Goal: Use online tool/utility: Utilize a website feature to perform a specific function

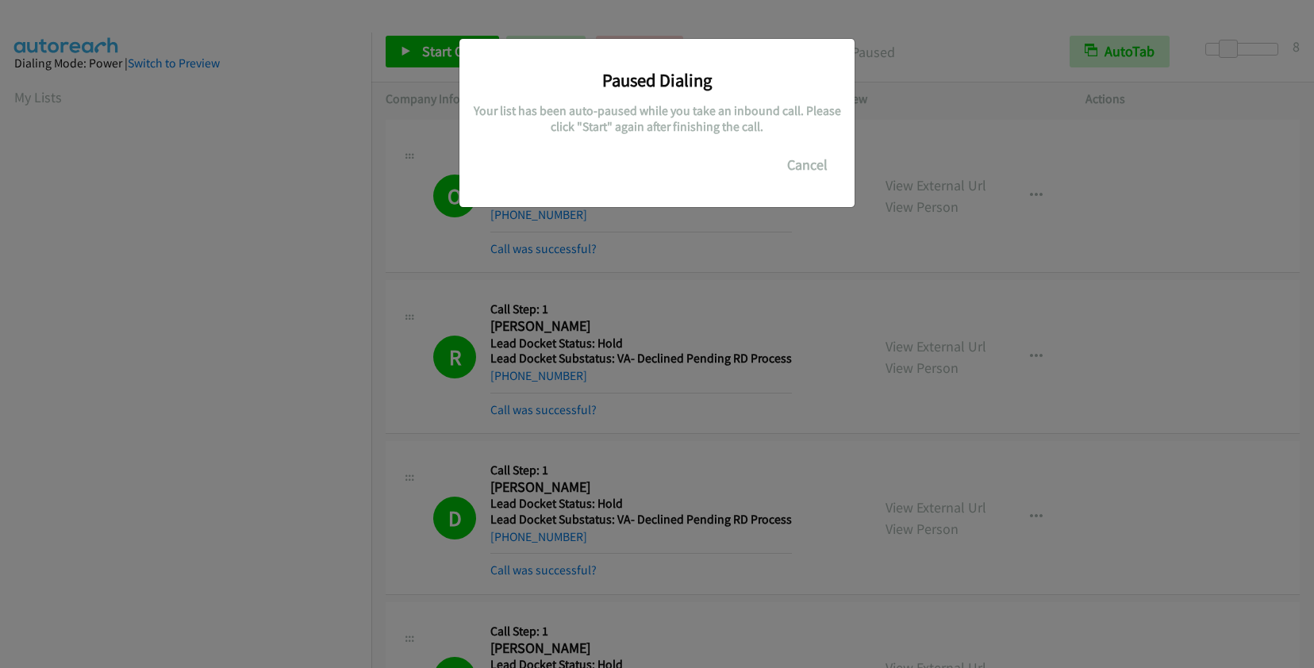
scroll to position [221, 0]
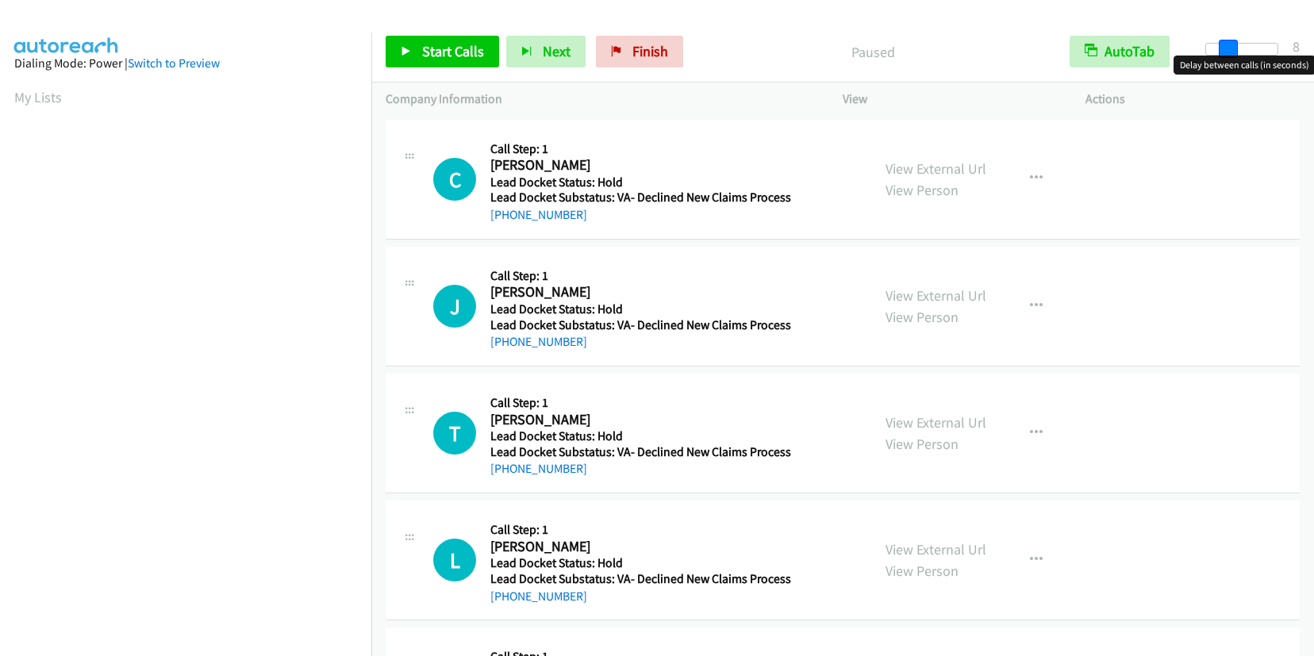
drag, startPoint x: 1212, startPoint y: 42, endPoint x: 1231, endPoint y: 46, distance: 19.5
click at [1231, 46] on span at bounding box center [1228, 49] width 19 height 19
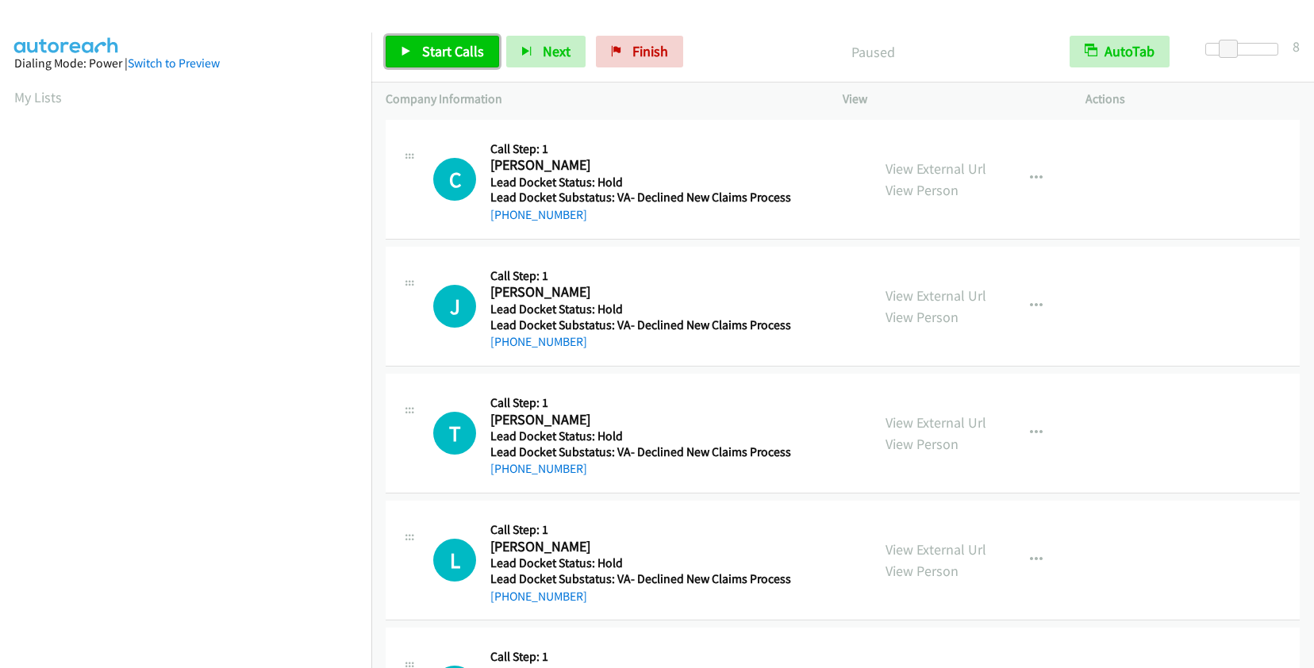
click at [427, 39] on link "Start Calls" at bounding box center [442, 52] width 113 height 32
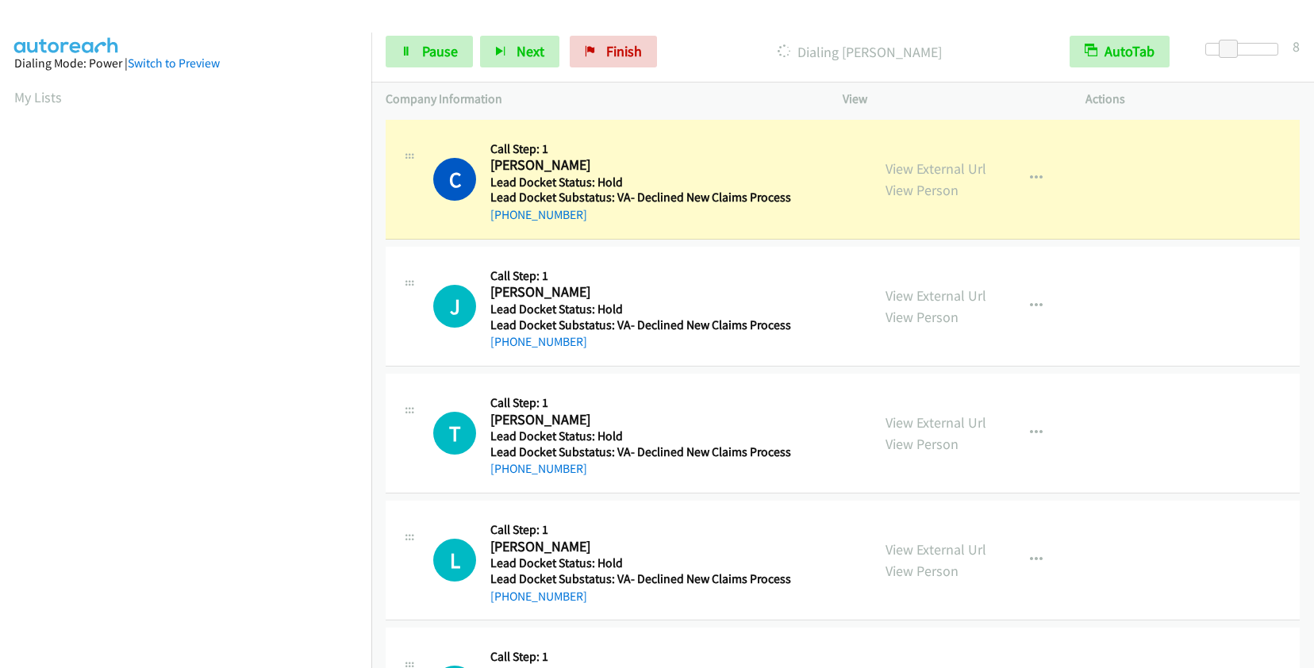
scroll to position [221, 0]
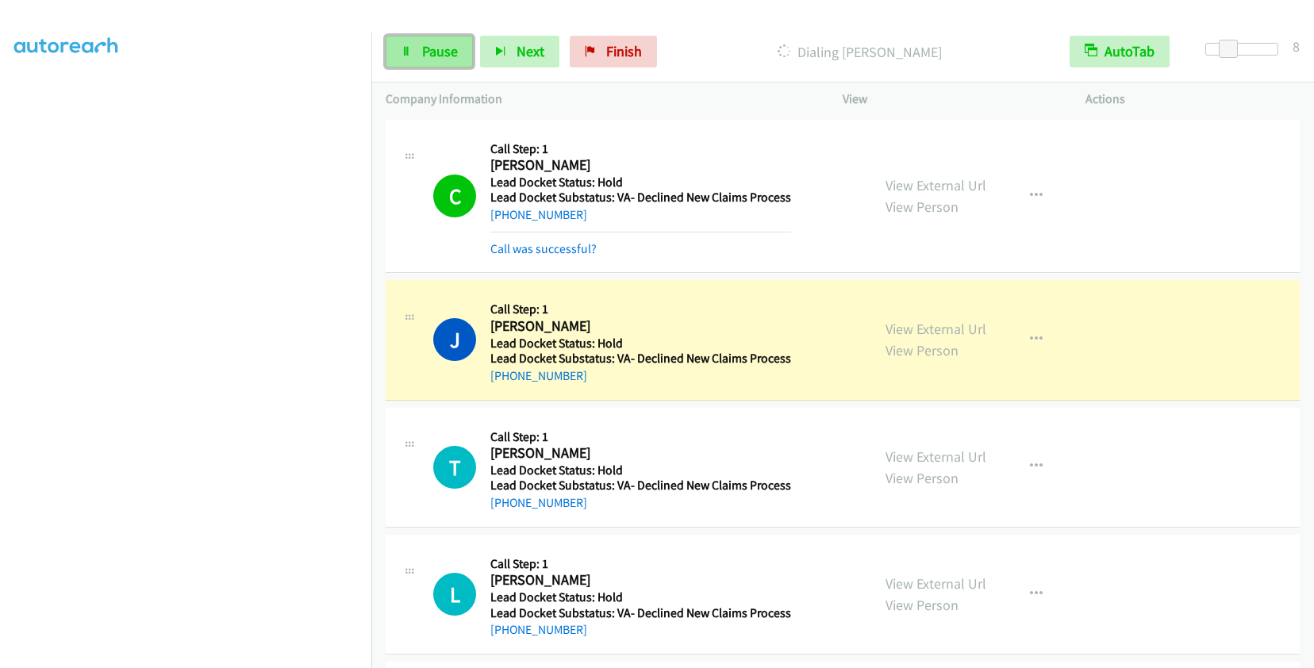
drag, startPoint x: 426, startPoint y: 52, endPoint x: 445, endPoint y: 37, distance: 23.8
click at [426, 52] on span "Pause" at bounding box center [440, 51] width 36 height 18
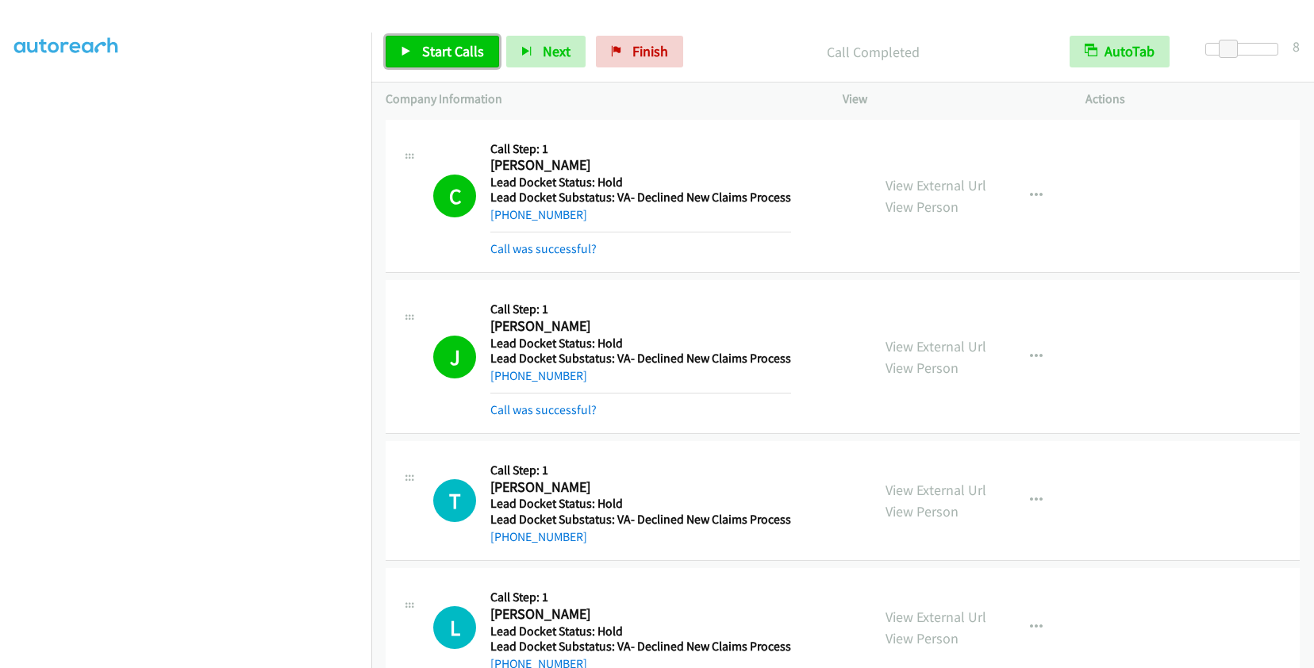
drag, startPoint x: 458, startPoint y: 50, endPoint x: 448, endPoint y: 57, distance: 11.9
click at [458, 50] on span "Start Calls" at bounding box center [453, 51] width 62 height 18
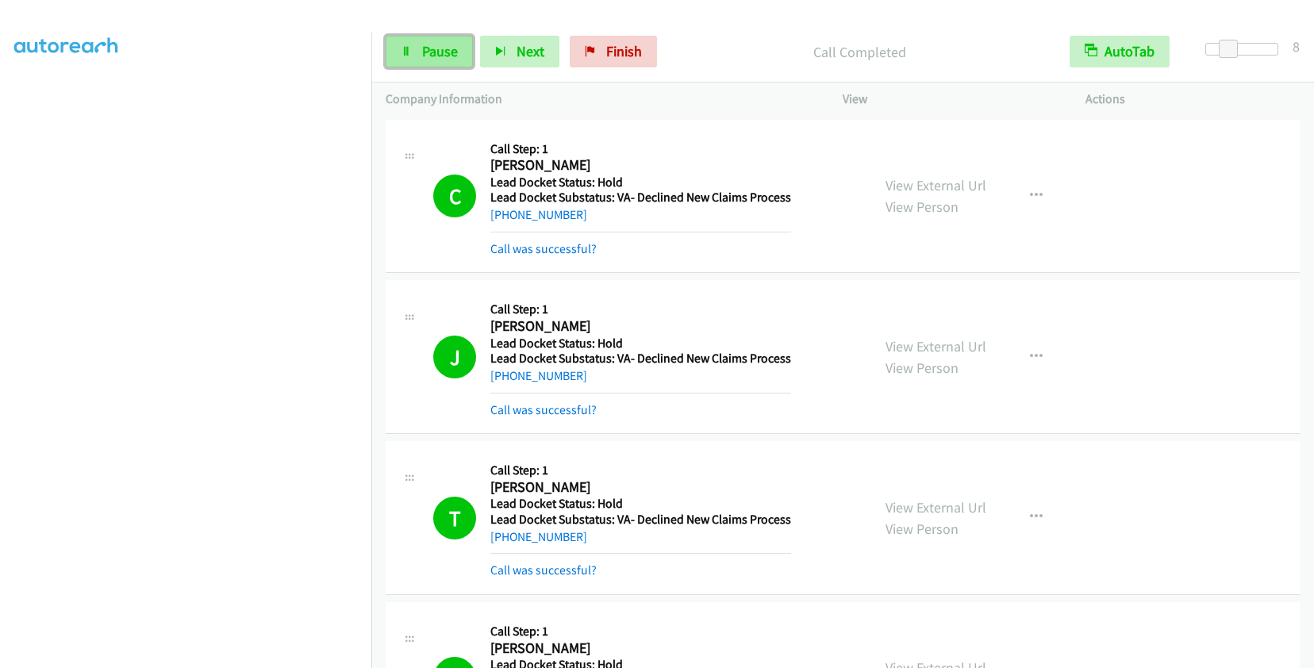
click at [437, 47] on span "Pause" at bounding box center [440, 51] width 36 height 18
click at [447, 60] on link "Start Calls" at bounding box center [442, 52] width 113 height 32
click at [416, 56] on link "Pause" at bounding box center [429, 52] width 87 height 32
click at [473, 52] on span "Start Calls" at bounding box center [453, 51] width 62 height 18
click at [444, 48] on span "Pause" at bounding box center [440, 51] width 36 height 18
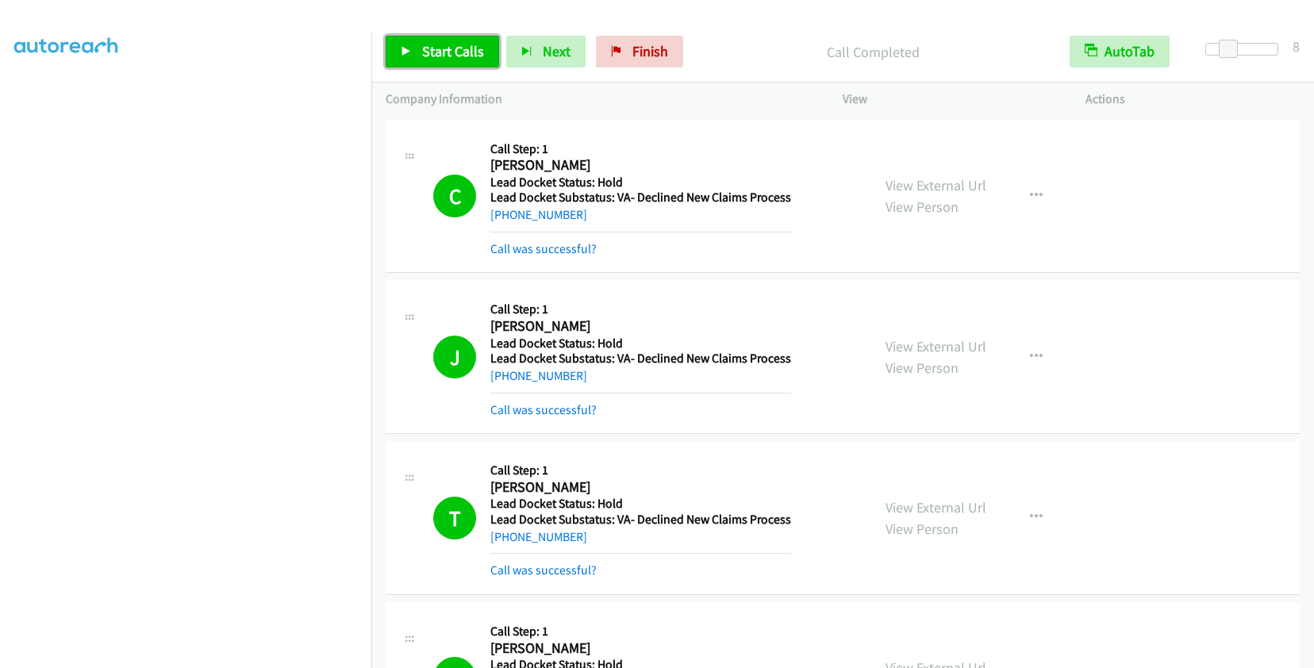
click at [440, 45] on span "Start Calls" at bounding box center [453, 51] width 62 height 18
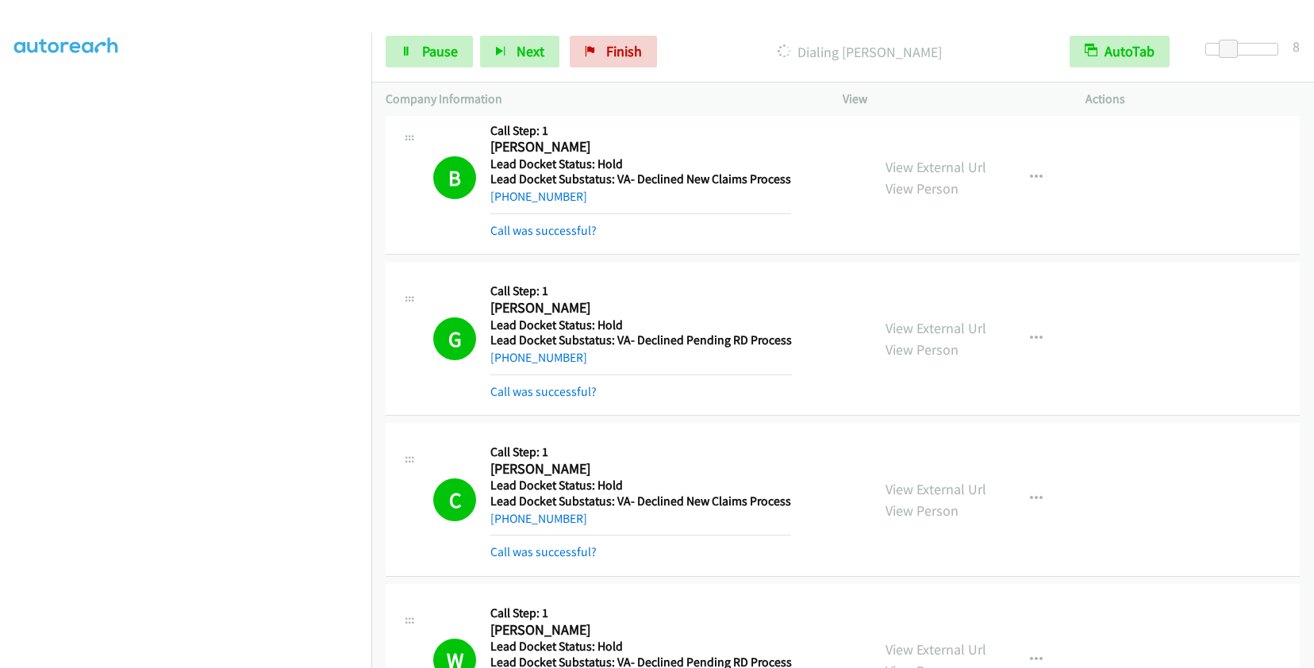
scroll to position [1507, 0]
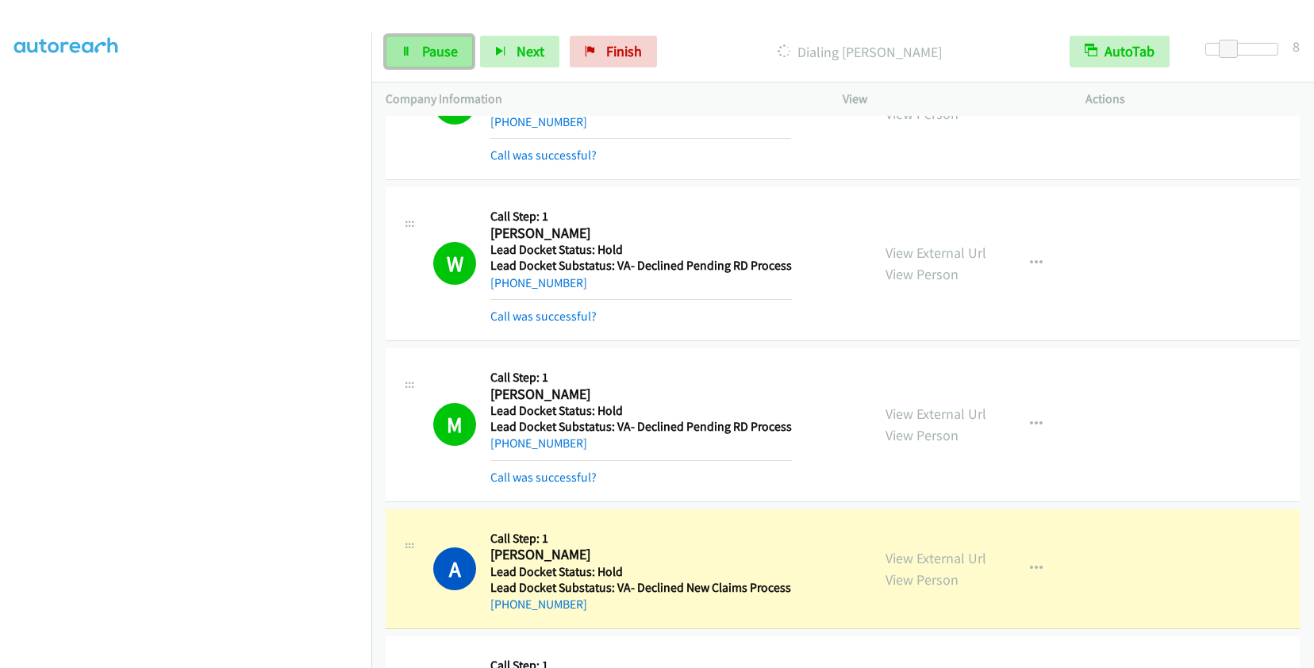
click at [417, 60] on link "Pause" at bounding box center [429, 52] width 87 height 32
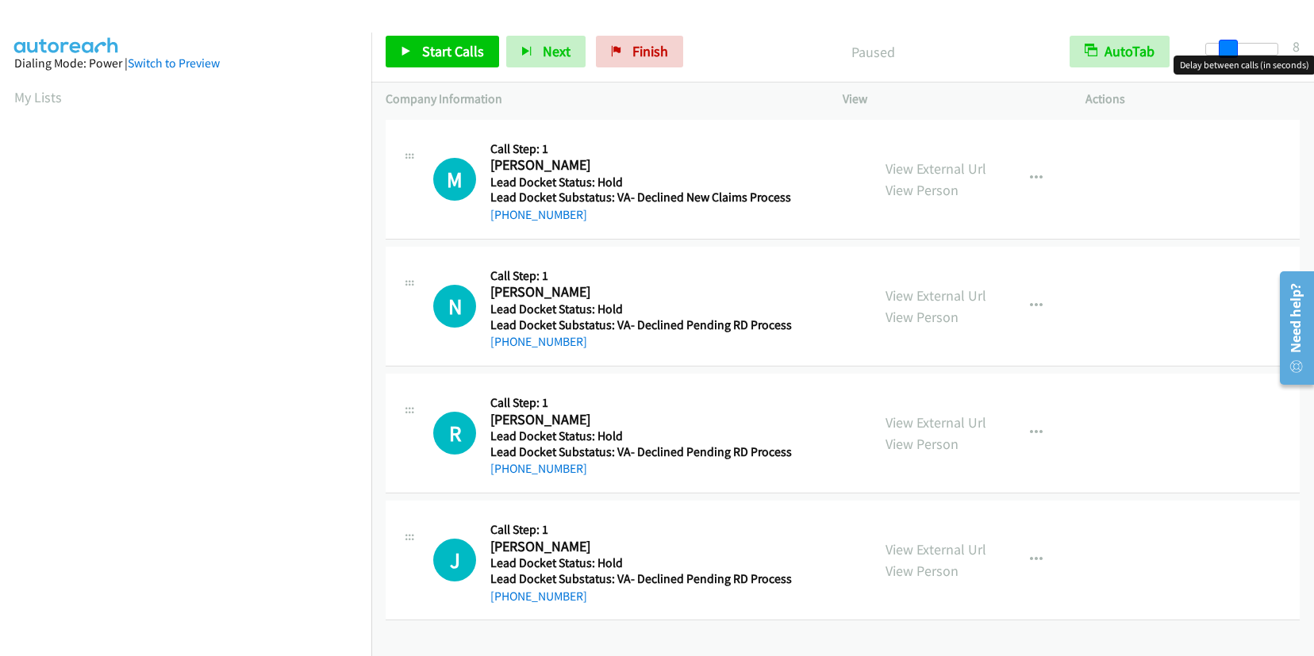
drag, startPoint x: 1209, startPoint y: 49, endPoint x: 1230, endPoint y: 44, distance: 21.2
click at [1230, 44] on span at bounding box center [1228, 49] width 19 height 19
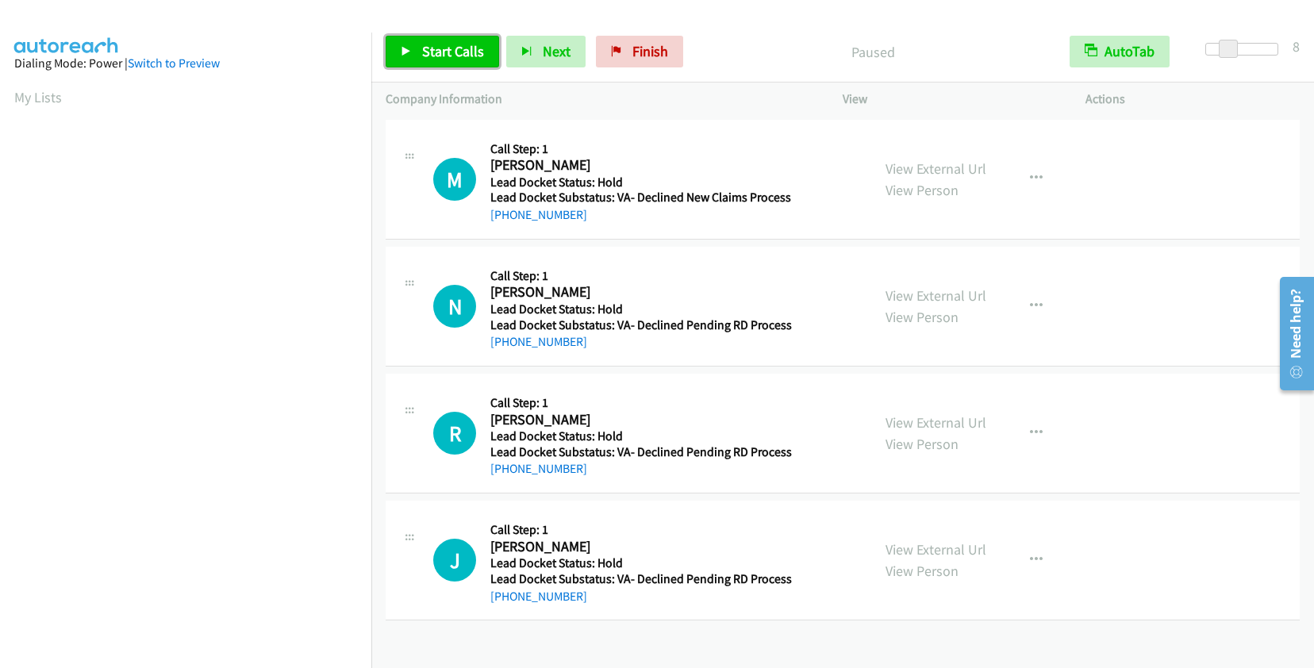
click at [439, 48] on span "Start Calls" at bounding box center [453, 51] width 62 height 18
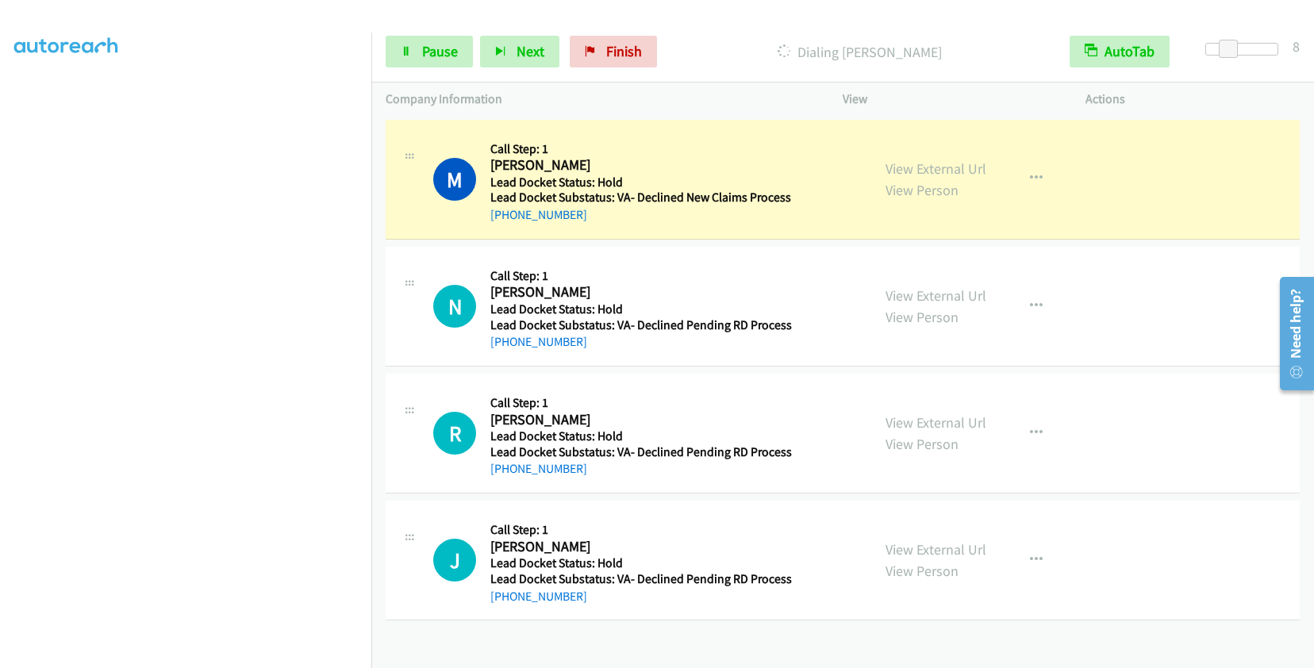
scroll to position [221, 0]
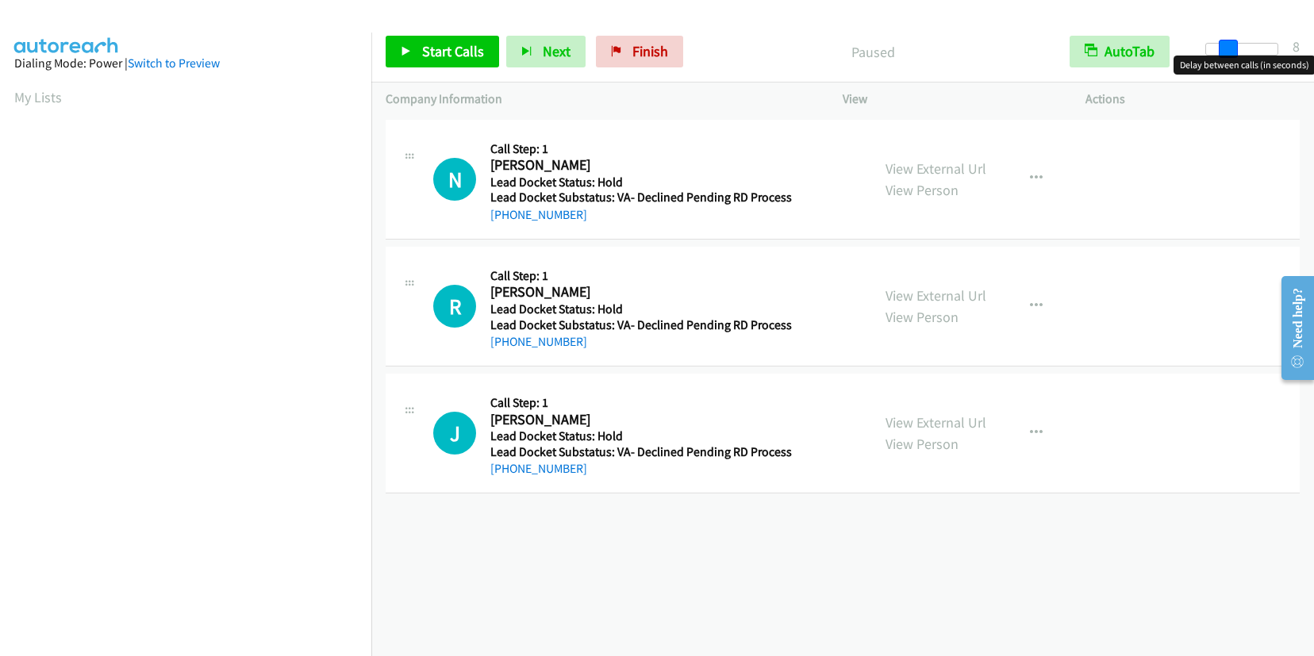
drag, startPoint x: 1208, startPoint y: 51, endPoint x: 1228, endPoint y: 50, distance: 19.9
click at [1228, 50] on span at bounding box center [1228, 49] width 19 height 19
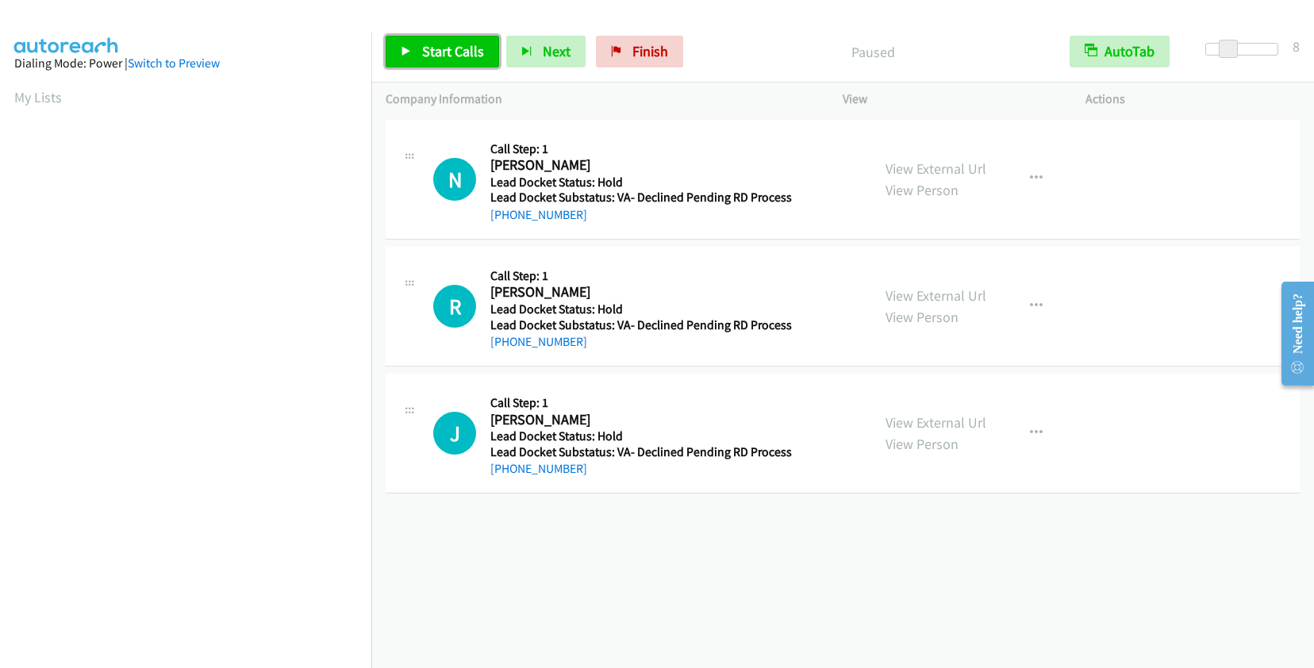
click at [456, 44] on span "Start Calls" at bounding box center [453, 51] width 62 height 18
click at [430, 59] on span "Pause" at bounding box center [440, 51] width 36 height 18
click at [1035, 174] on icon "button" at bounding box center [1036, 178] width 13 height 13
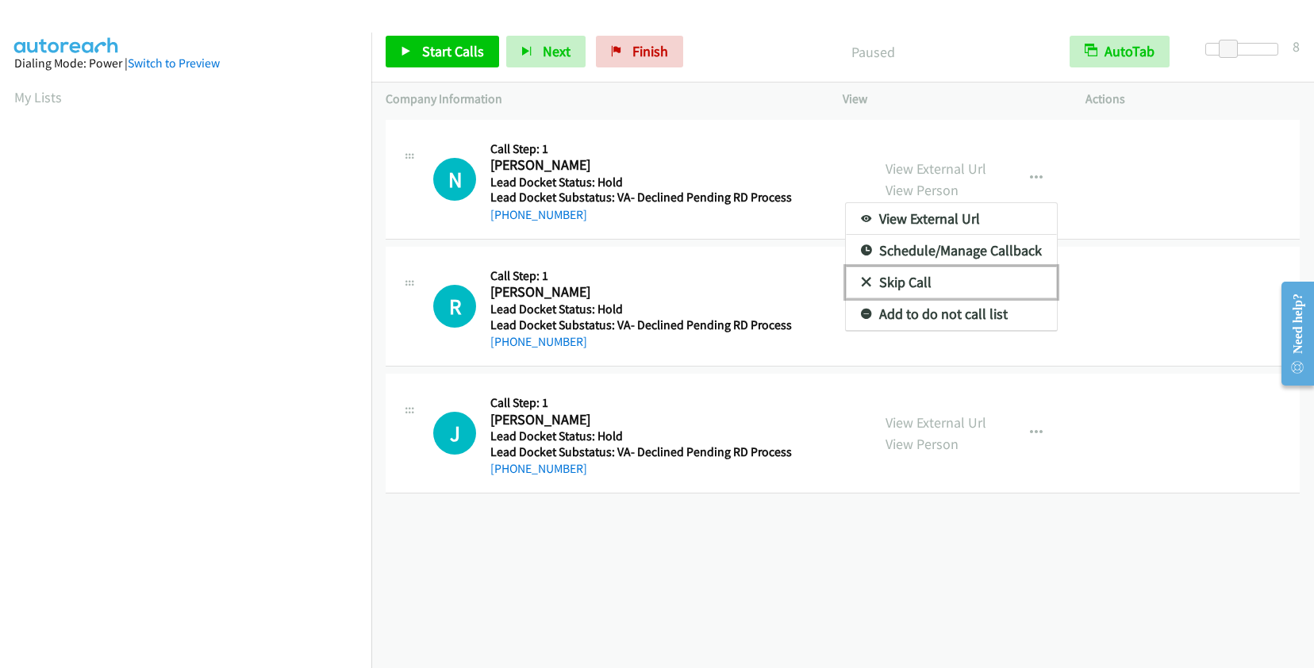
click at [923, 277] on link "Skip Call" at bounding box center [951, 283] width 211 height 32
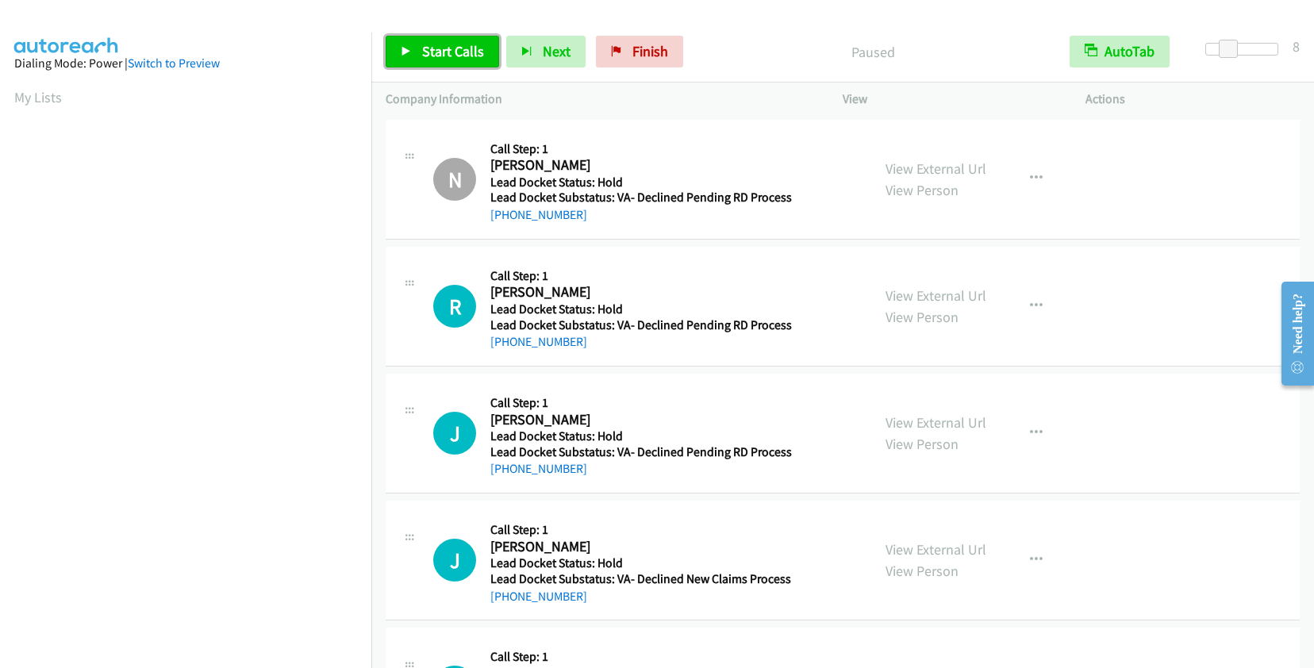
click at [472, 44] on span "Start Calls" at bounding box center [453, 51] width 62 height 18
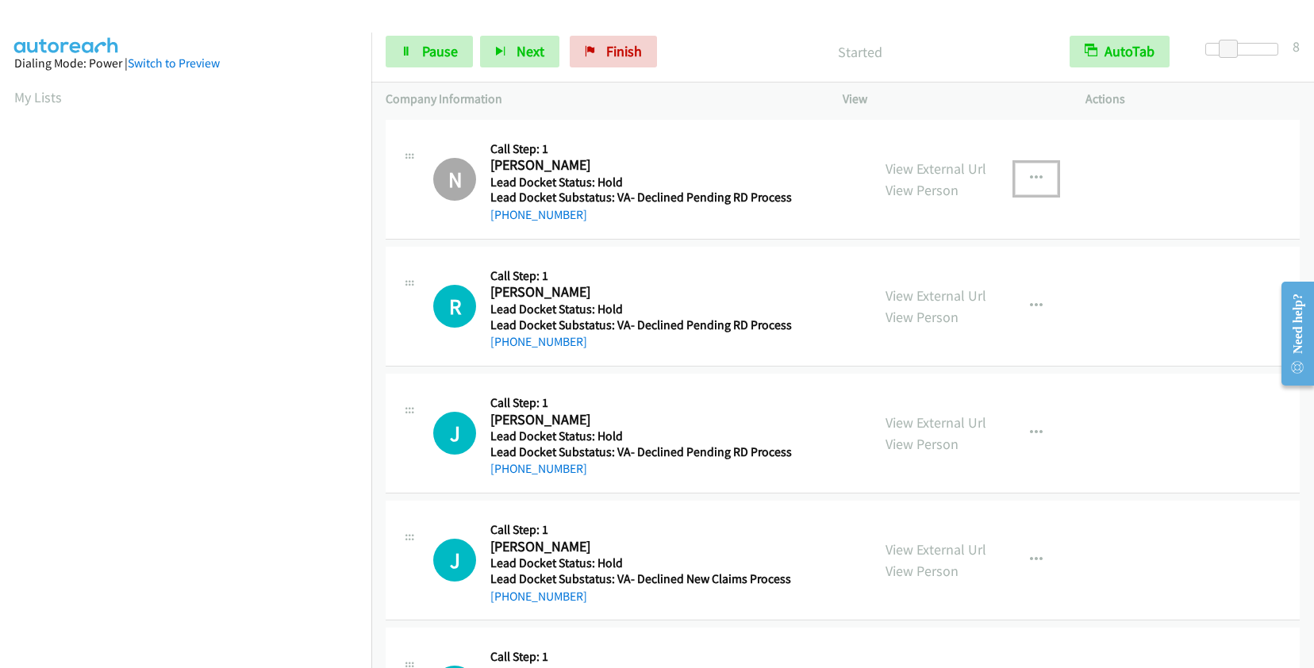
click at [1035, 179] on icon "button" at bounding box center [1036, 178] width 13 height 13
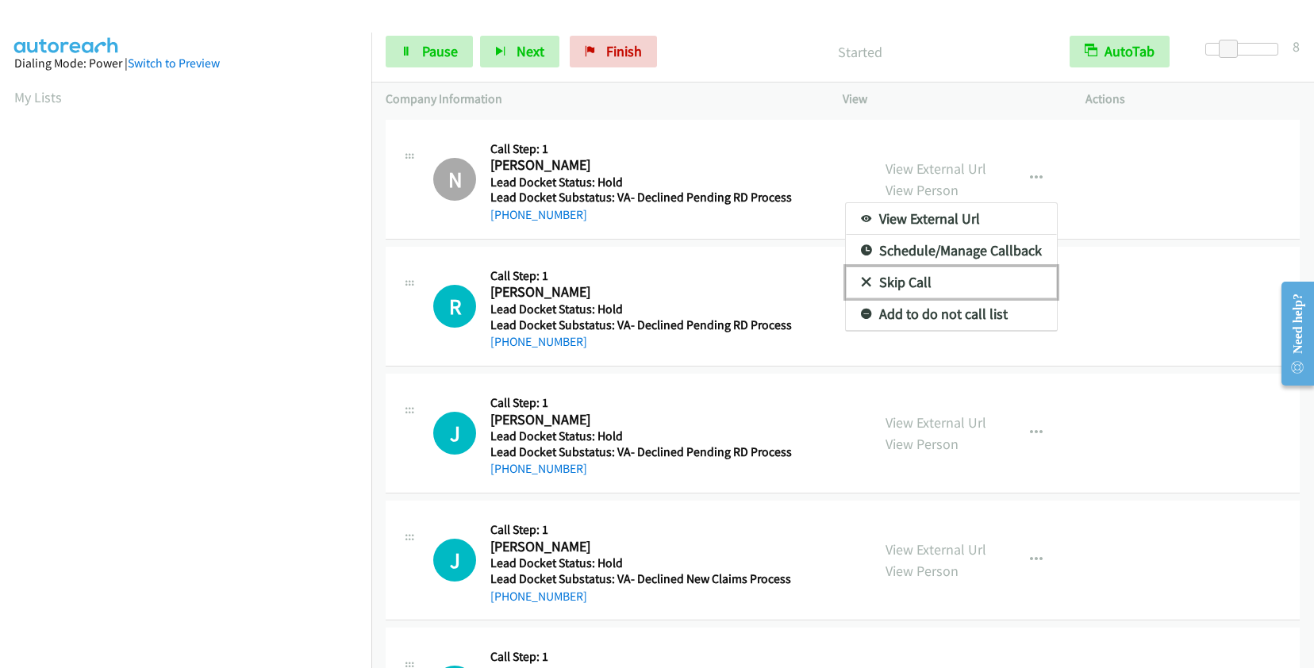
click at [897, 280] on link "Skip Call" at bounding box center [951, 283] width 211 height 32
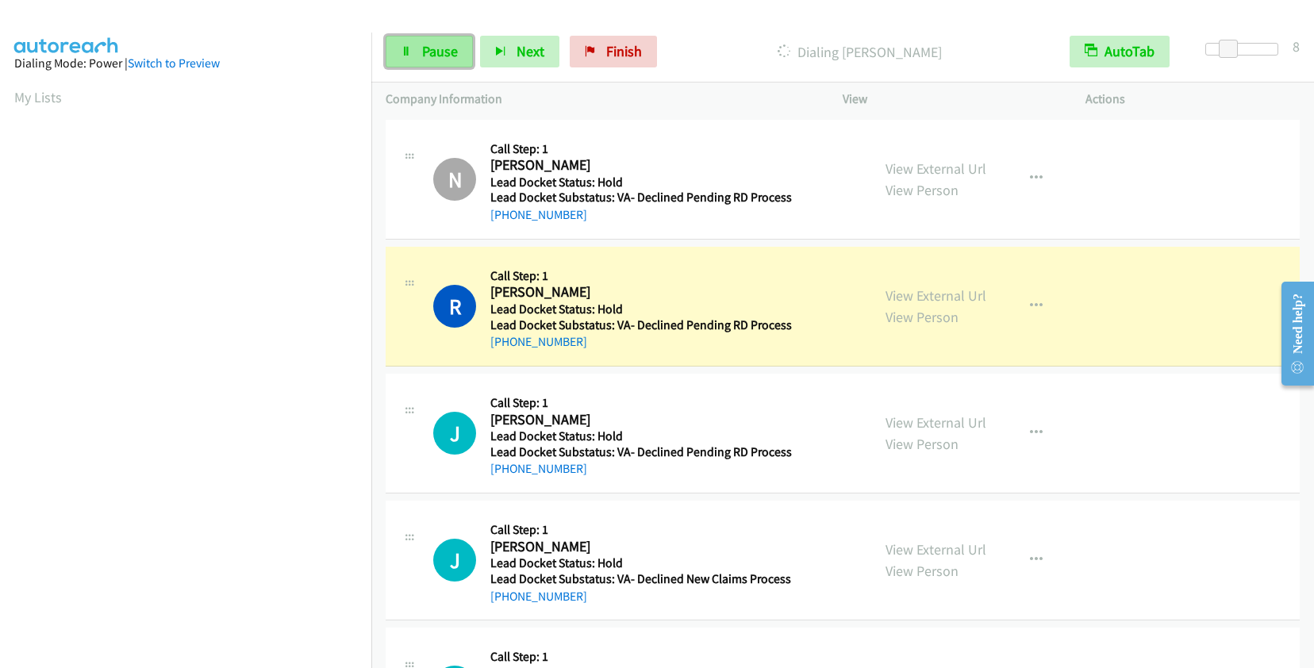
scroll to position [222, 0]
click at [422, 52] on span "Pause" at bounding box center [440, 51] width 36 height 18
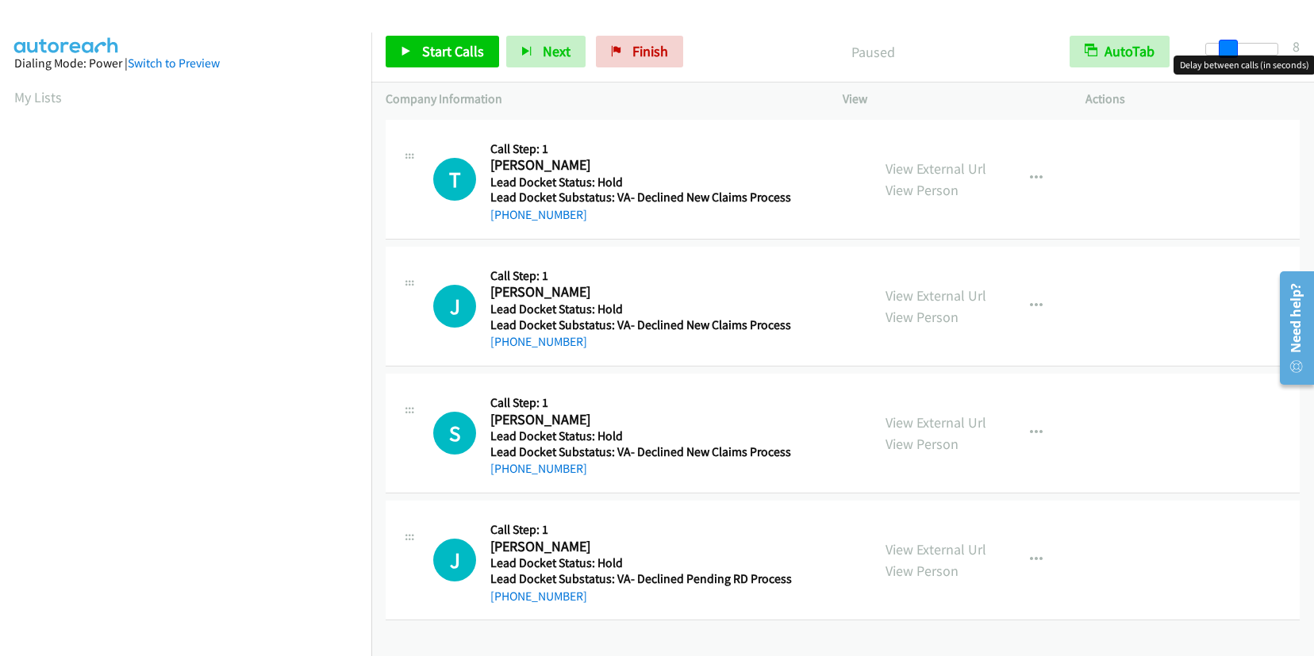
drag, startPoint x: 1206, startPoint y: 45, endPoint x: 1231, endPoint y: 46, distance: 24.6
click at [1231, 46] on span at bounding box center [1228, 49] width 19 height 19
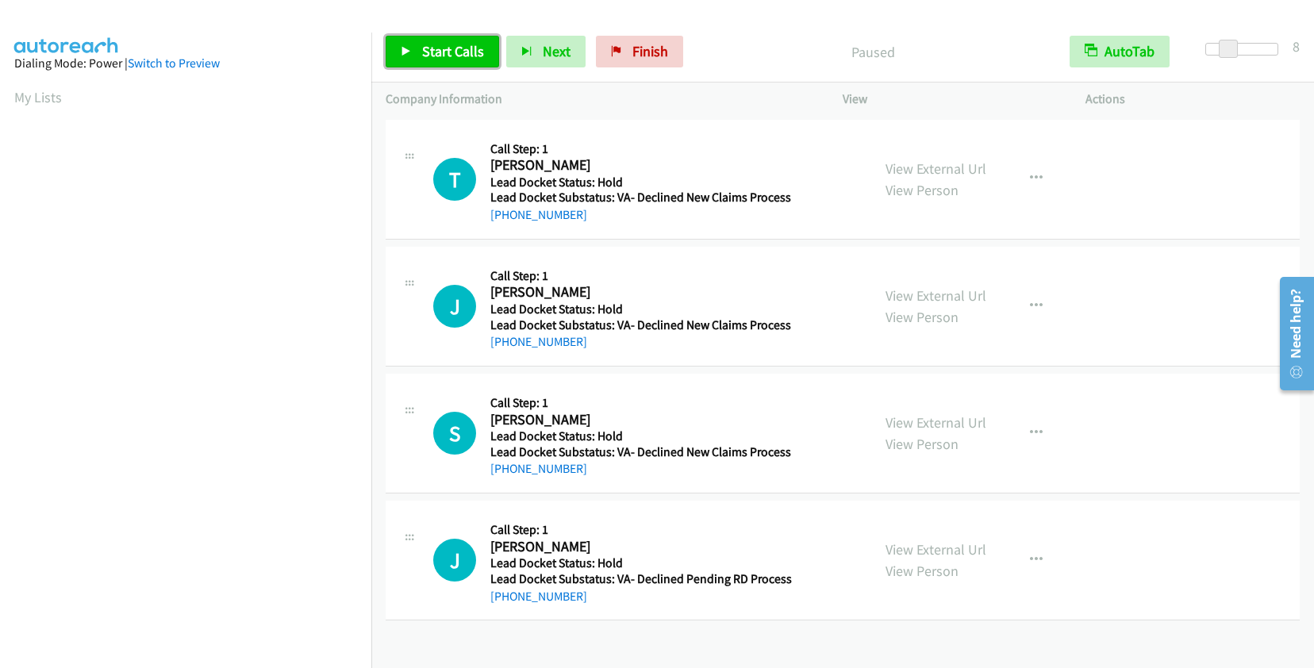
click at [443, 52] on span "Start Calls" at bounding box center [453, 51] width 62 height 18
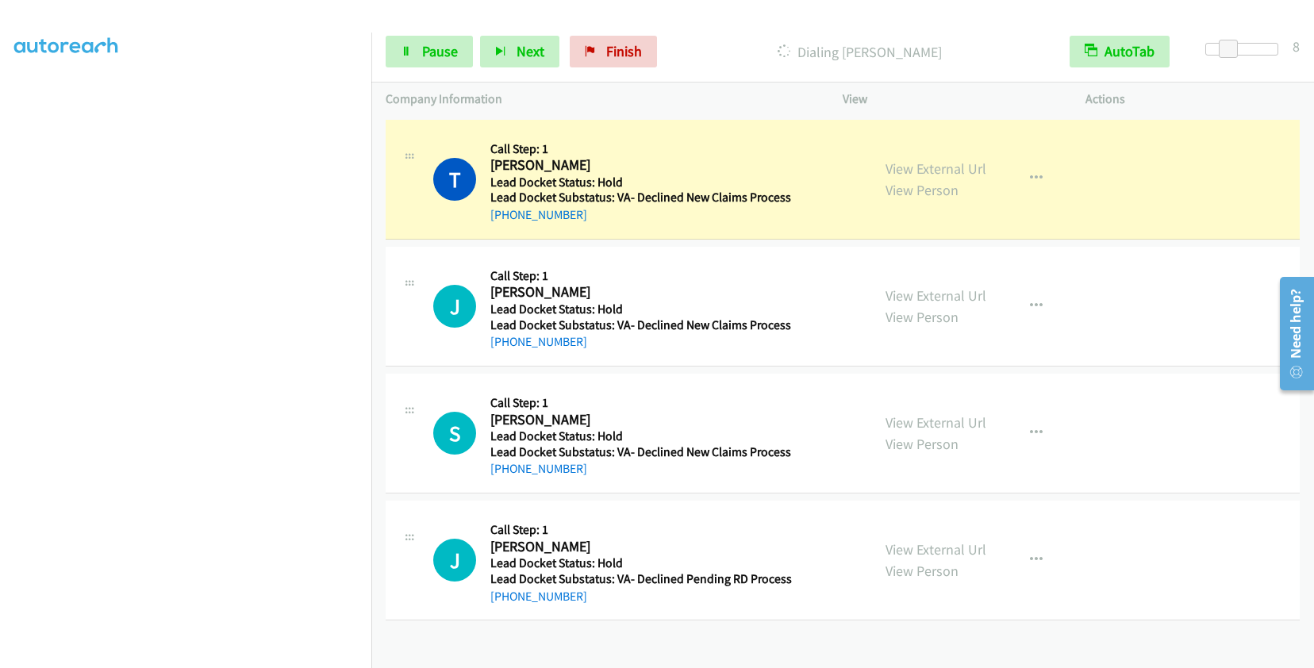
scroll to position [221, 0]
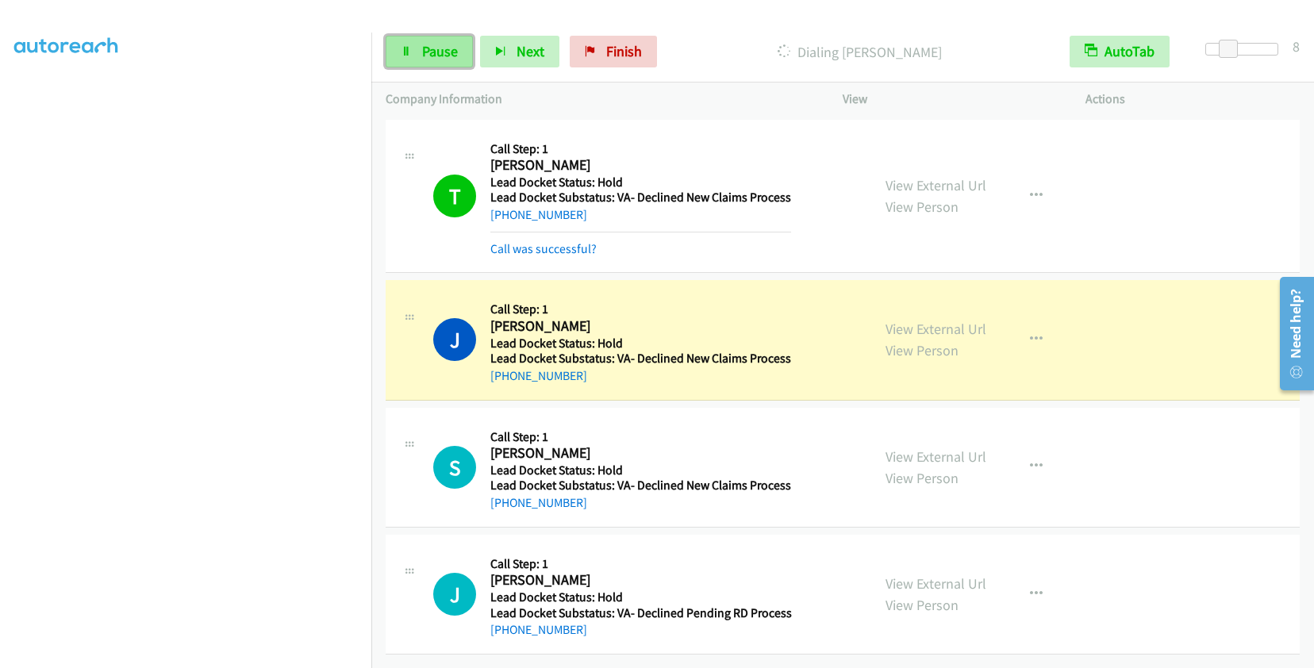
click at [451, 57] on span "Pause" at bounding box center [440, 51] width 36 height 18
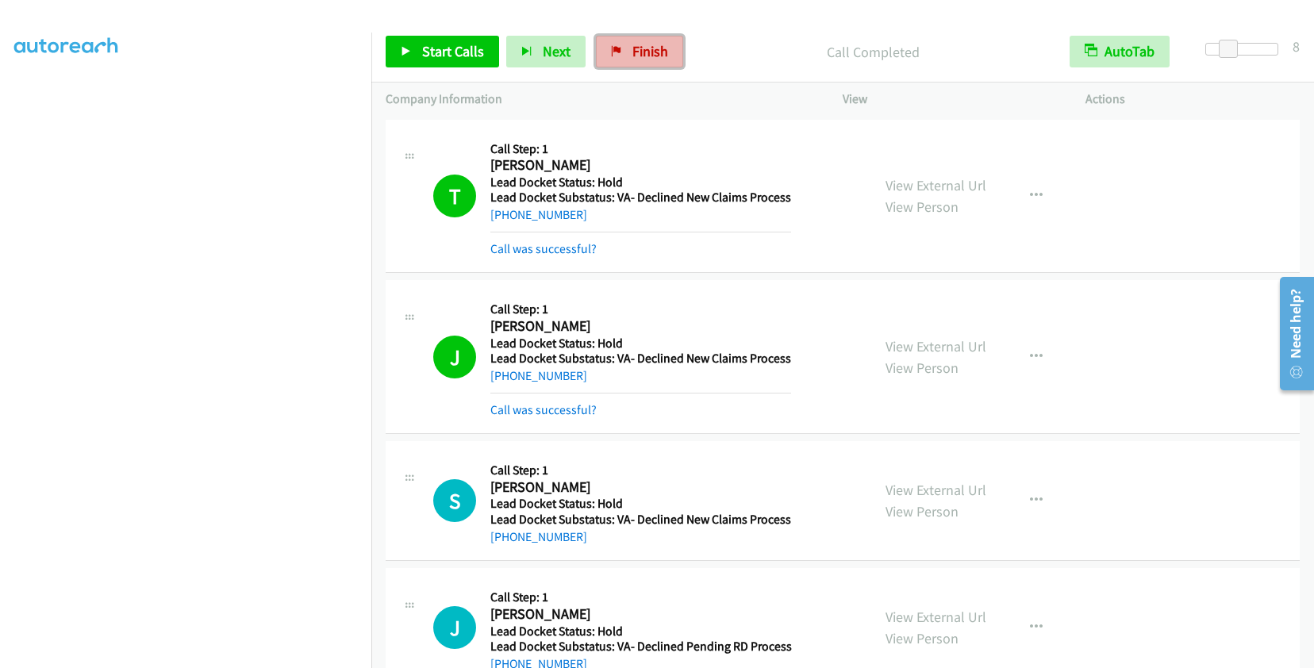
click at [624, 49] on link "Finish" at bounding box center [639, 52] width 87 height 32
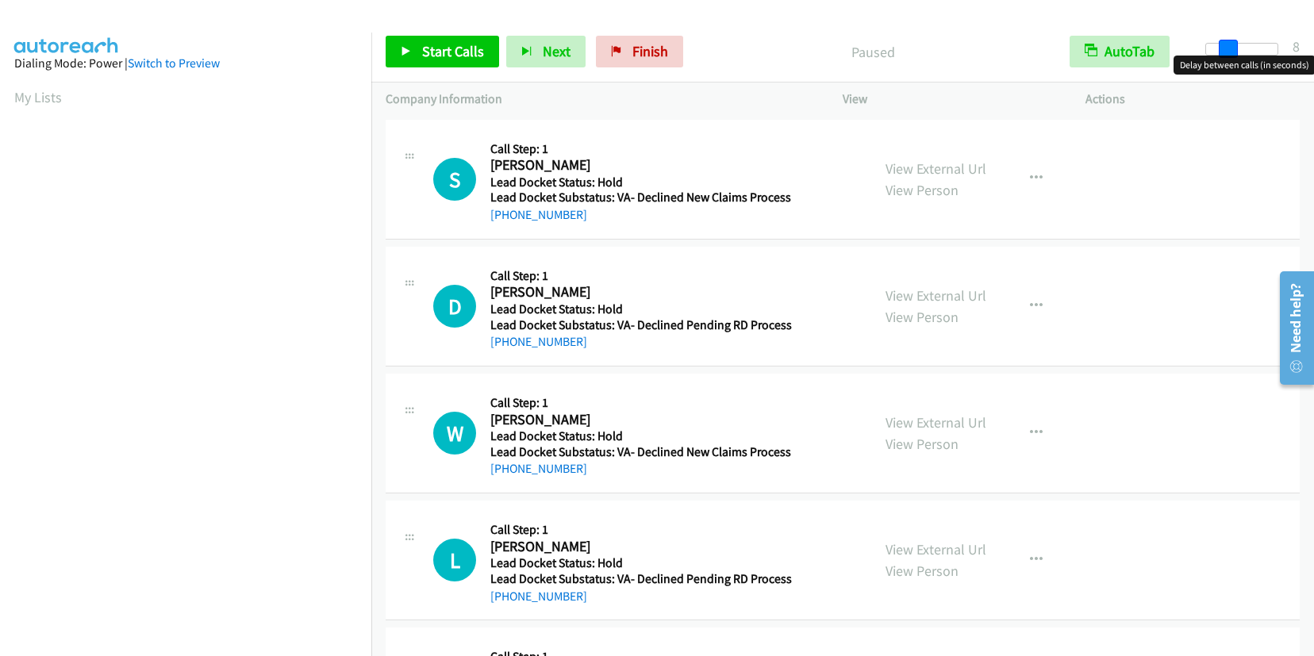
drag, startPoint x: 1200, startPoint y: 54, endPoint x: 1224, endPoint y: 48, distance: 24.6
click at [1224, 48] on span at bounding box center [1228, 49] width 19 height 19
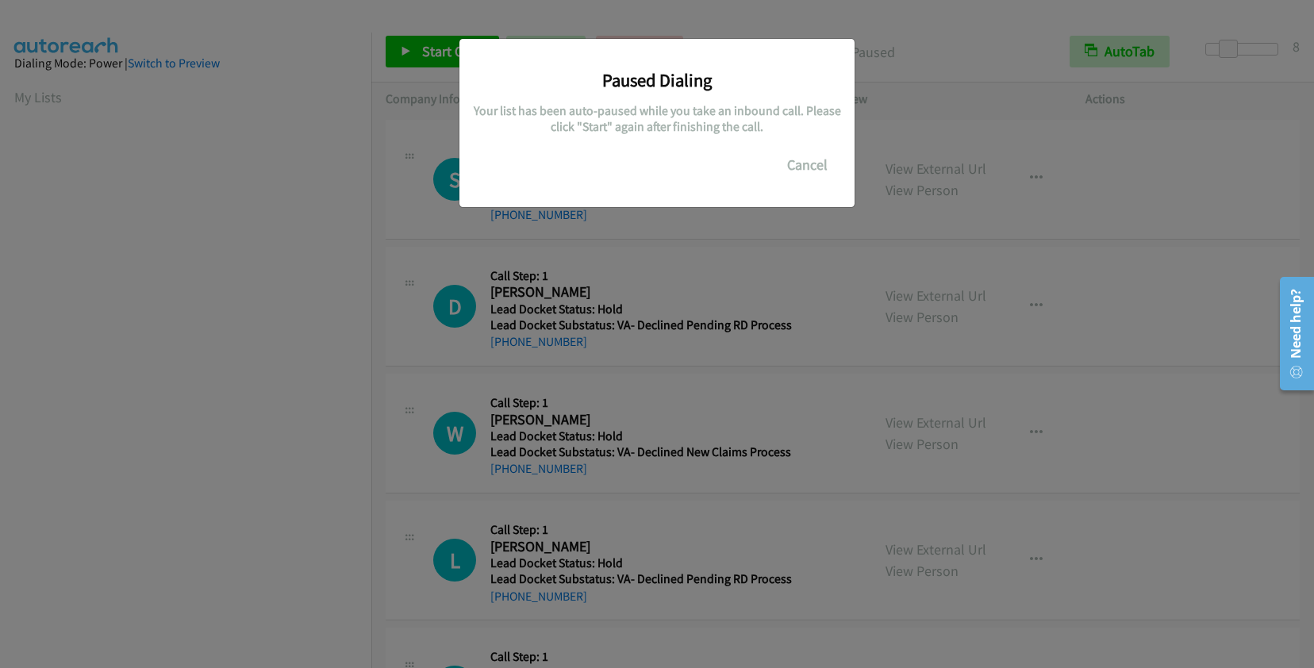
scroll to position [222, 0]
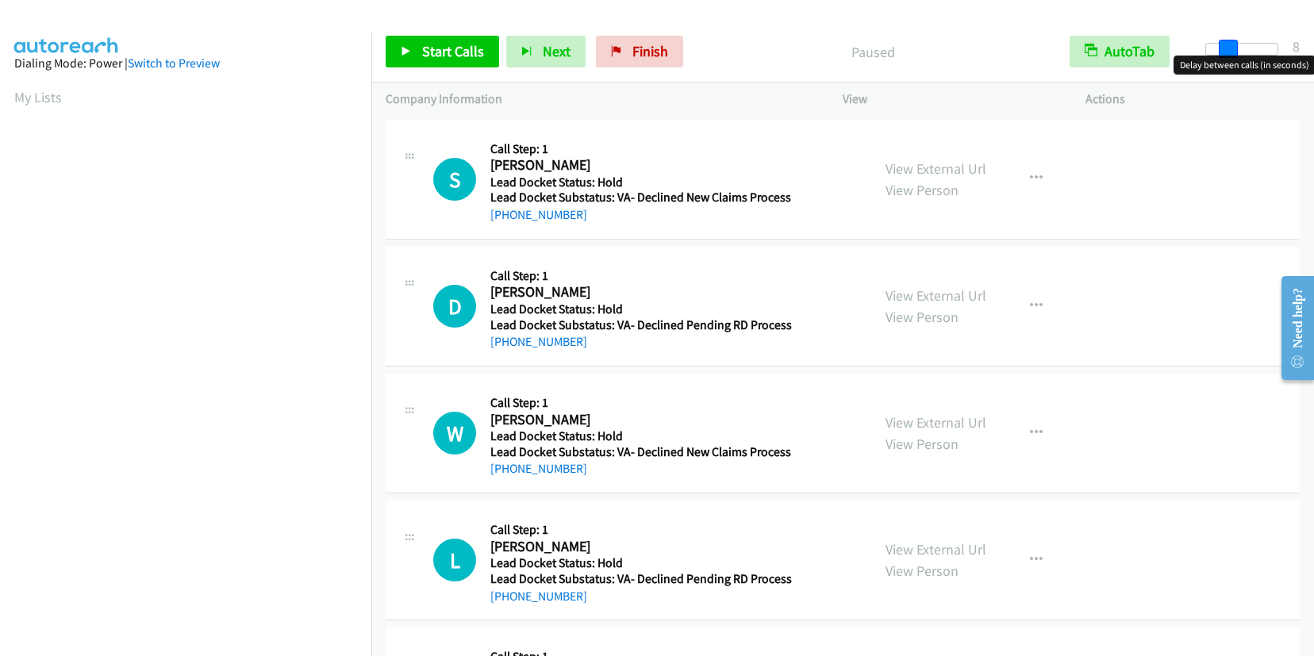
drag, startPoint x: 1213, startPoint y: 45, endPoint x: 1235, endPoint y: 48, distance: 21.6
click at [1235, 48] on span at bounding box center [1228, 49] width 19 height 19
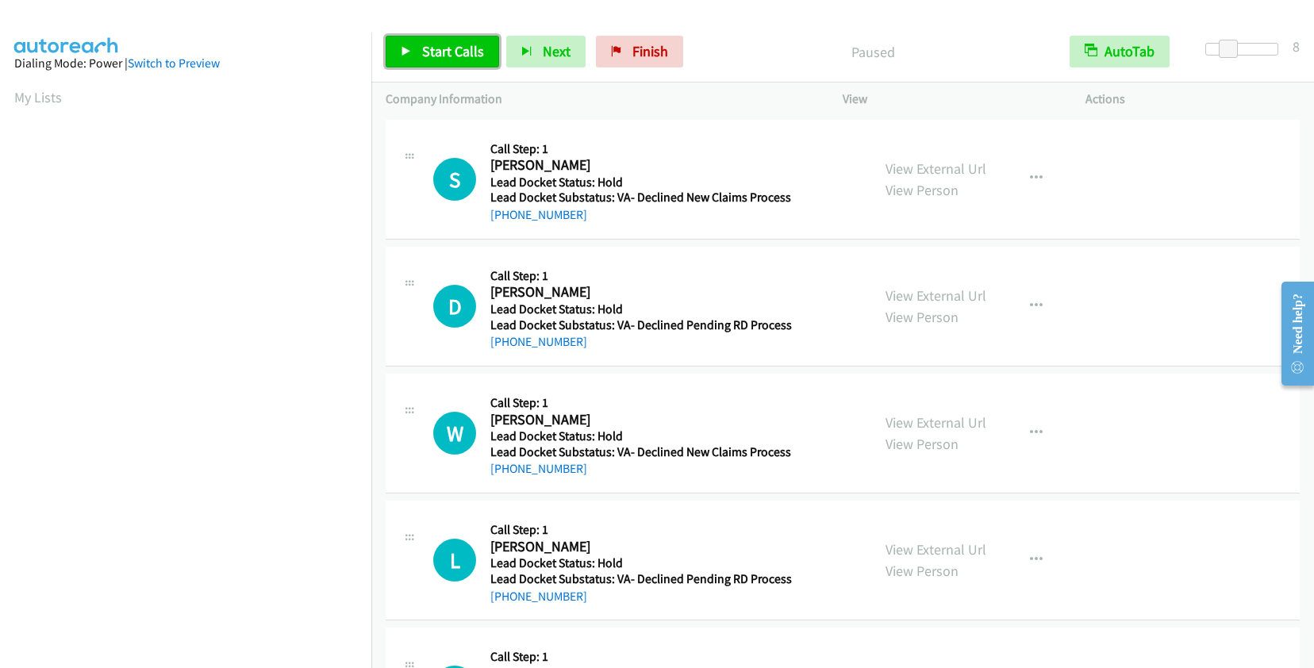
click at [441, 62] on link "Start Calls" at bounding box center [442, 52] width 113 height 32
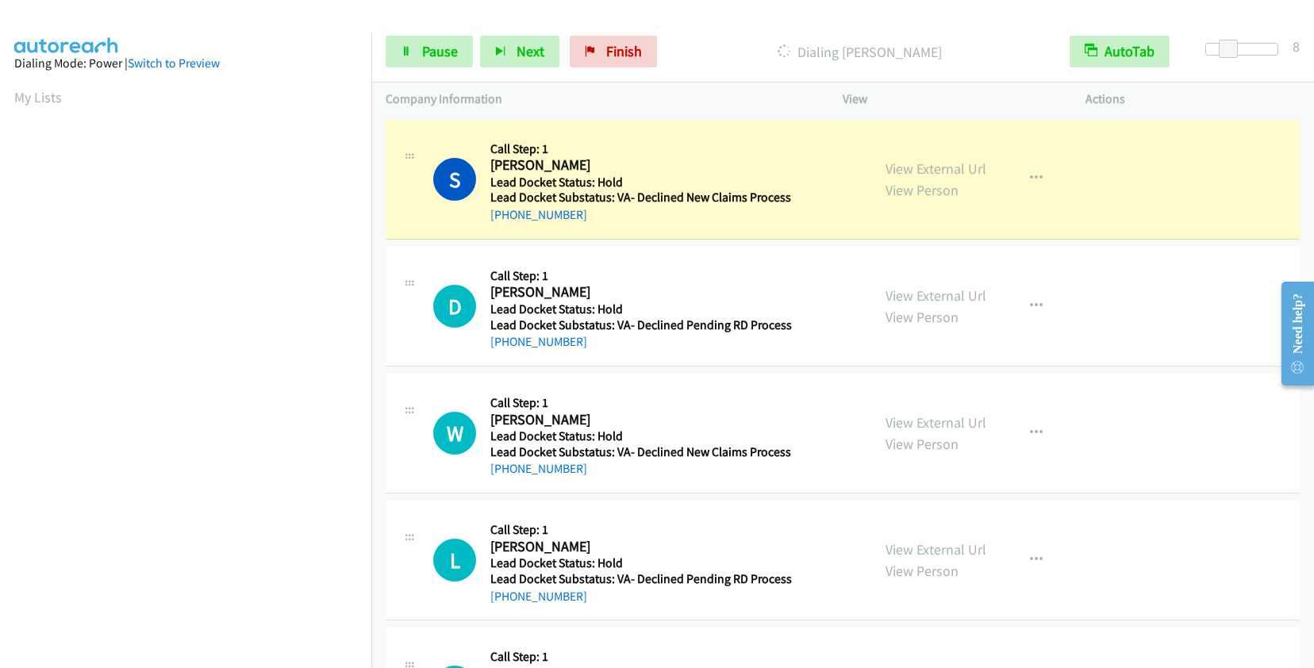
scroll to position [221, 0]
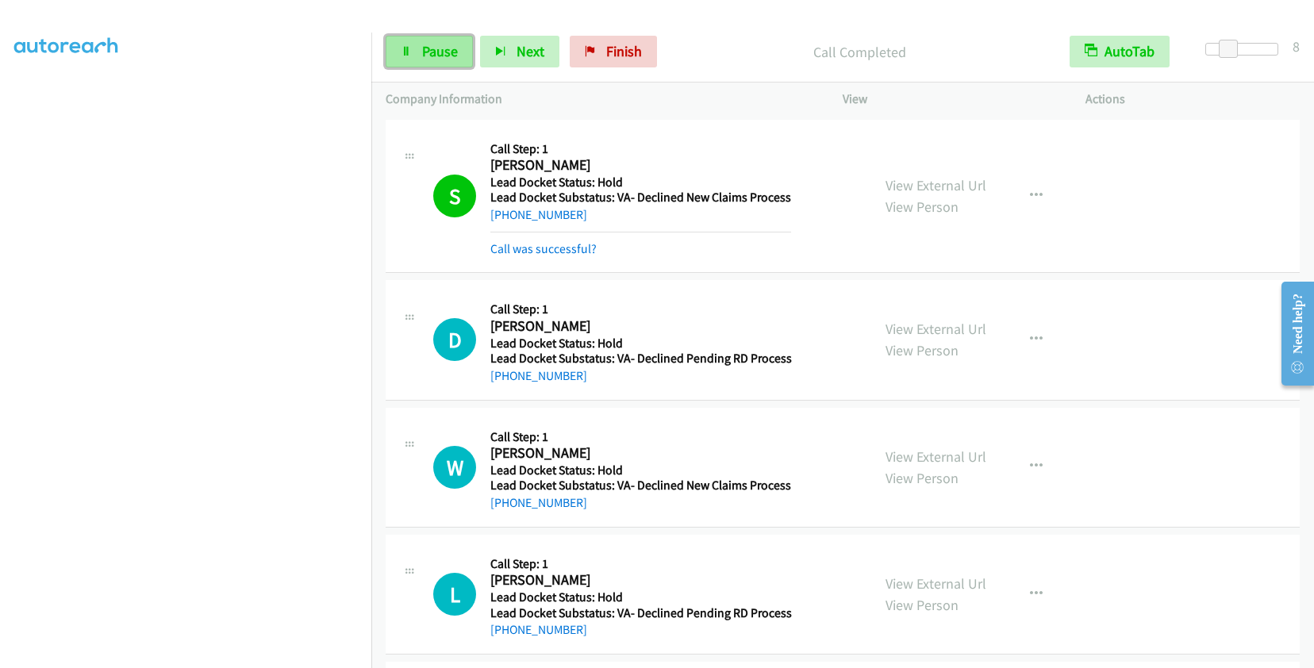
click at [451, 44] on span "Pause" at bounding box center [440, 51] width 36 height 18
click at [452, 45] on span "Start Calls" at bounding box center [453, 51] width 62 height 18
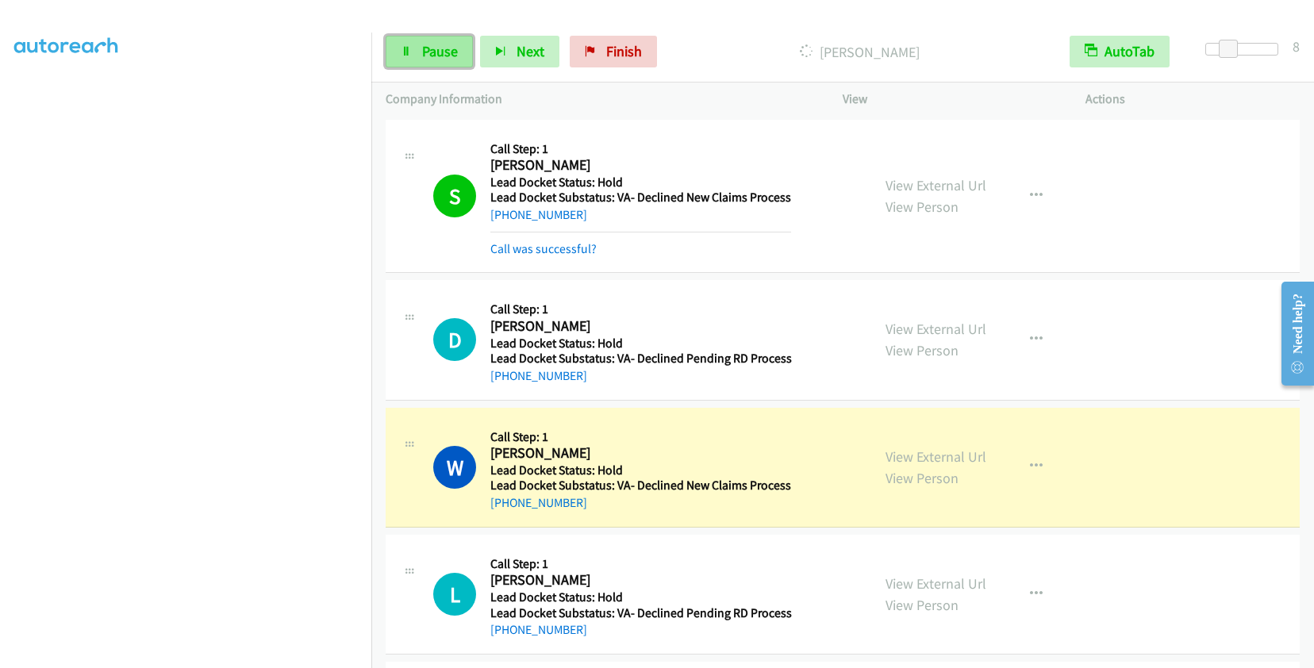
click at [452, 49] on span "Pause" at bounding box center [440, 51] width 36 height 18
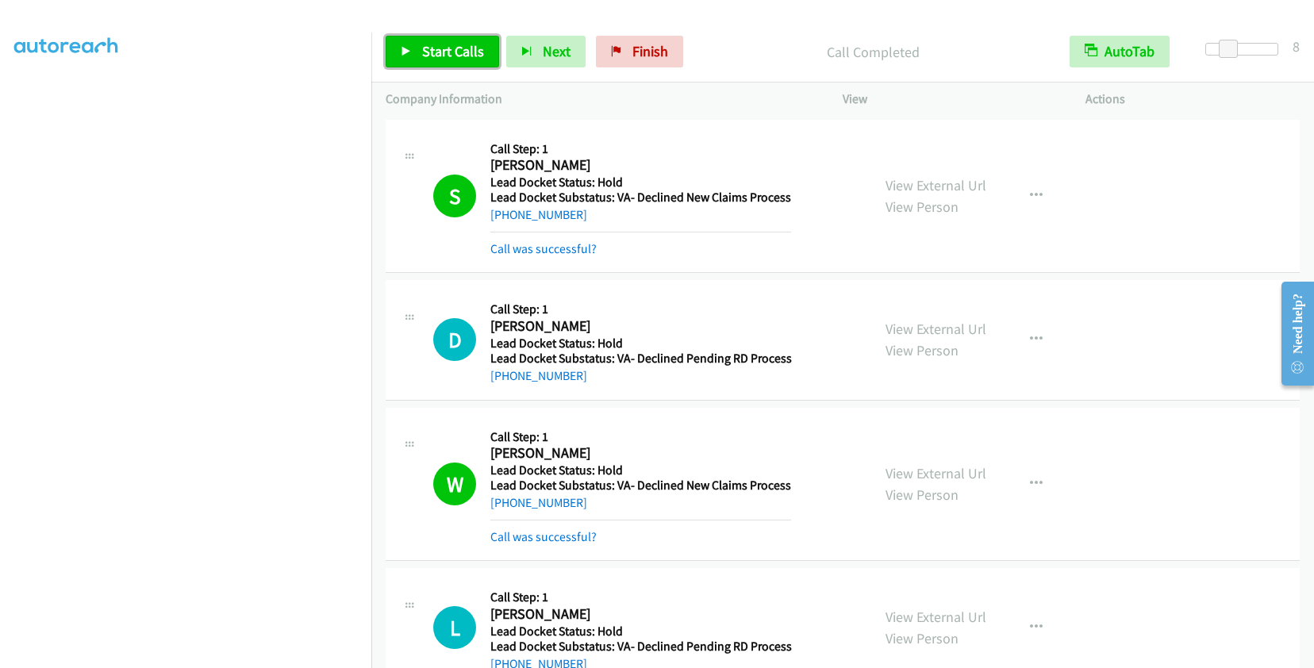
click at [474, 48] on span "Start Calls" at bounding box center [453, 51] width 62 height 18
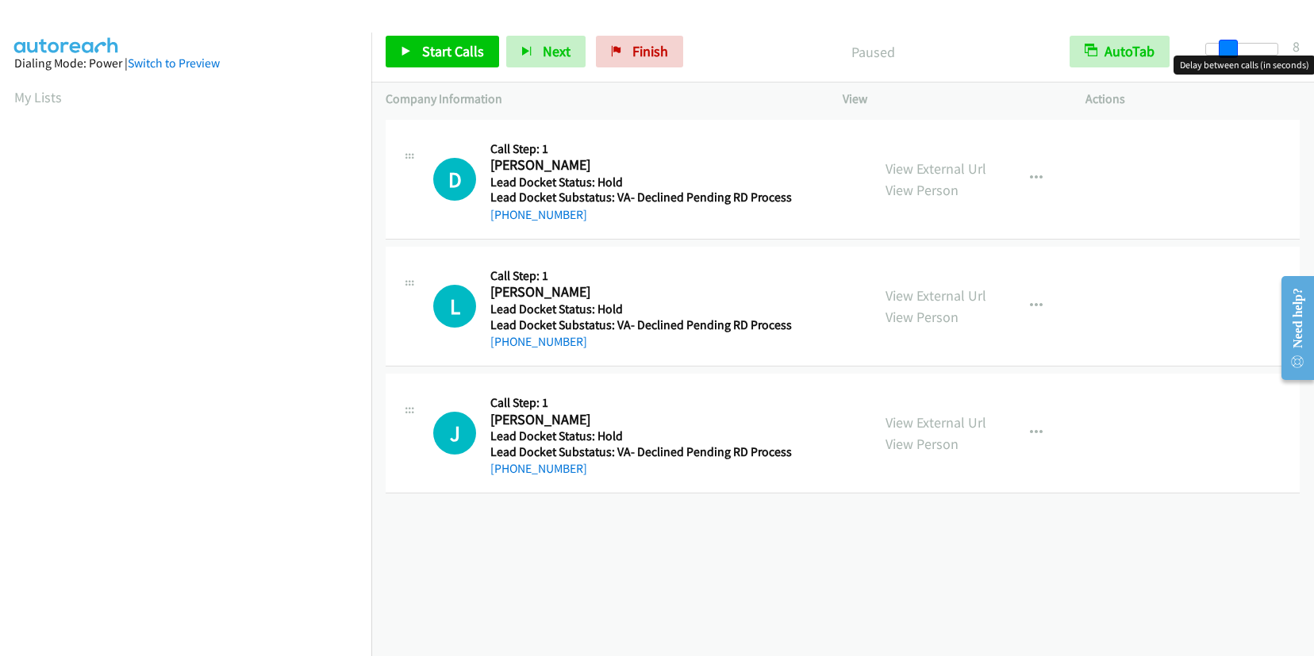
drag, startPoint x: 1204, startPoint y: 48, endPoint x: 1223, endPoint y: 48, distance: 19.8
click at [1223, 48] on span at bounding box center [1228, 49] width 19 height 19
click at [476, 38] on link "Start Calls" at bounding box center [442, 52] width 113 height 32
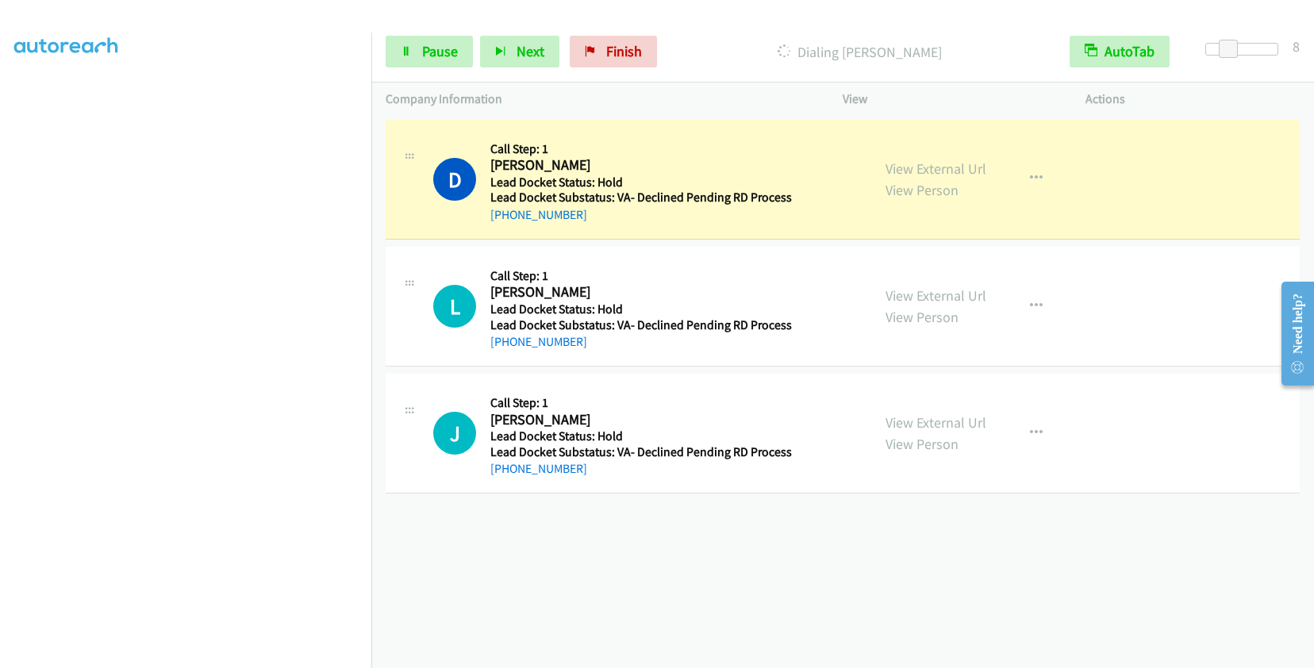
scroll to position [221, 0]
click at [429, 56] on span "Pause" at bounding box center [440, 51] width 36 height 18
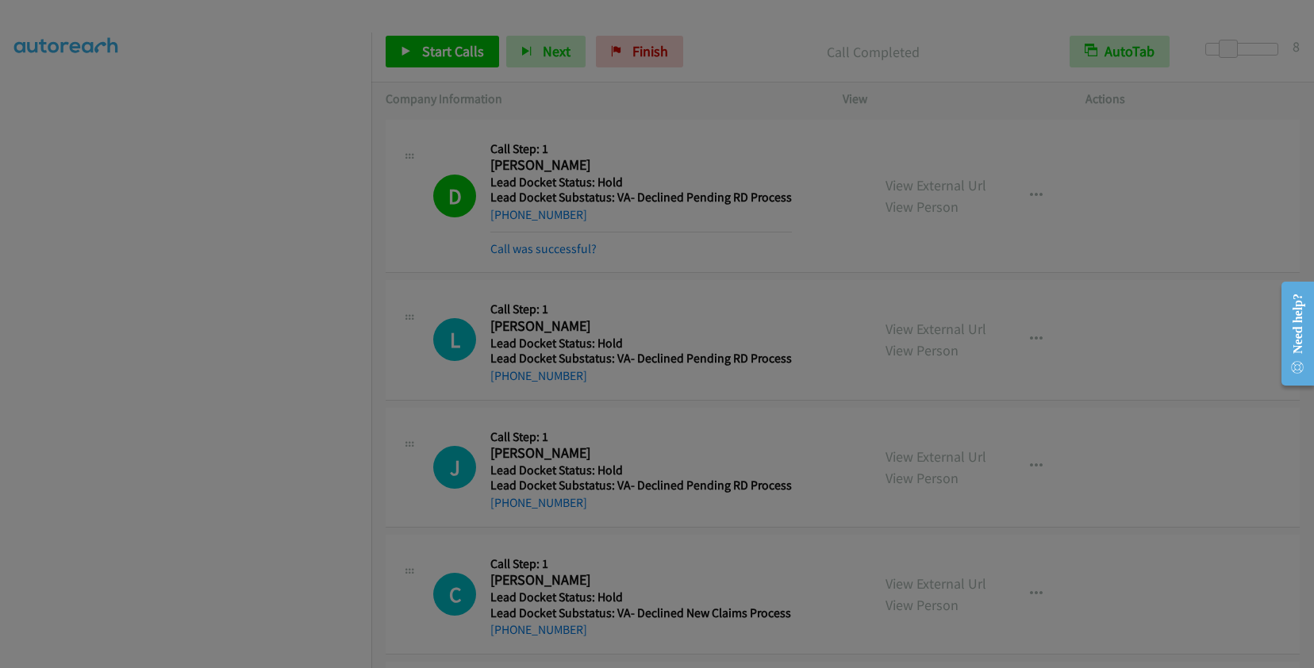
click at [169, 405] on div at bounding box center [657, 334] width 1314 height 668
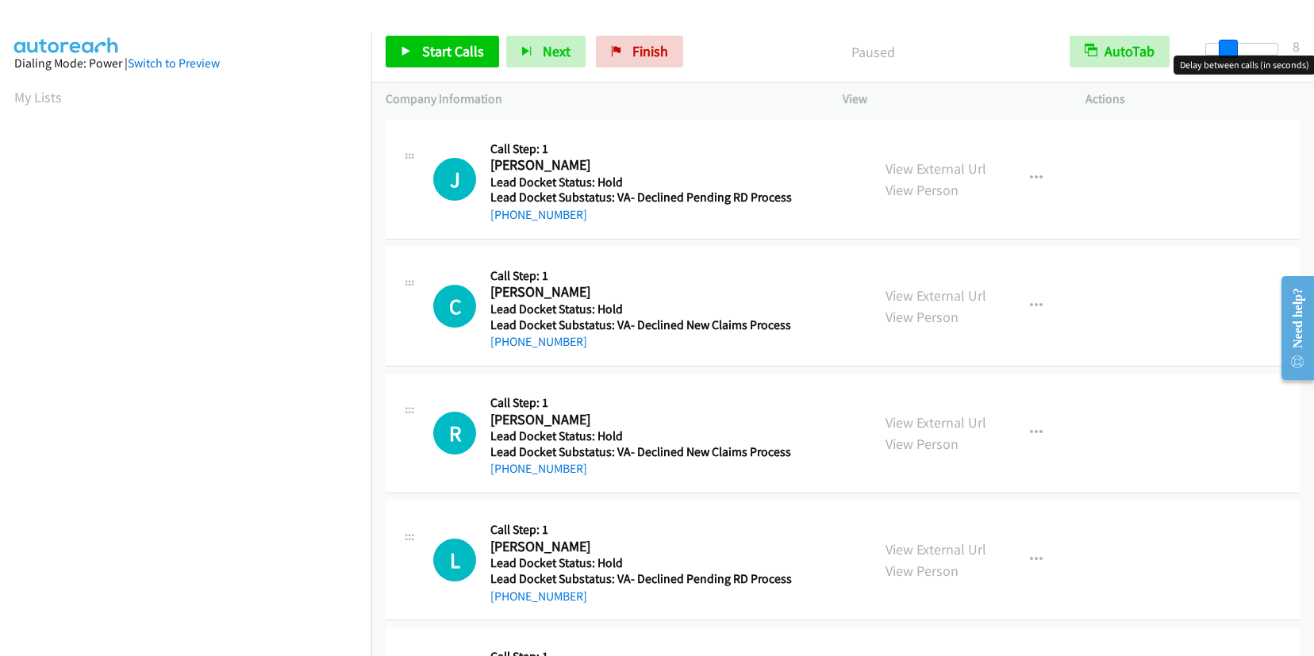
drag, startPoint x: 1208, startPoint y: 49, endPoint x: 1226, endPoint y: 50, distance: 17.5
click at [1226, 50] on span at bounding box center [1228, 49] width 19 height 19
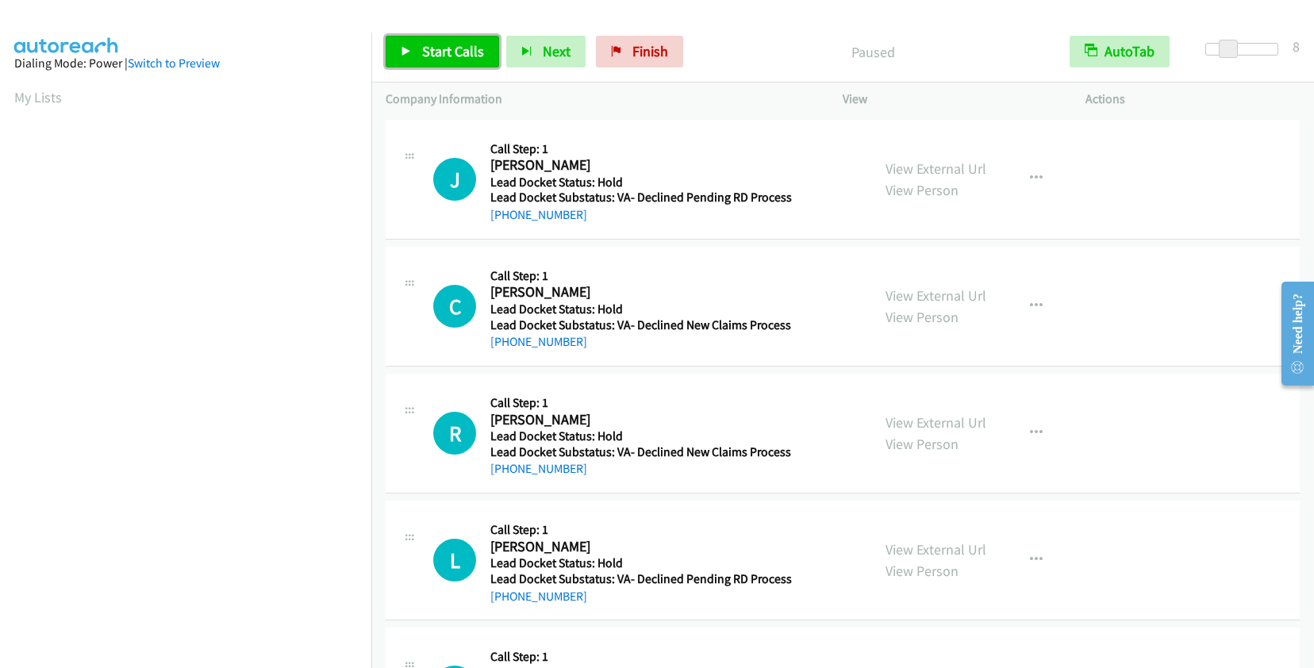
click at [474, 45] on span "Start Calls" at bounding box center [453, 51] width 62 height 18
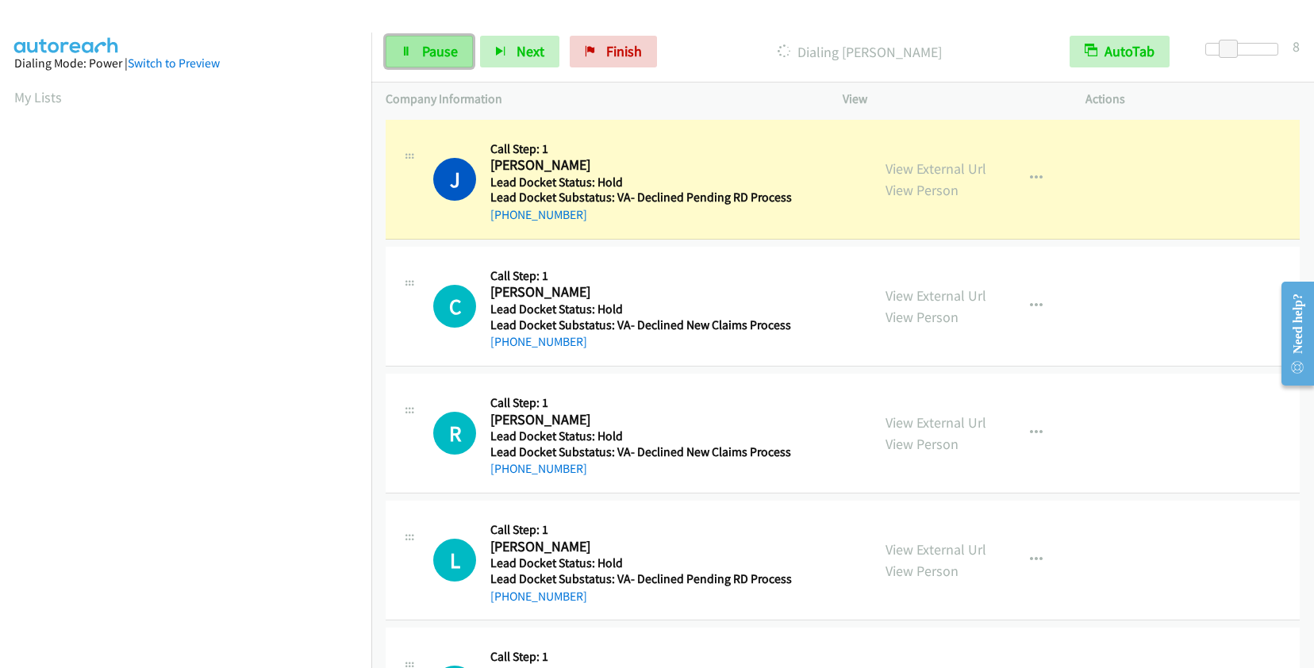
click at [445, 49] on span "Pause" at bounding box center [440, 51] width 36 height 18
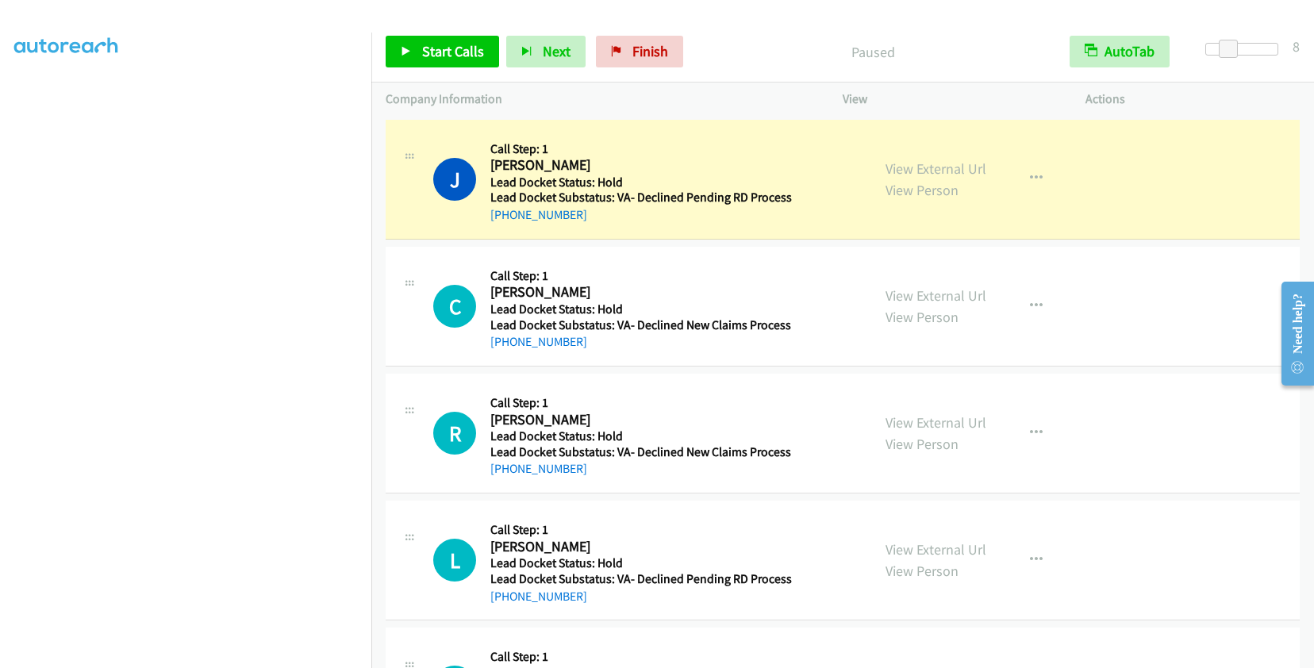
scroll to position [221, 0]
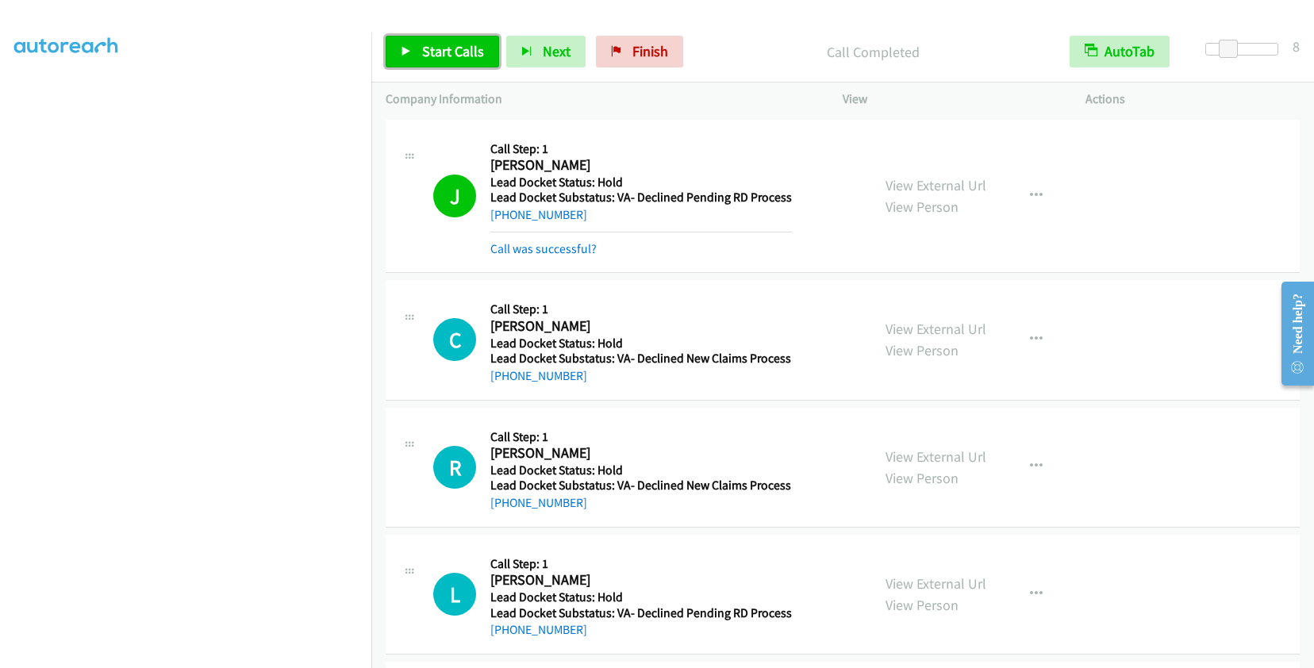
click at [455, 47] on span "Start Calls" at bounding box center [453, 51] width 62 height 18
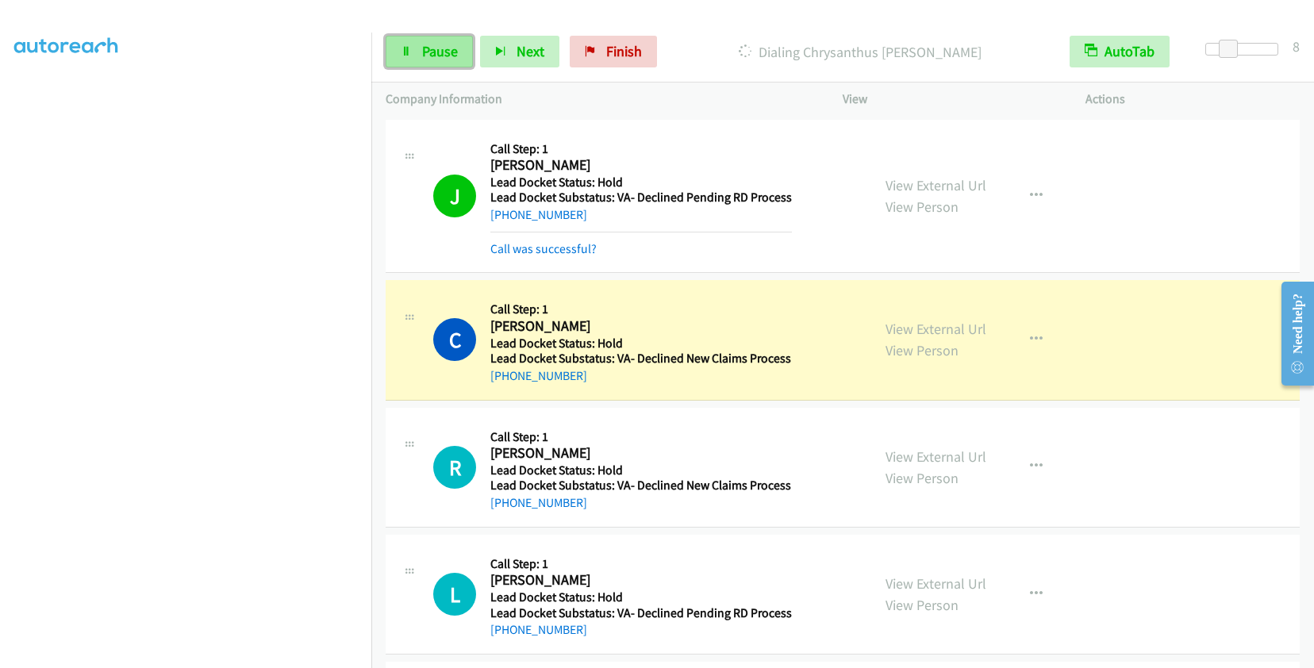
click at [440, 44] on span "Pause" at bounding box center [440, 51] width 36 height 18
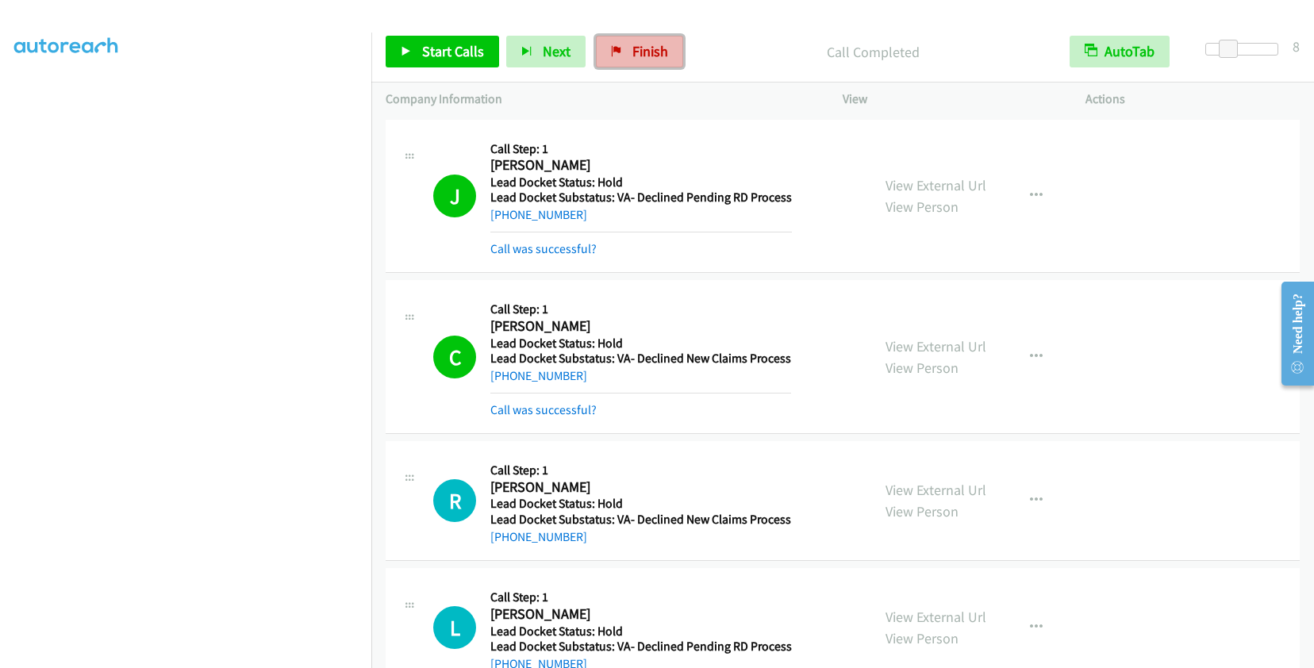
click at [638, 52] on span "Finish" at bounding box center [650, 51] width 36 height 18
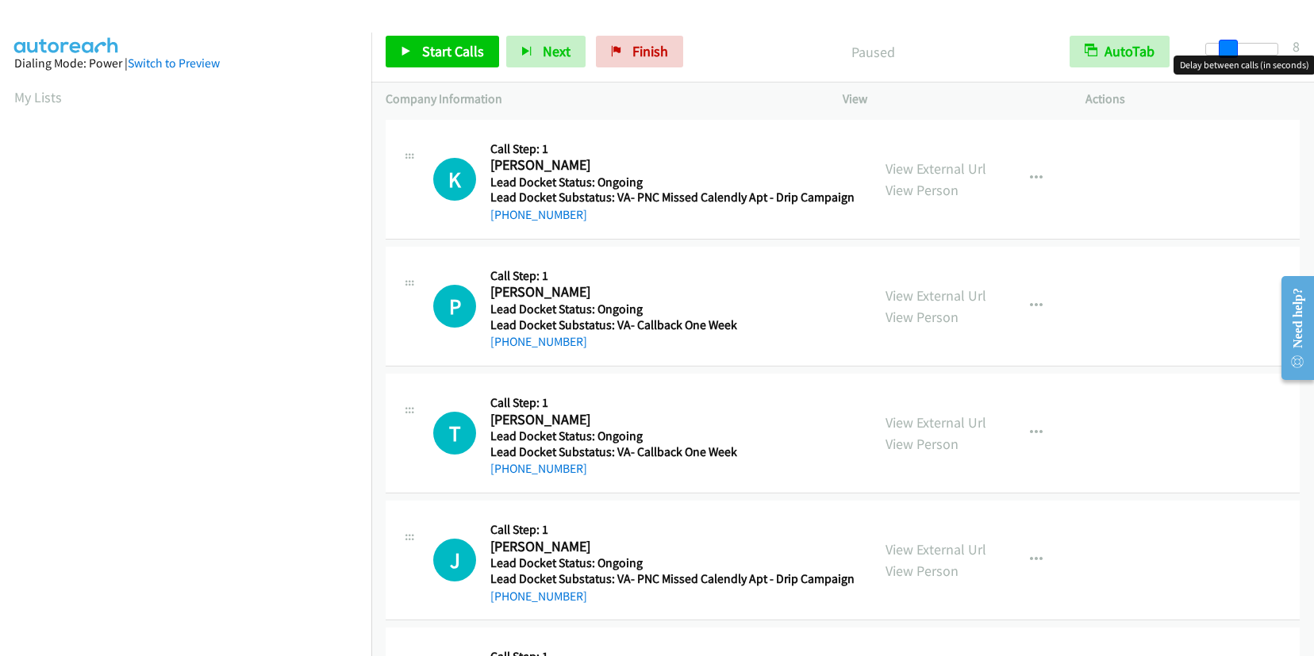
drag, startPoint x: 1210, startPoint y: 43, endPoint x: 1231, endPoint y: 45, distance: 20.8
click at [1231, 45] on span at bounding box center [1228, 49] width 19 height 19
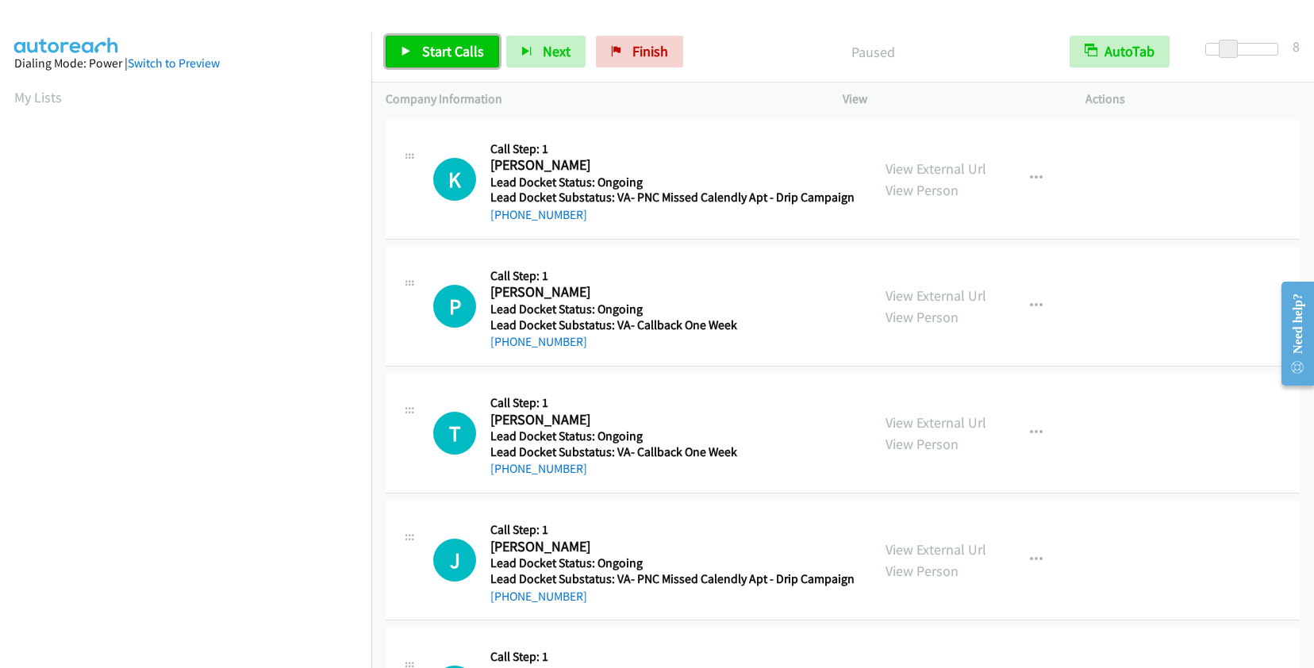
click at [470, 48] on span "Start Calls" at bounding box center [453, 51] width 62 height 18
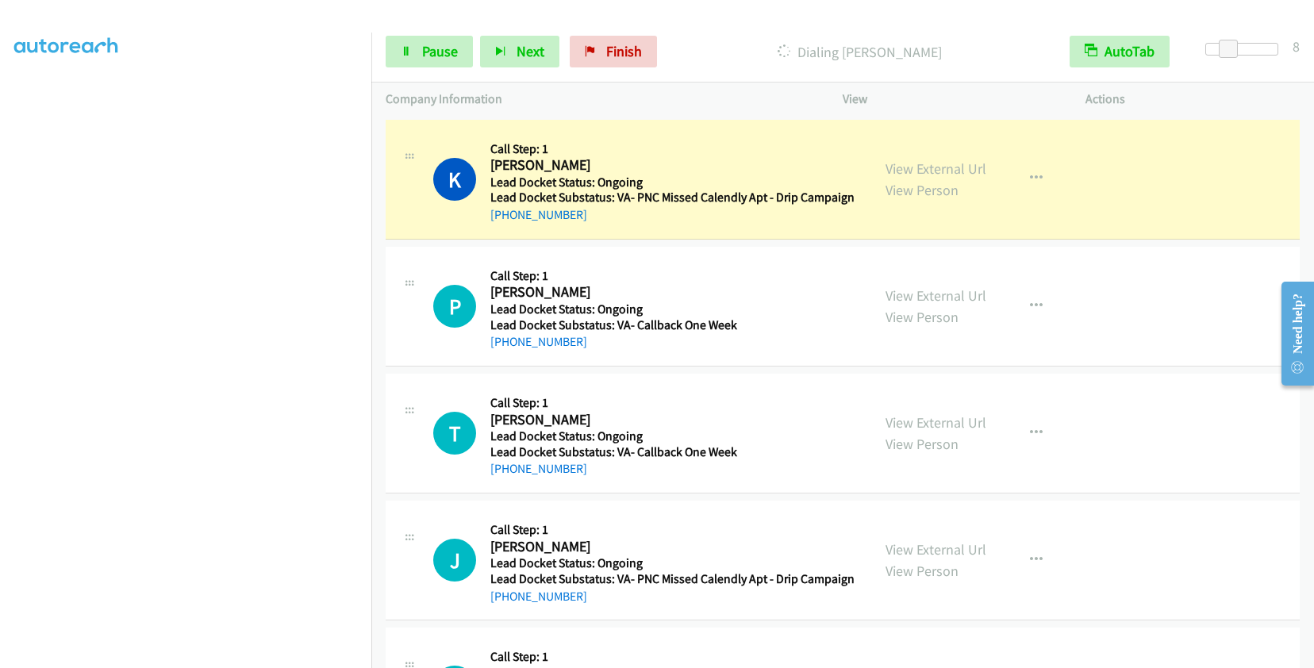
scroll to position [221, 0]
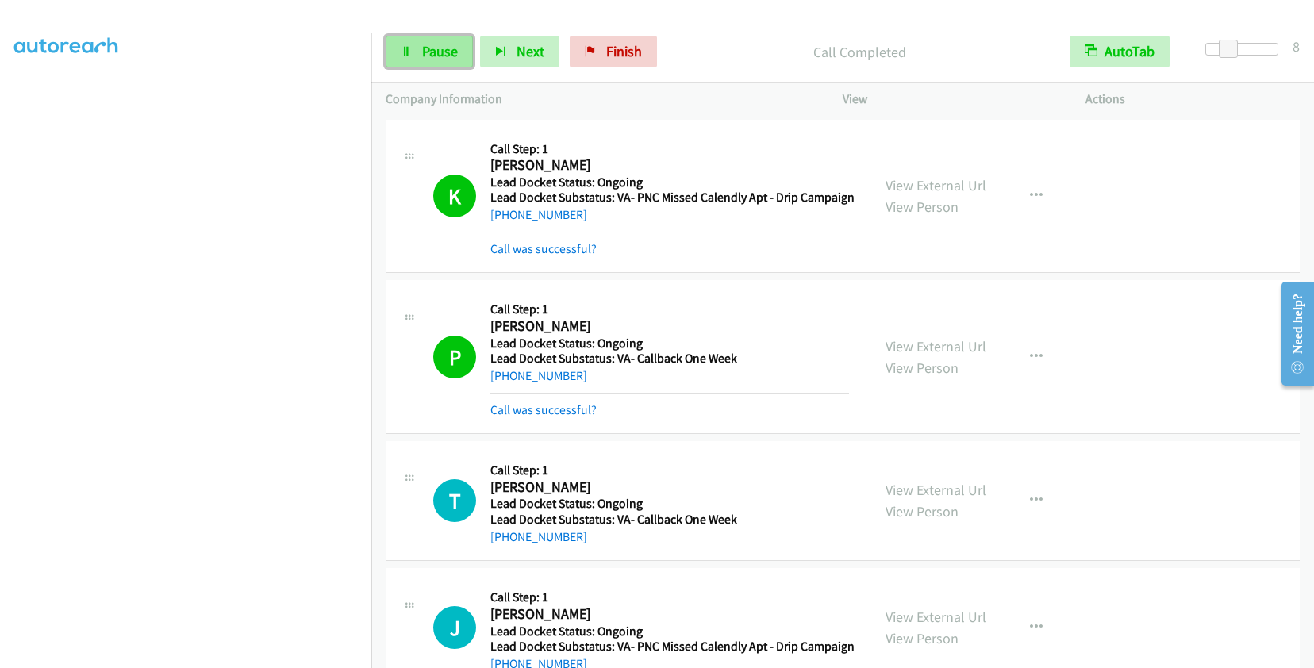
click at [440, 58] on span "Pause" at bounding box center [440, 51] width 36 height 18
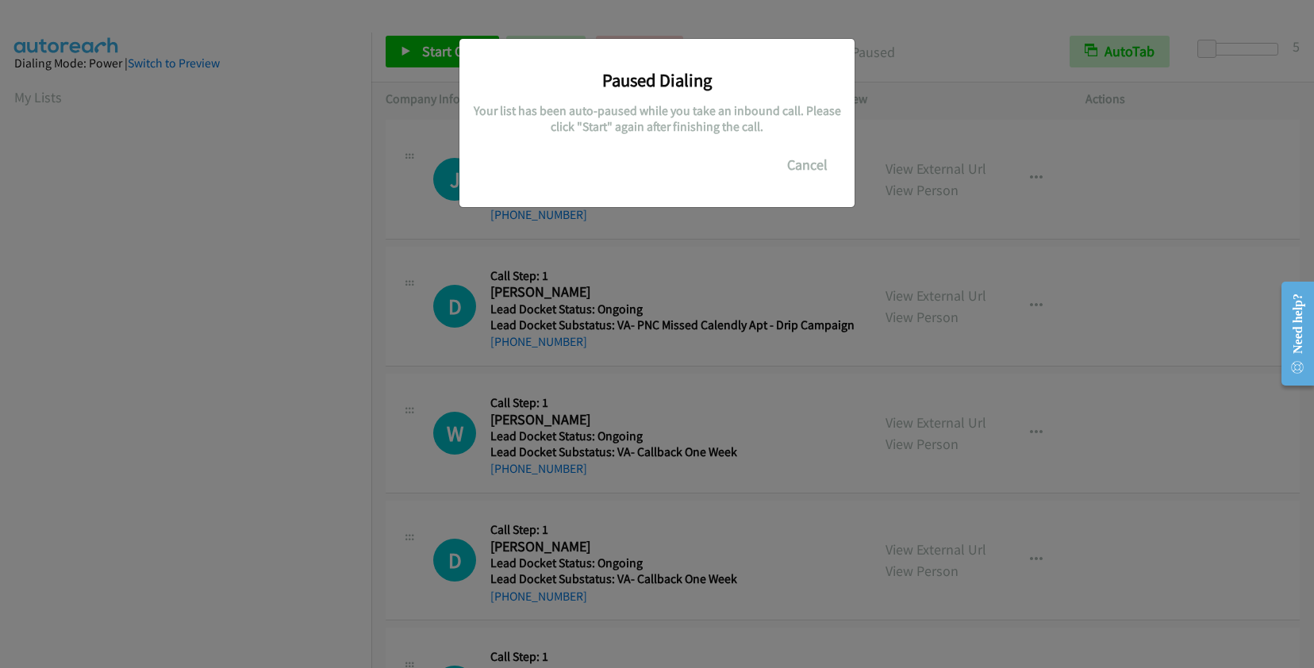
scroll to position [222, 0]
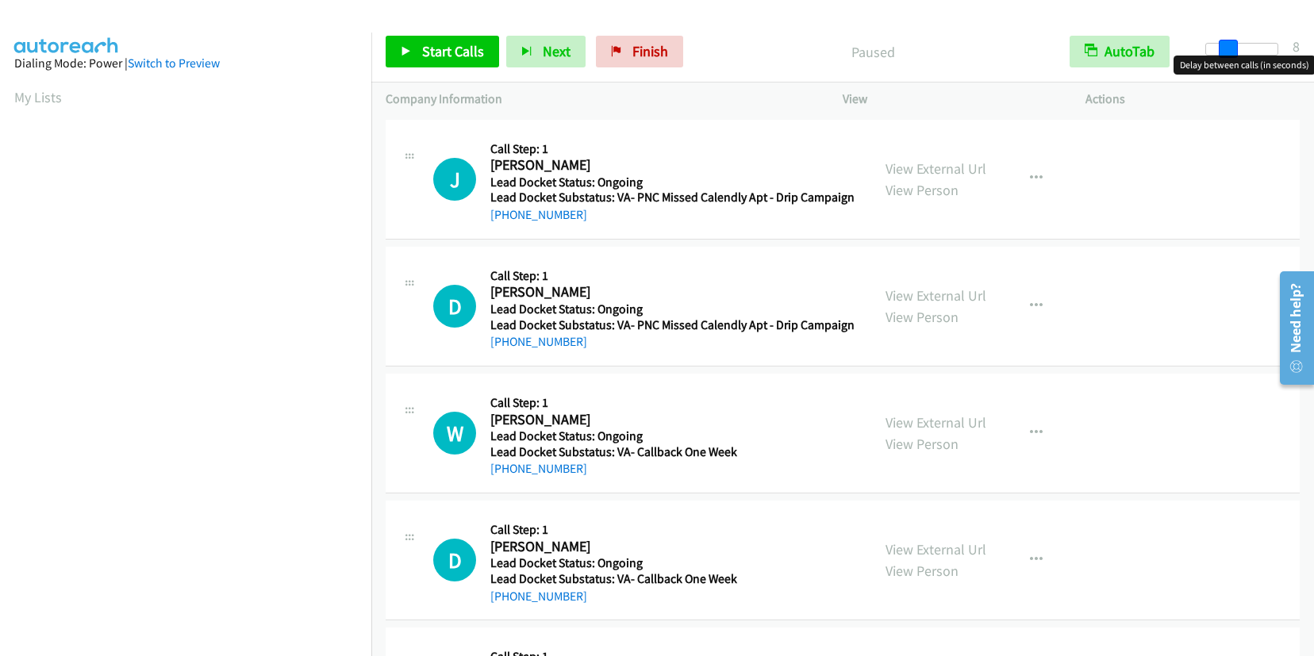
drag, startPoint x: 1207, startPoint y: 45, endPoint x: 1229, endPoint y: 41, distance: 22.6
click at [1229, 41] on span at bounding box center [1228, 49] width 19 height 19
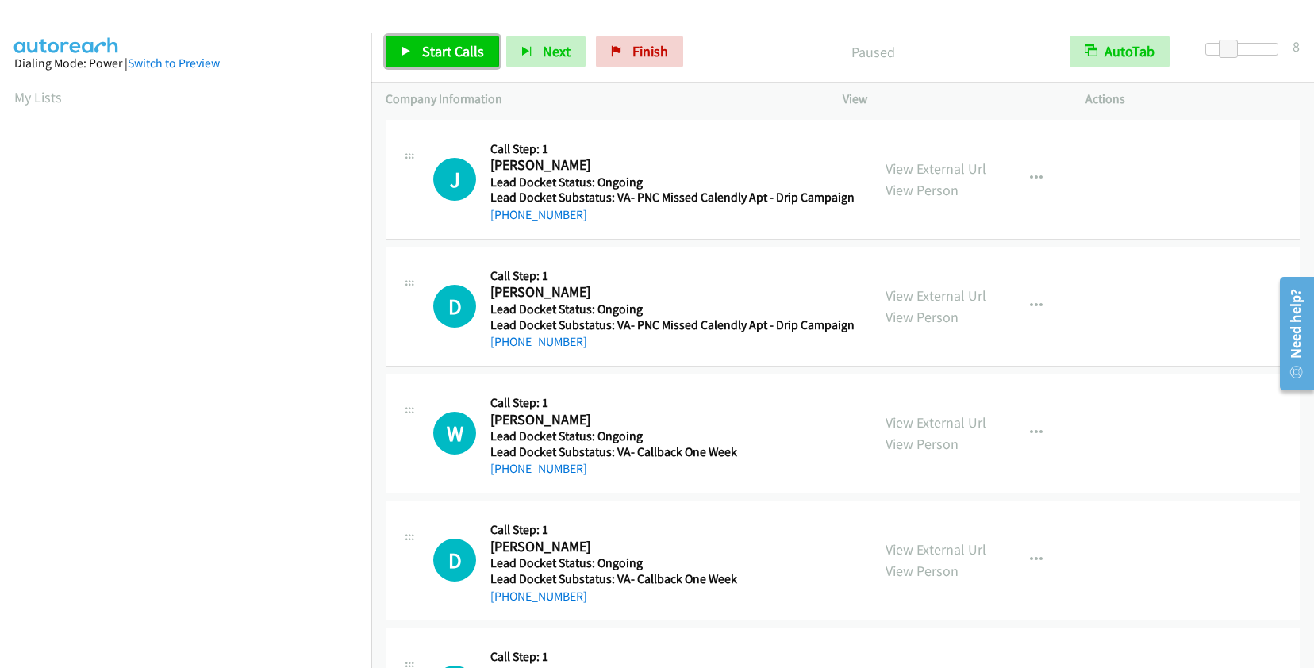
click at [467, 59] on span "Start Calls" at bounding box center [453, 51] width 62 height 18
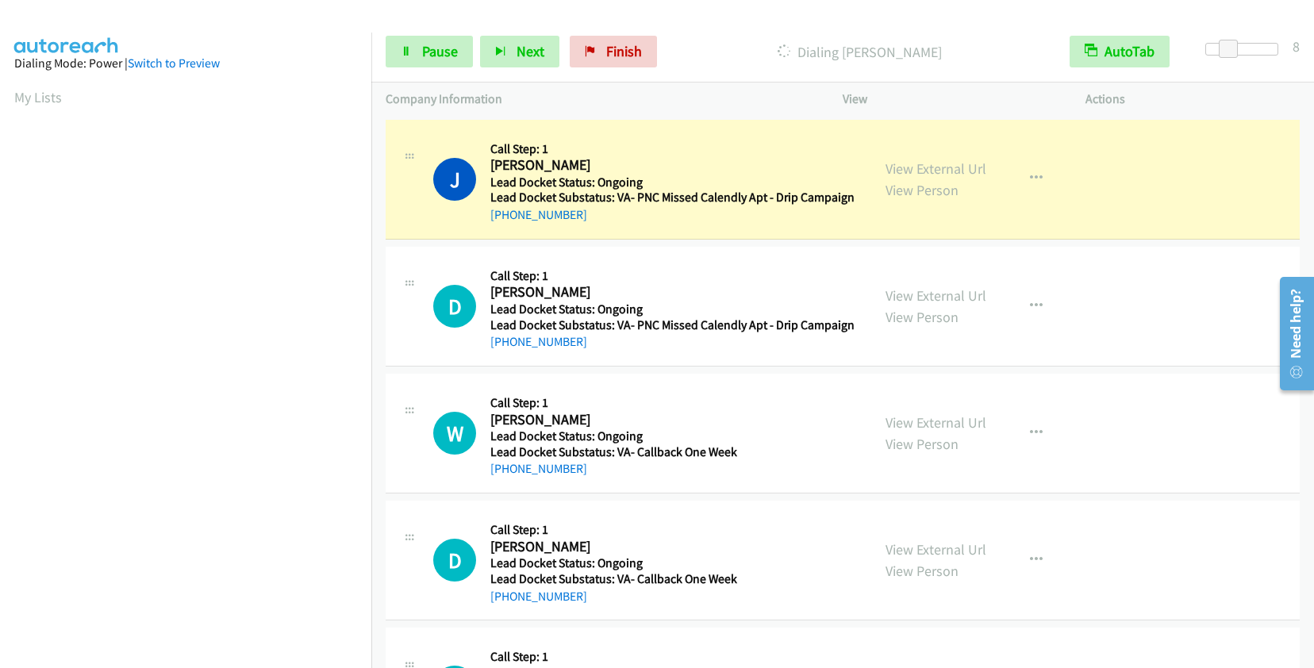
scroll to position [221, 0]
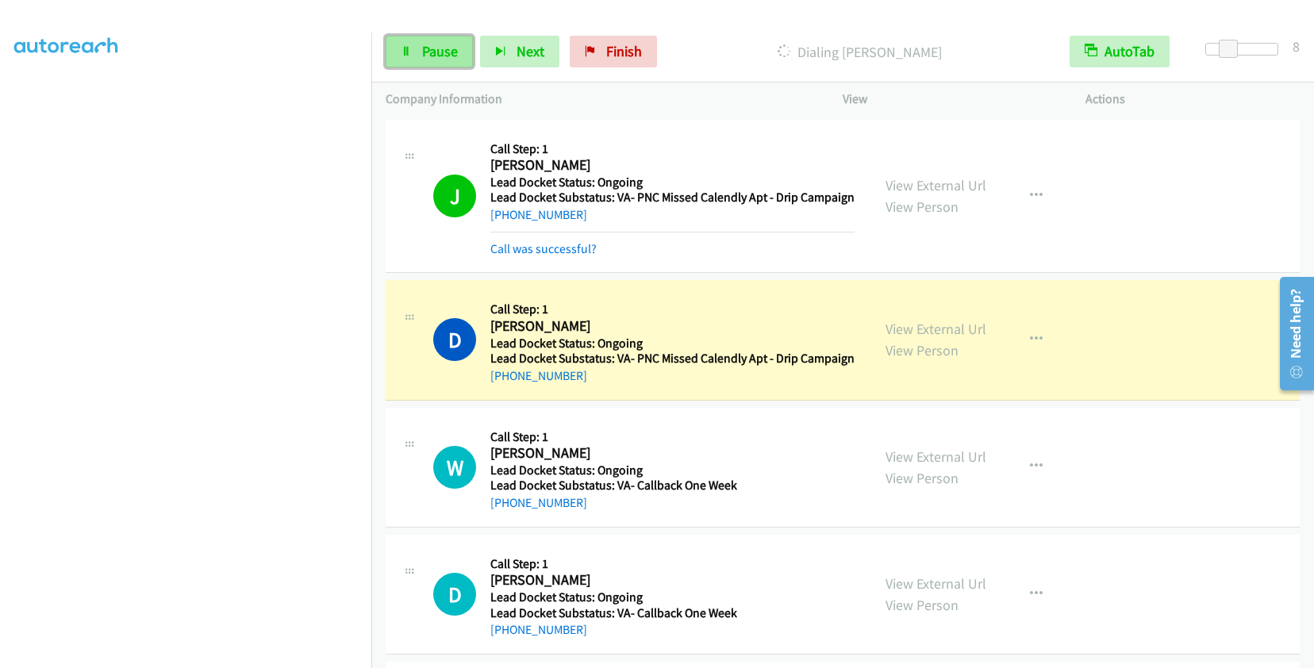
click at [432, 54] on span "Pause" at bounding box center [440, 51] width 36 height 18
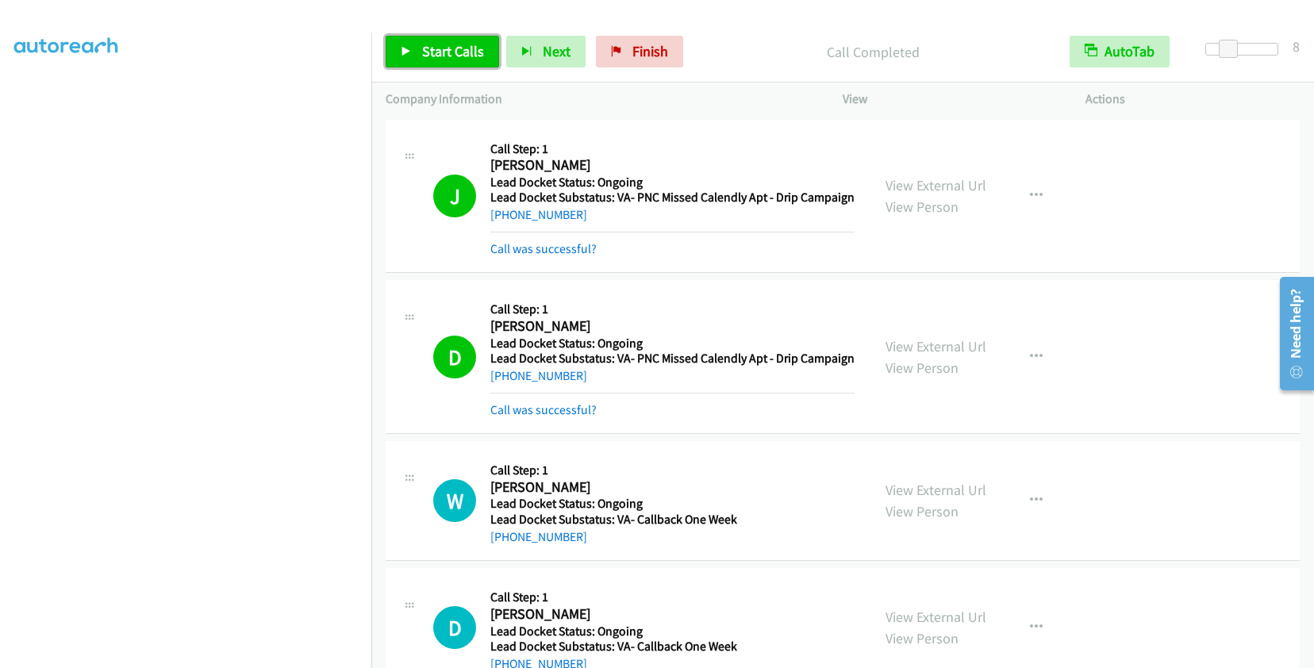
click at [450, 47] on span "Start Calls" at bounding box center [453, 51] width 62 height 18
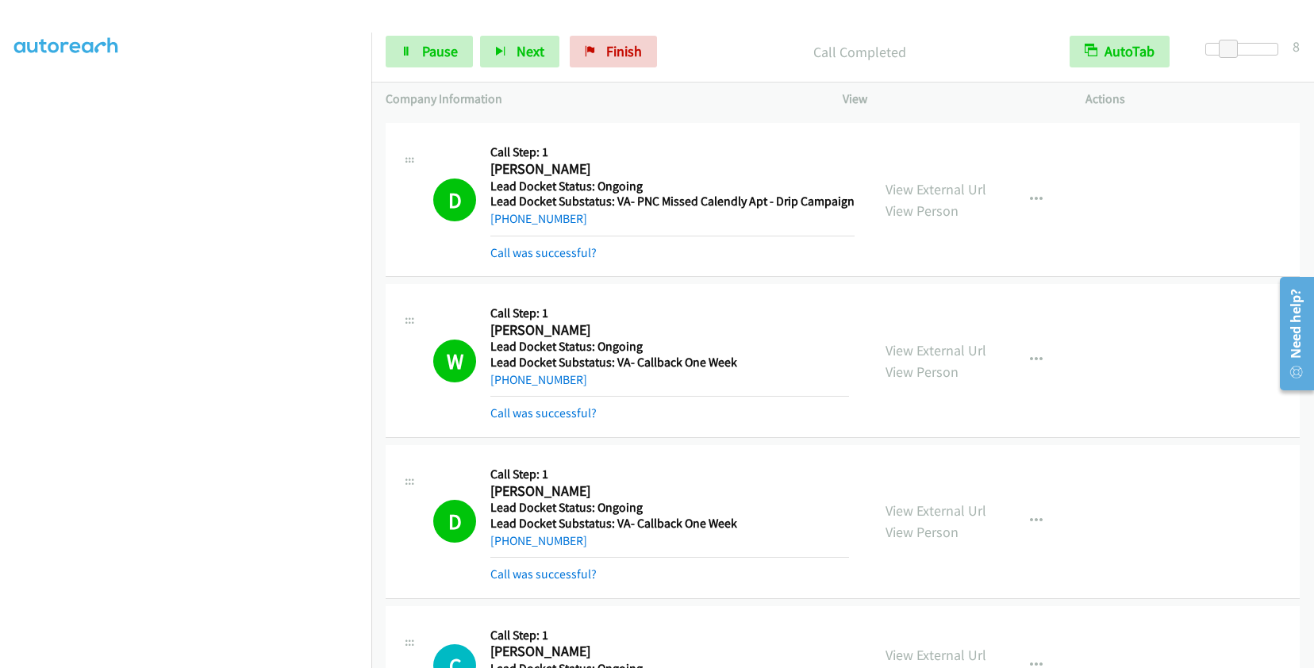
scroll to position [397, 0]
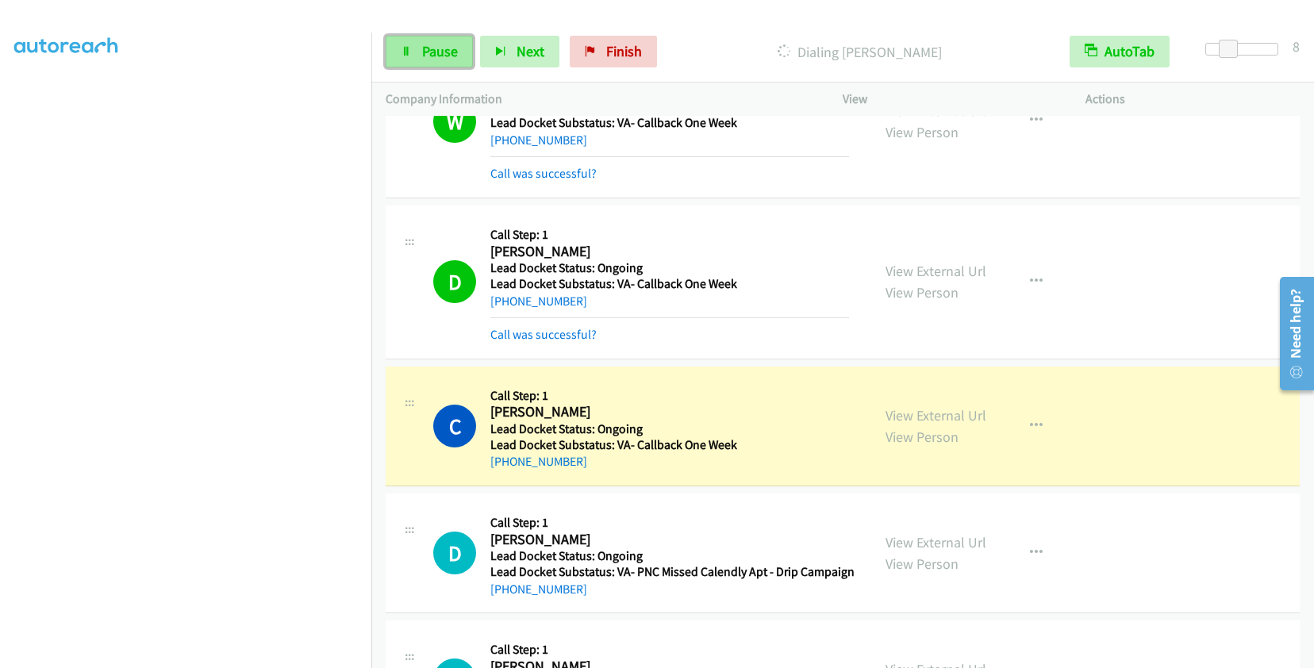
click at [430, 49] on span "Pause" at bounding box center [440, 51] width 36 height 18
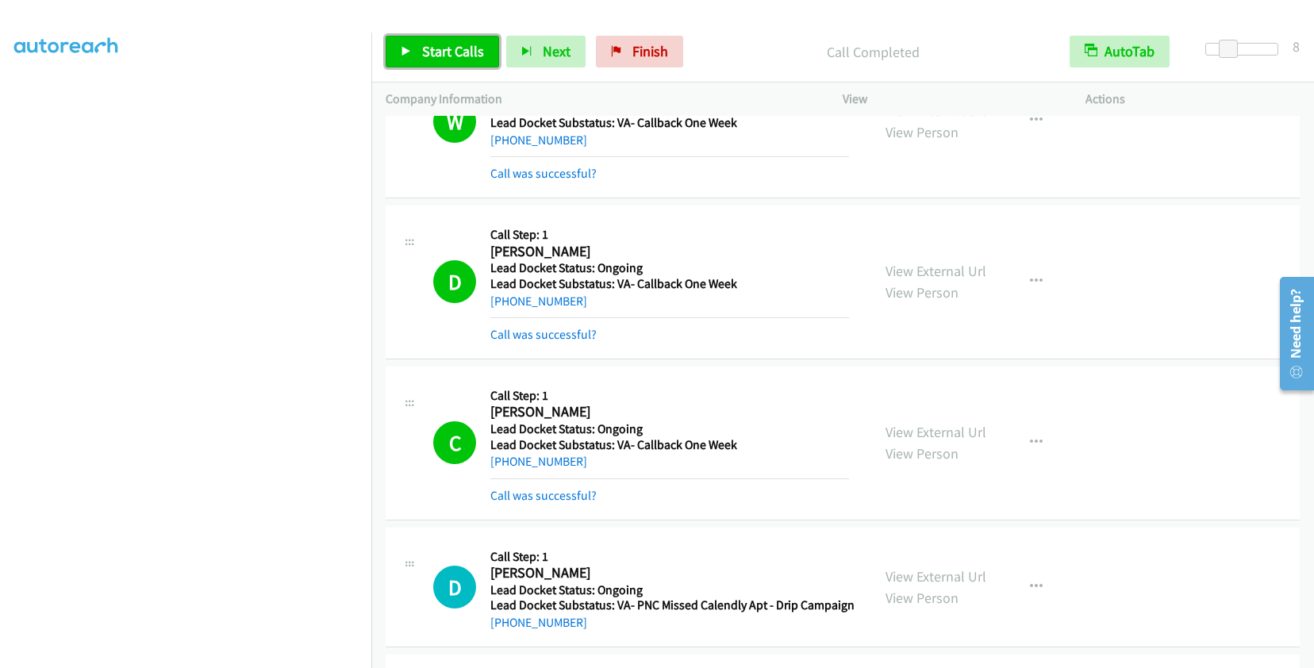
click at [427, 43] on span "Start Calls" at bounding box center [453, 51] width 62 height 18
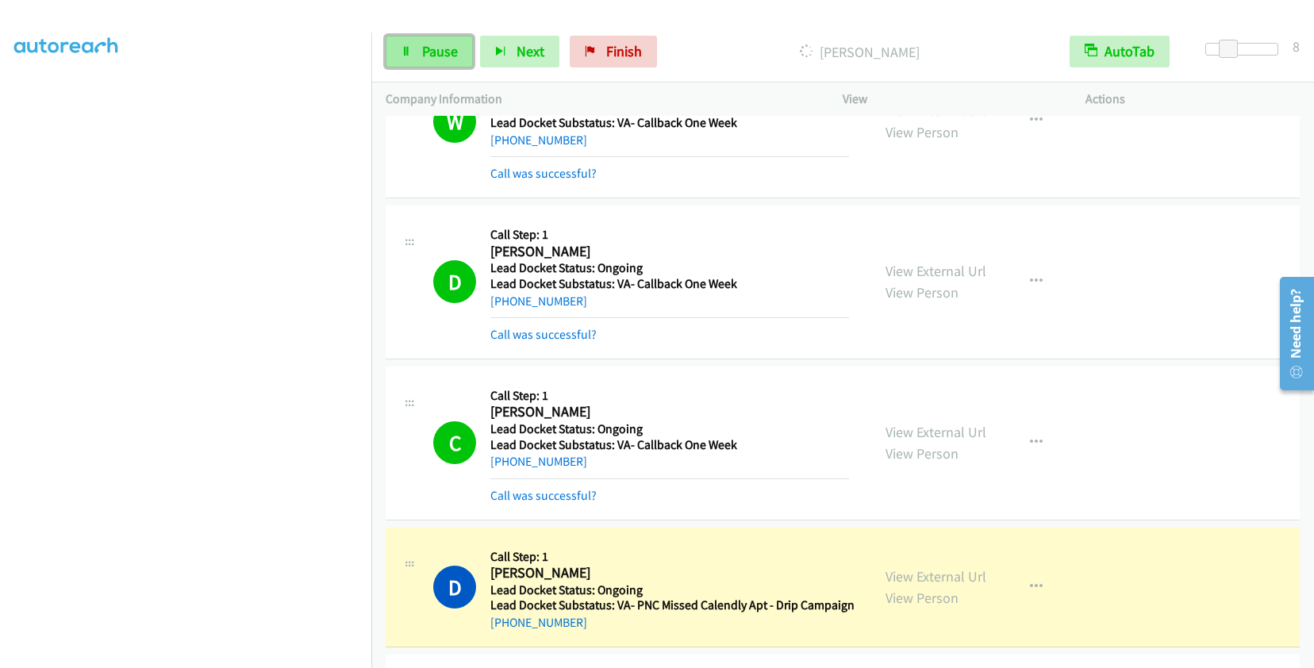
click at [438, 61] on link "Pause" at bounding box center [429, 52] width 87 height 32
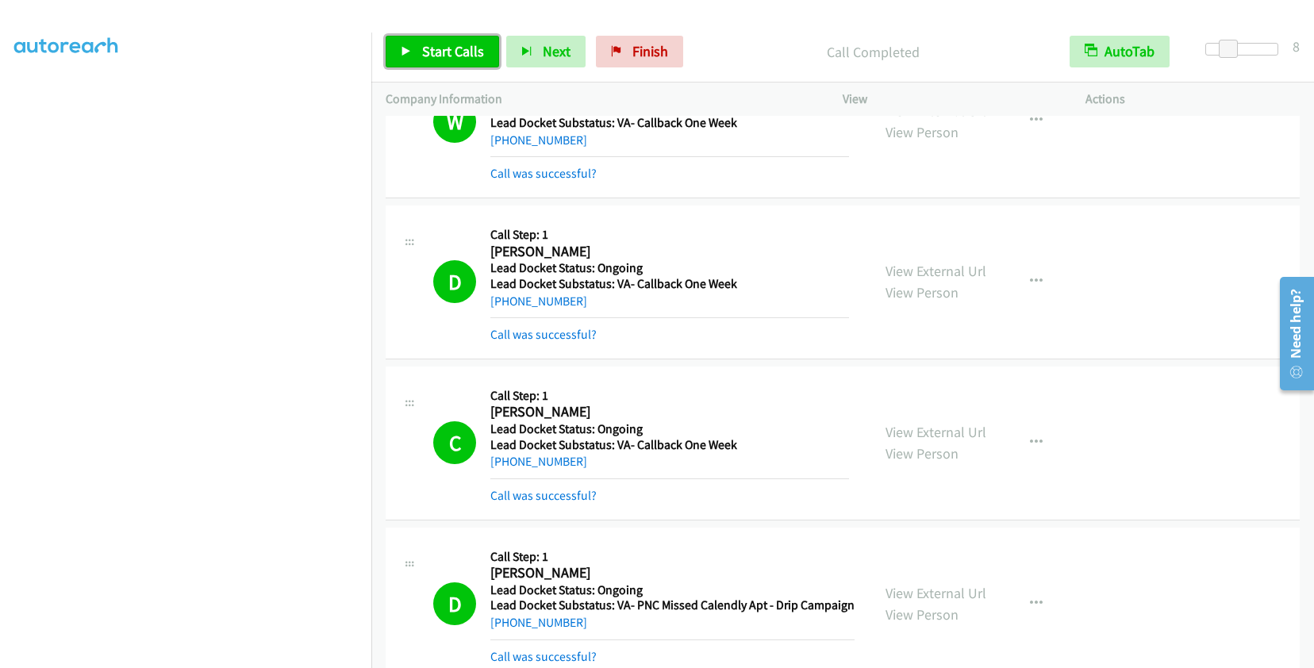
click at [471, 60] on span "Start Calls" at bounding box center [453, 51] width 62 height 18
click at [407, 39] on link "Pause" at bounding box center [429, 52] width 87 height 32
click at [441, 44] on span "Start Calls" at bounding box center [453, 51] width 62 height 18
drag, startPoint x: 422, startPoint y: 52, endPoint x: 558, endPoint y: 47, distance: 135.8
click at [422, 52] on span "Pause" at bounding box center [440, 51] width 36 height 18
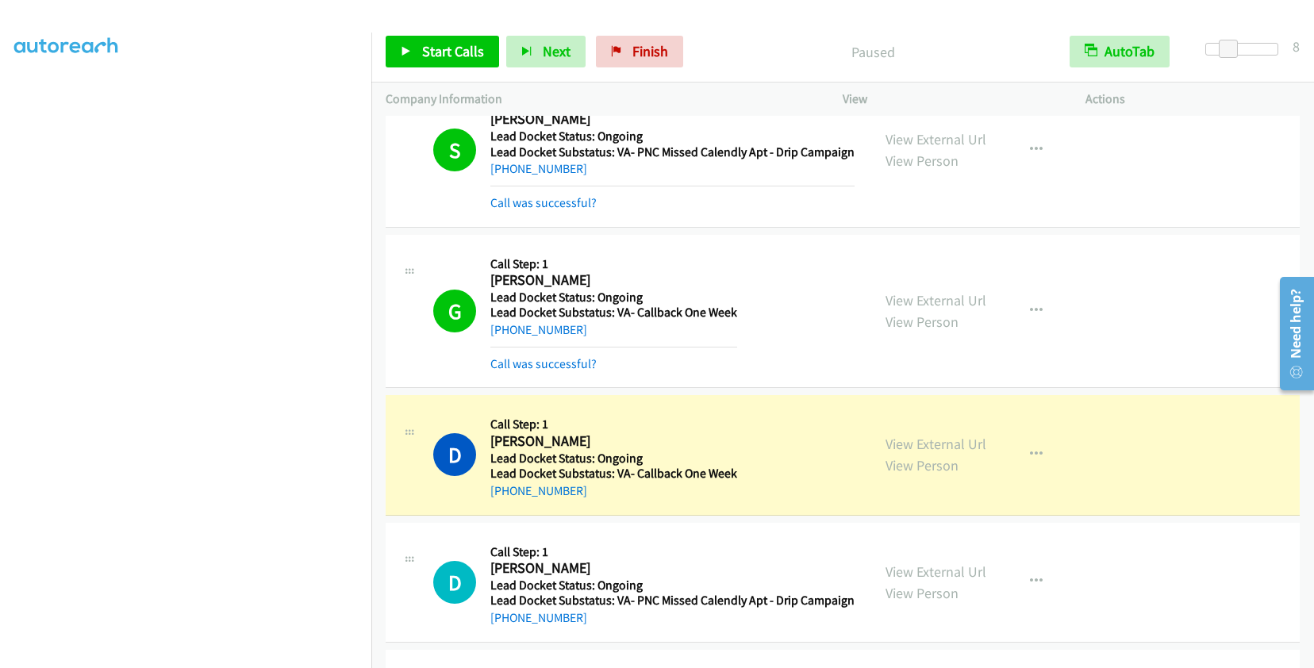
scroll to position [2584, 0]
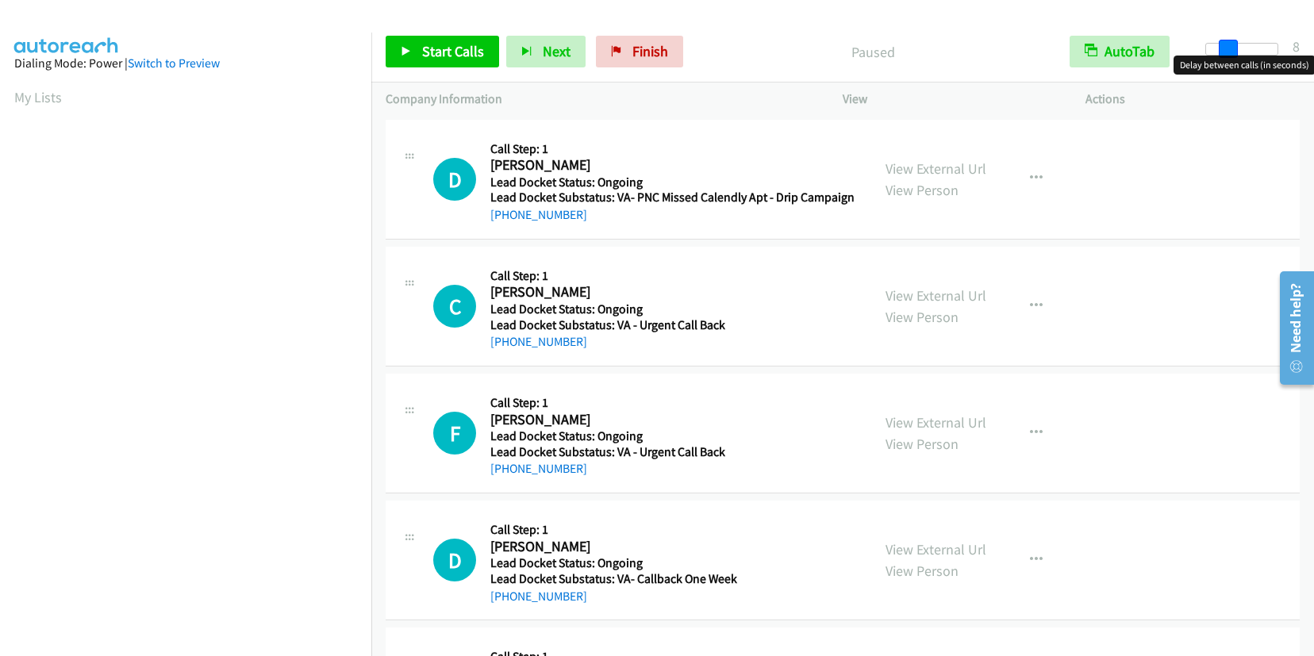
drag, startPoint x: 1206, startPoint y: 46, endPoint x: 1227, endPoint y: 48, distance: 20.7
click at [1227, 48] on span at bounding box center [1228, 49] width 19 height 19
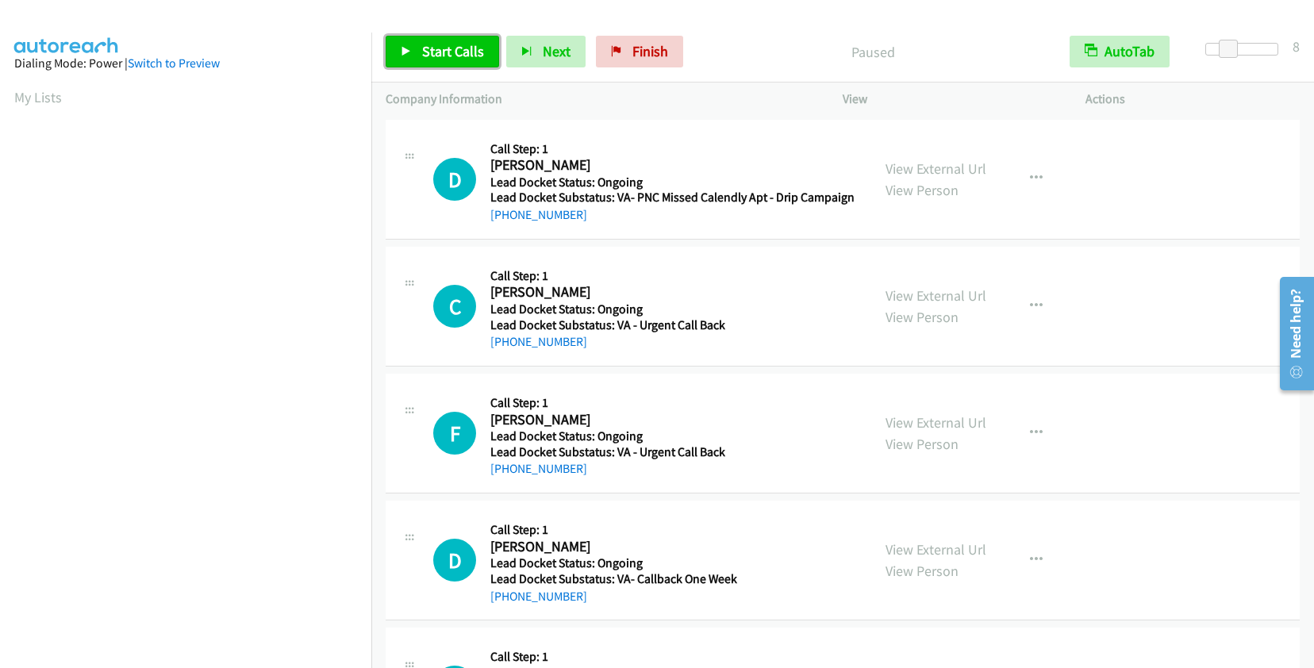
click at [463, 47] on span "Start Calls" at bounding box center [453, 51] width 62 height 18
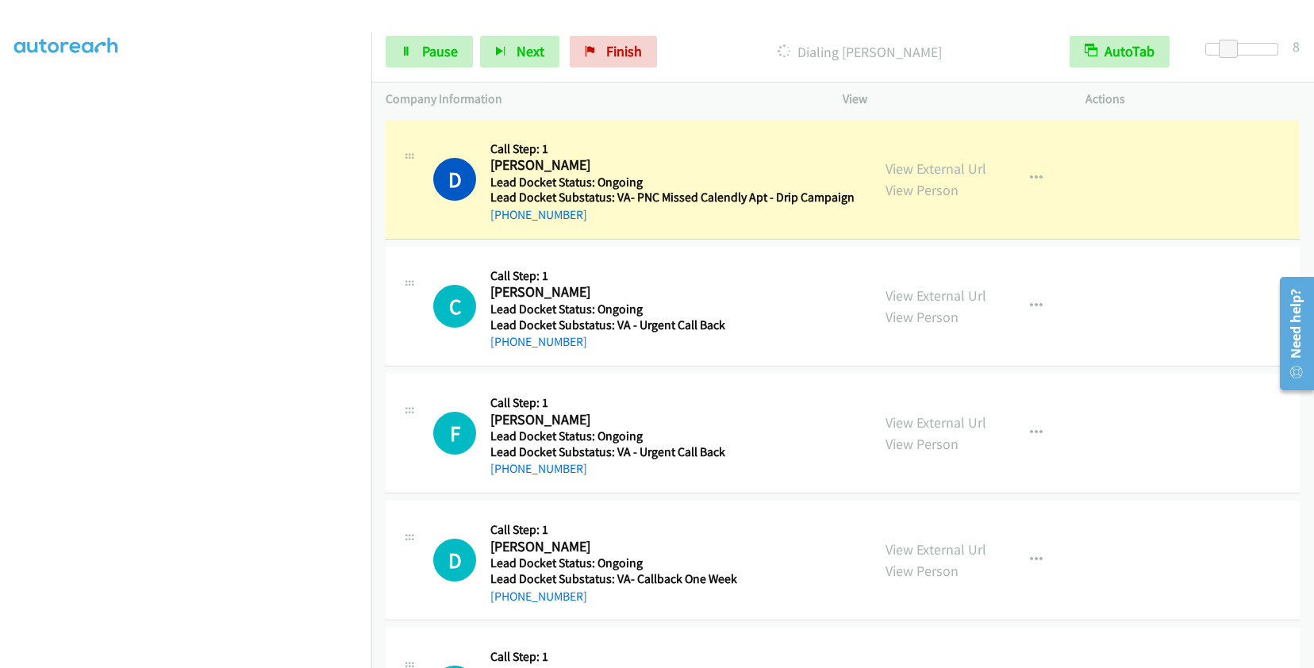
scroll to position [221, 0]
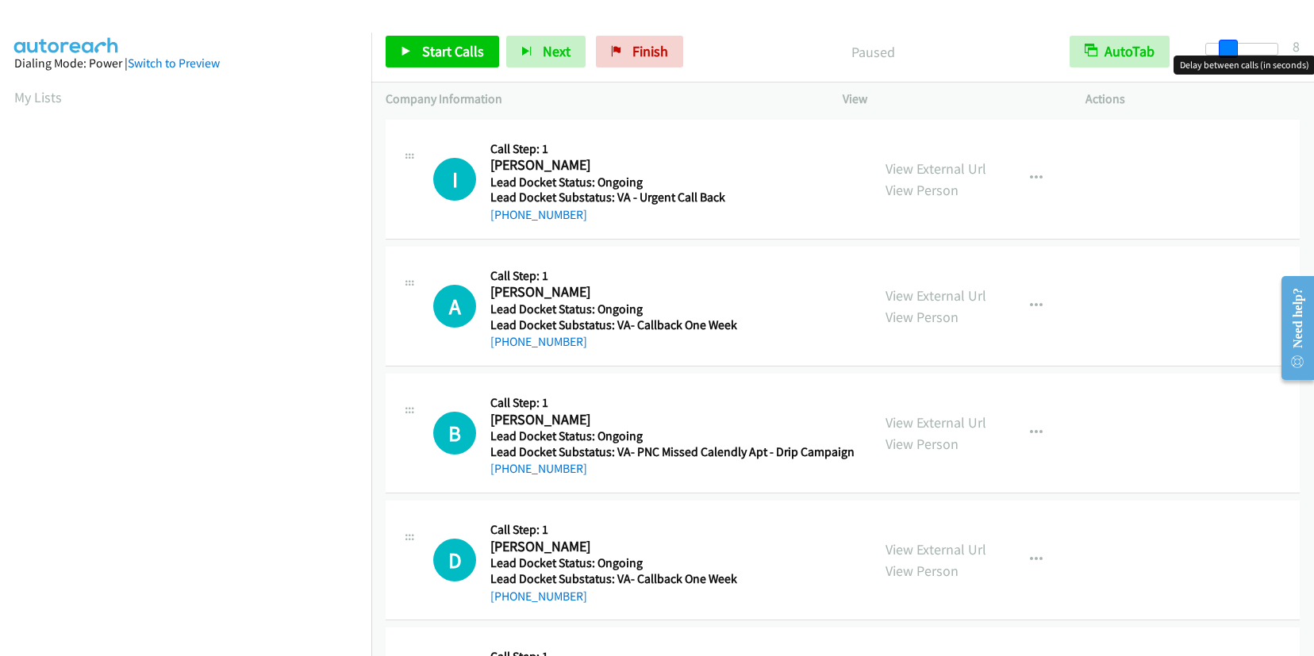
drag, startPoint x: 1208, startPoint y: 45, endPoint x: 1233, endPoint y: 36, distance: 26.1
click at [1233, 36] on div "Start Calls Pause Next Finish Paused AutoTab AutoTab 8" at bounding box center [842, 51] width 943 height 61
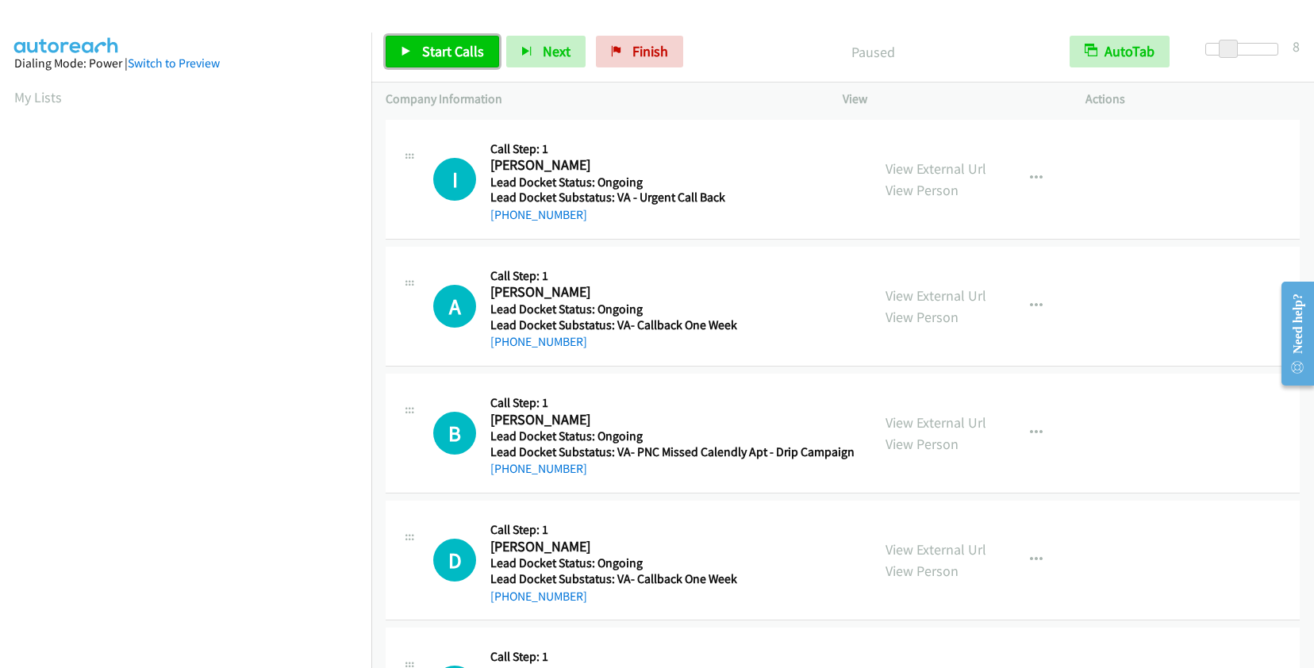
click at [418, 48] on link "Start Calls" at bounding box center [442, 52] width 113 height 32
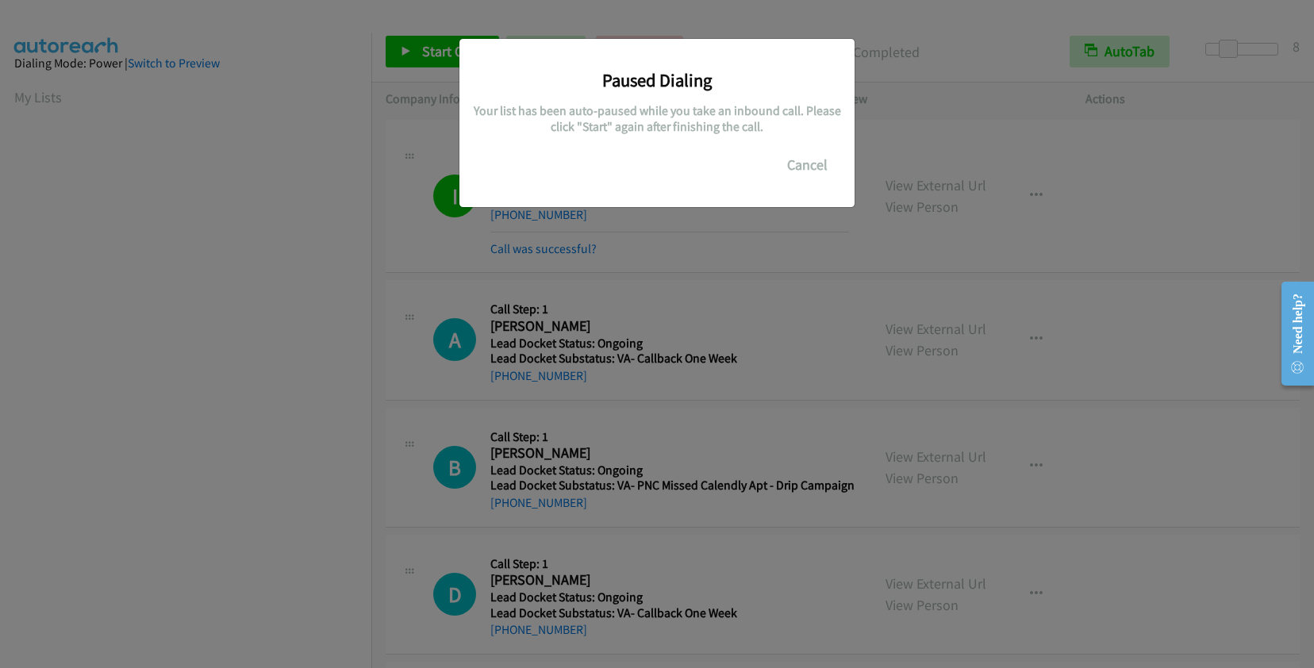
scroll to position [222, 0]
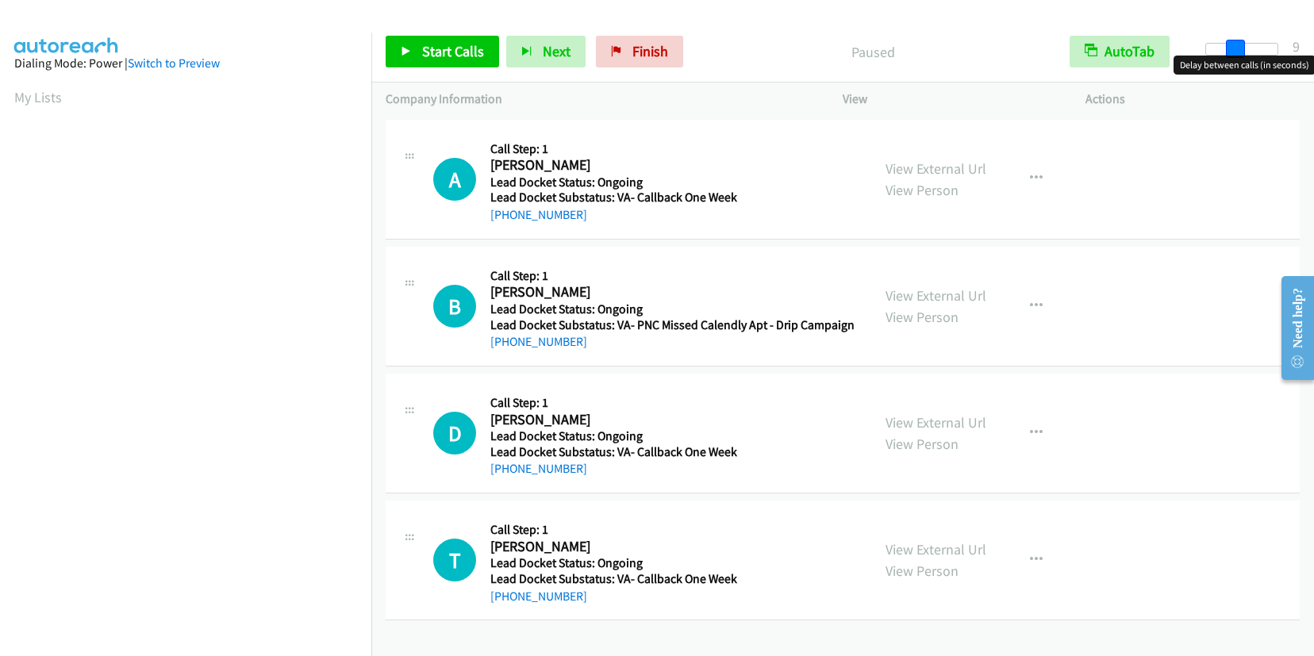
drag, startPoint x: 1204, startPoint y: 47, endPoint x: 1235, endPoint y: 41, distance: 30.7
click at [1235, 41] on span at bounding box center [1235, 49] width 19 height 19
click at [1230, 41] on span at bounding box center [1228, 49] width 19 height 19
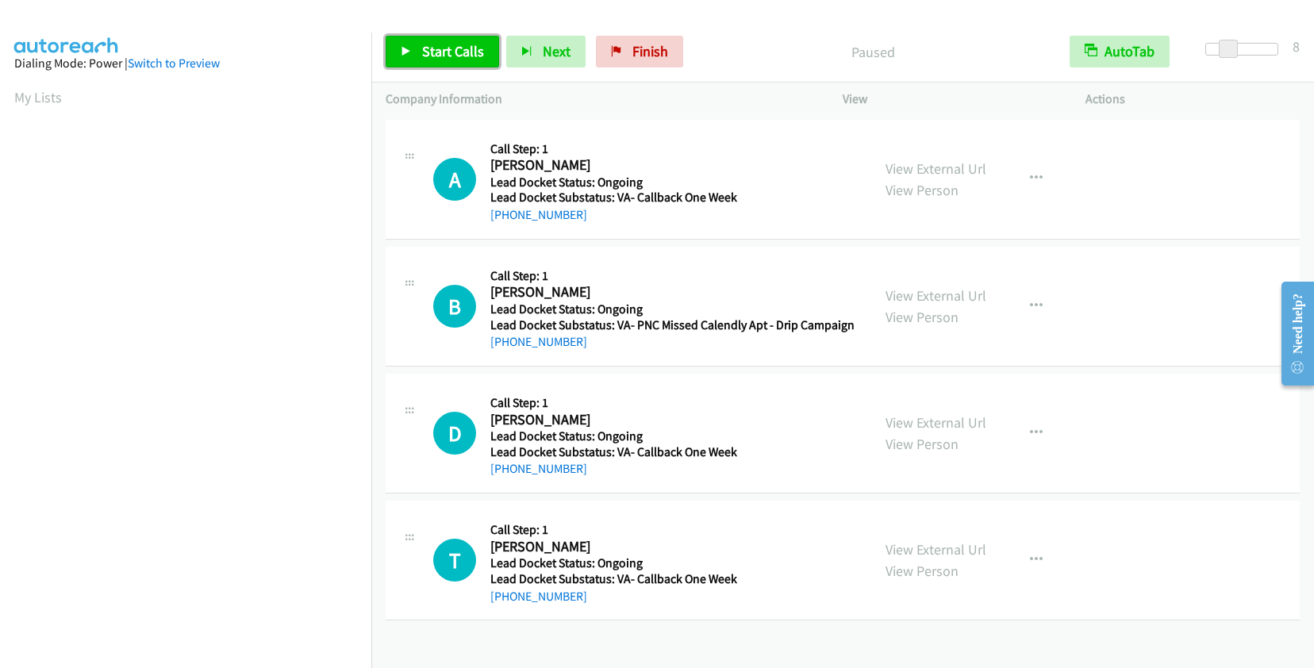
click at [469, 52] on span "Start Calls" at bounding box center [453, 51] width 62 height 18
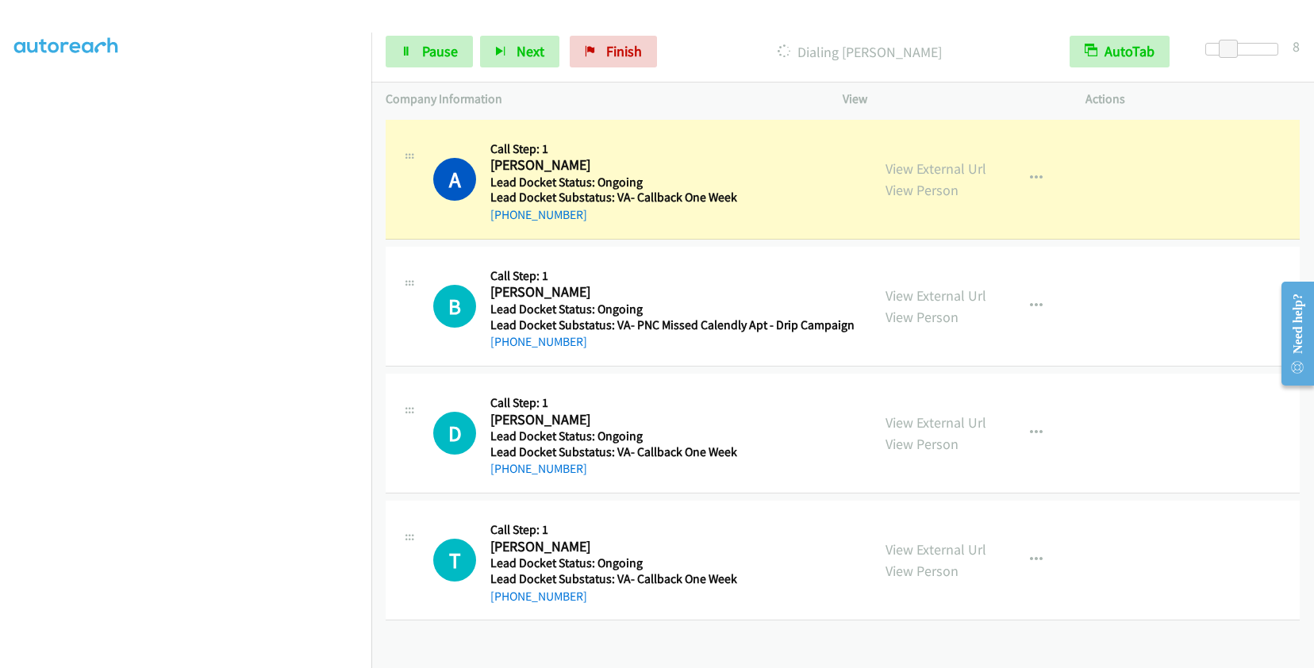
scroll to position [221, 0]
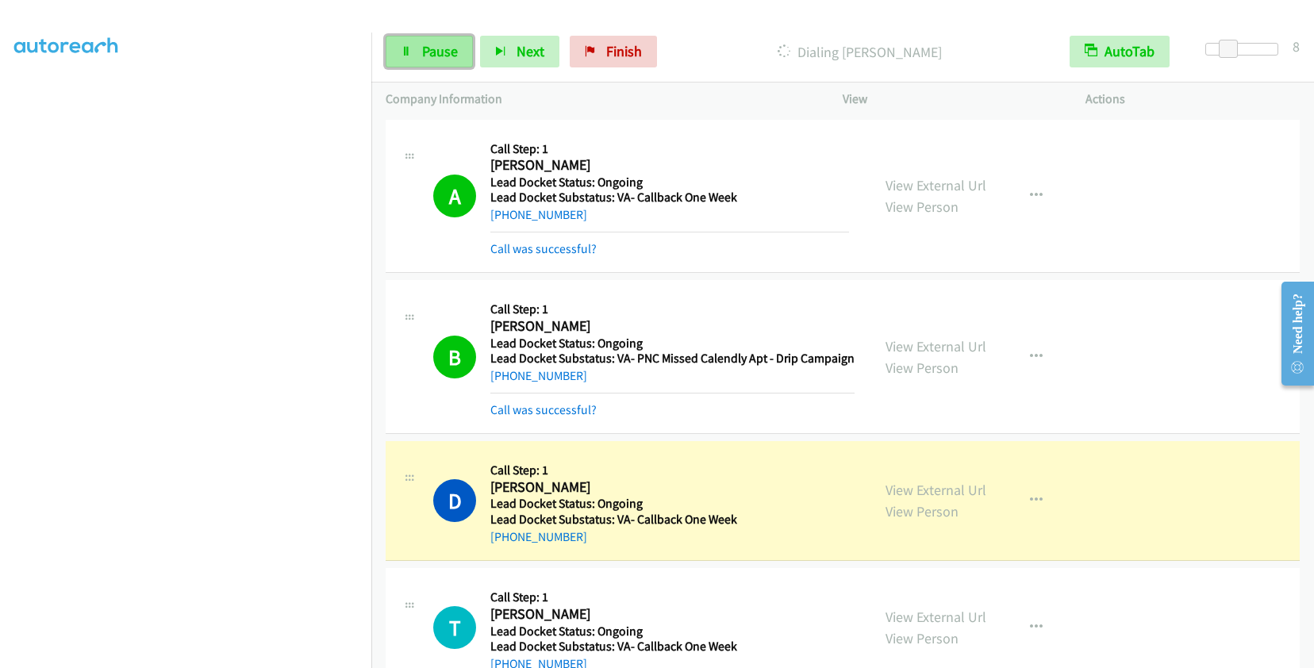
click at [432, 52] on span "Pause" at bounding box center [440, 51] width 36 height 18
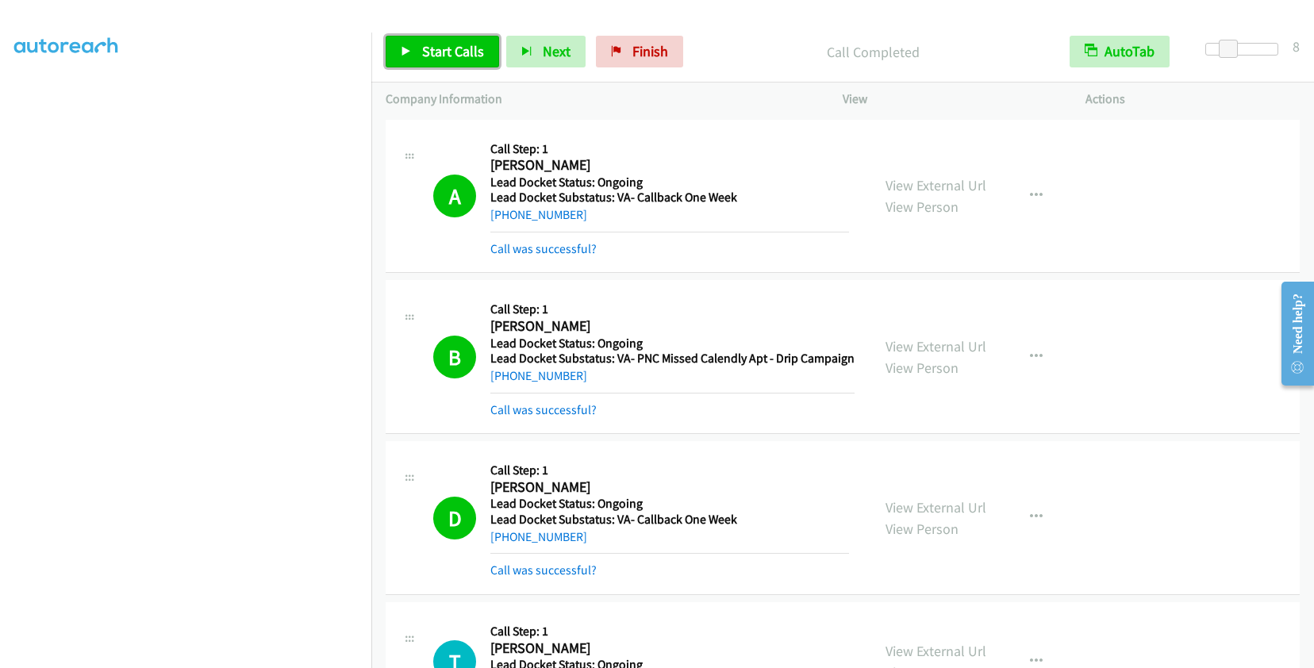
click at [463, 53] on span "Start Calls" at bounding box center [453, 51] width 62 height 18
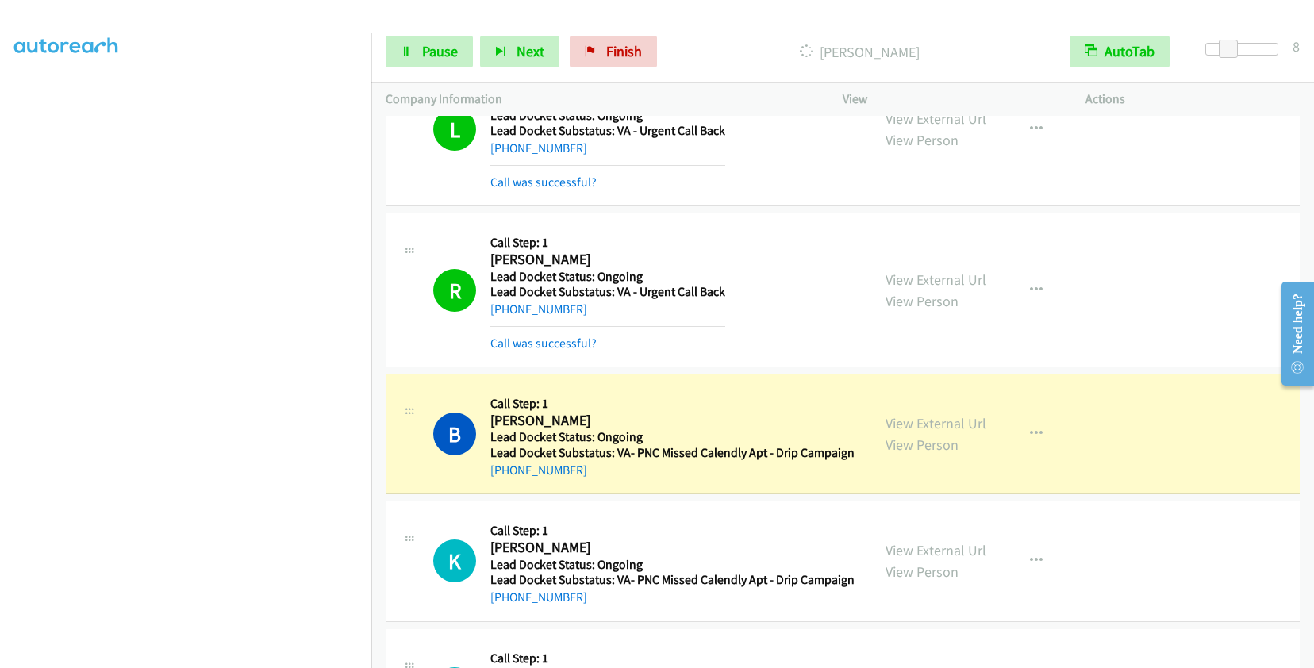
scroll to position [975, 0]
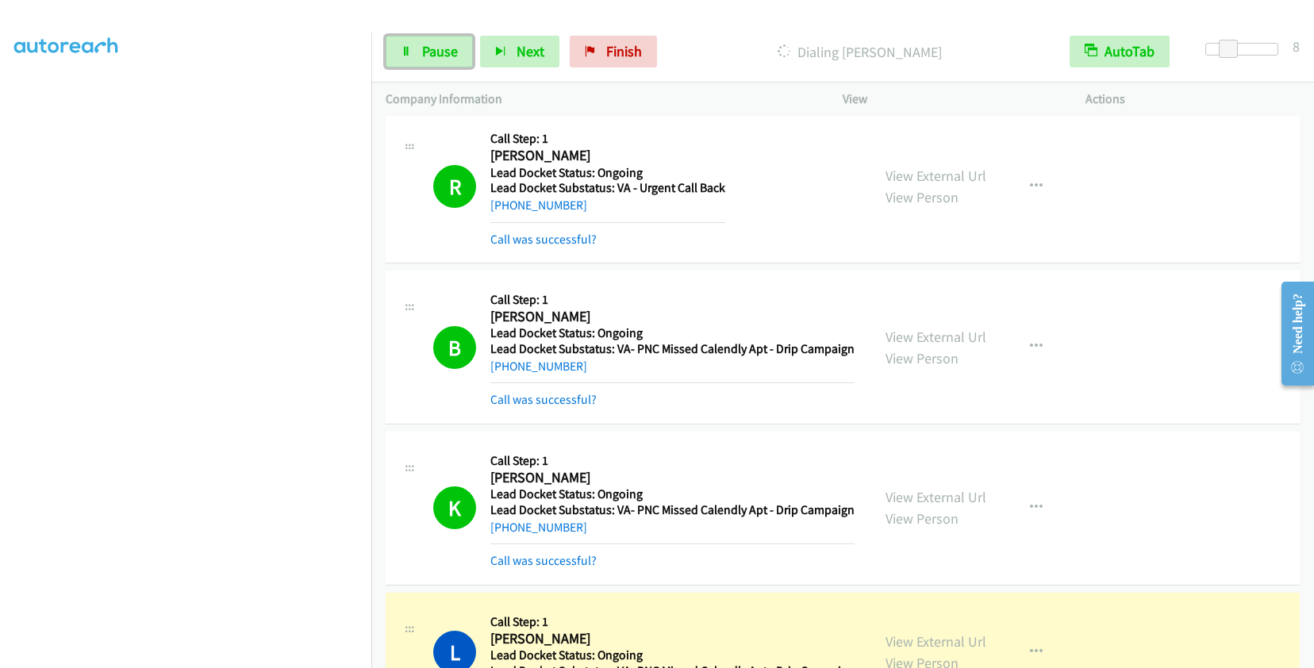
drag, startPoint x: 441, startPoint y: 54, endPoint x: 518, endPoint y: 24, distance: 82.7
click at [441, 54] on span "Pause" at bounding box center [440, 51] width 36 height 18
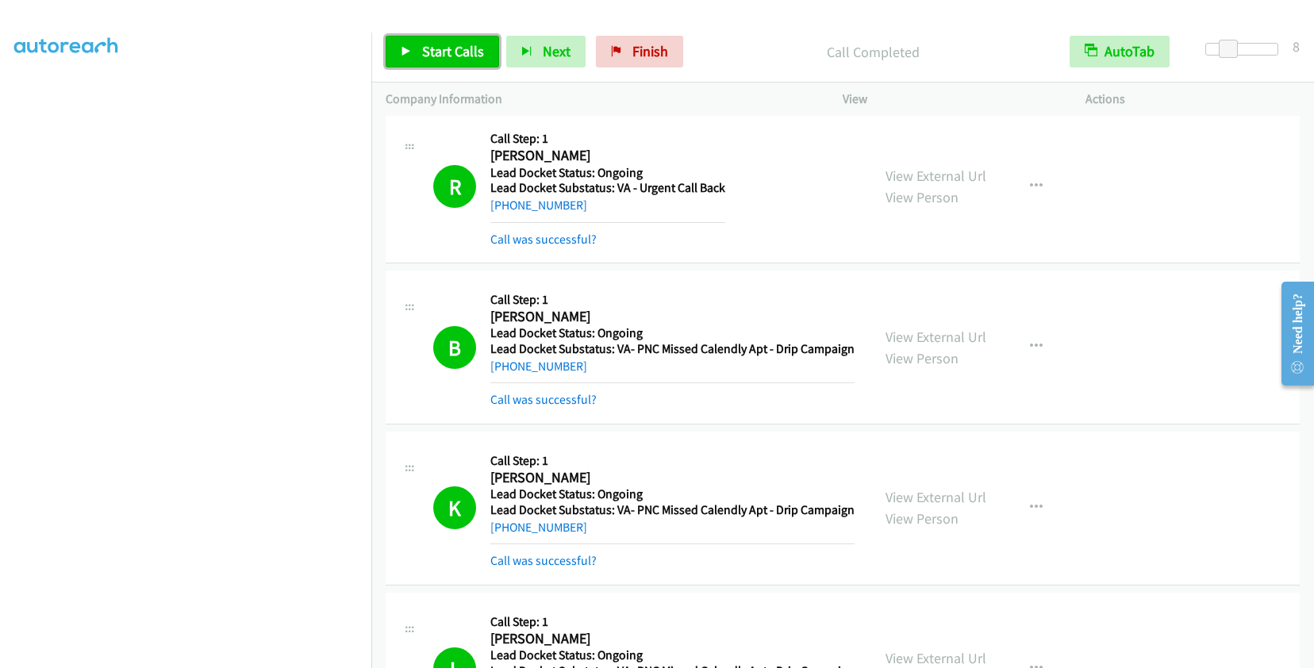
click at [443, 56] on span "Start Calls" at bounding box center [453, 51] width 62 height 18
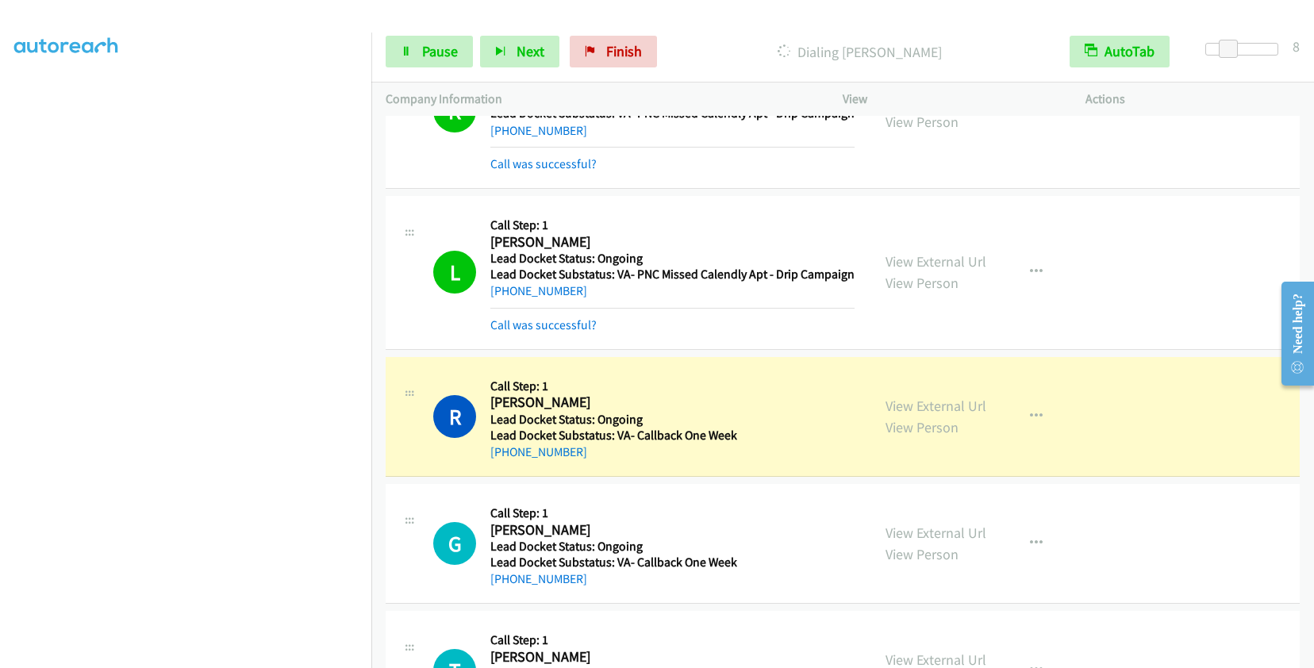
scroll to position [1458, 0]
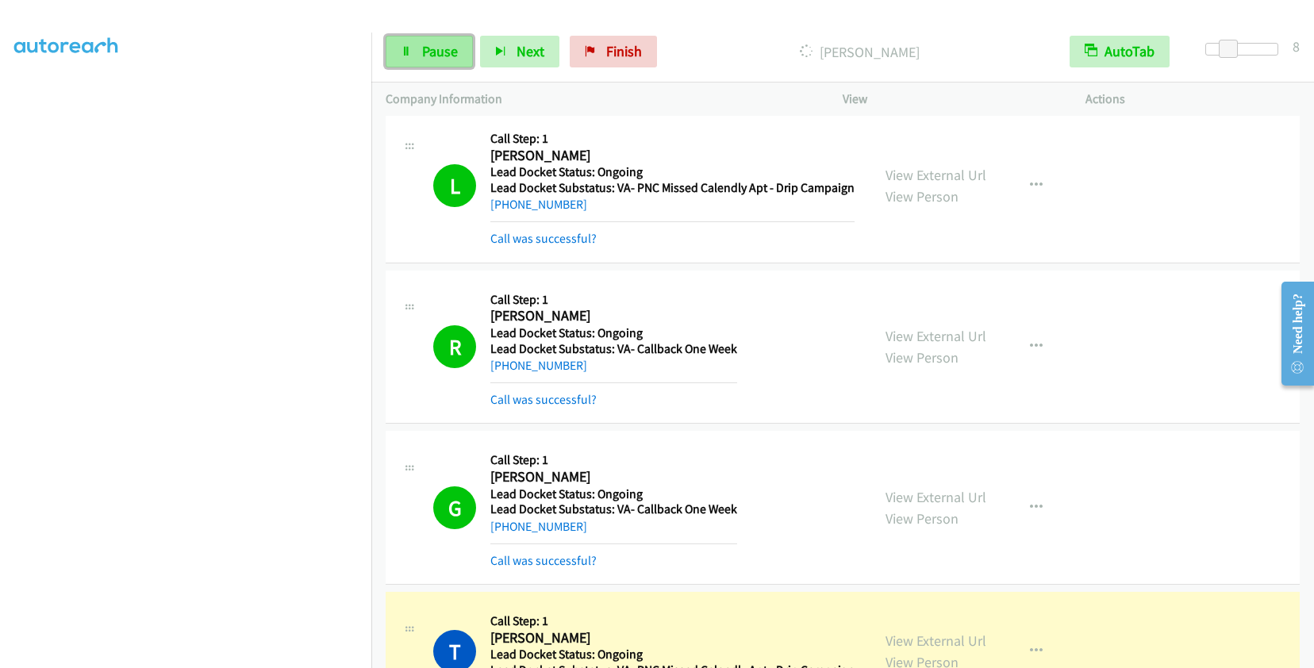
click at [451, 51] on span "Pause" at bounding box center [440, 51] width 36 height 18
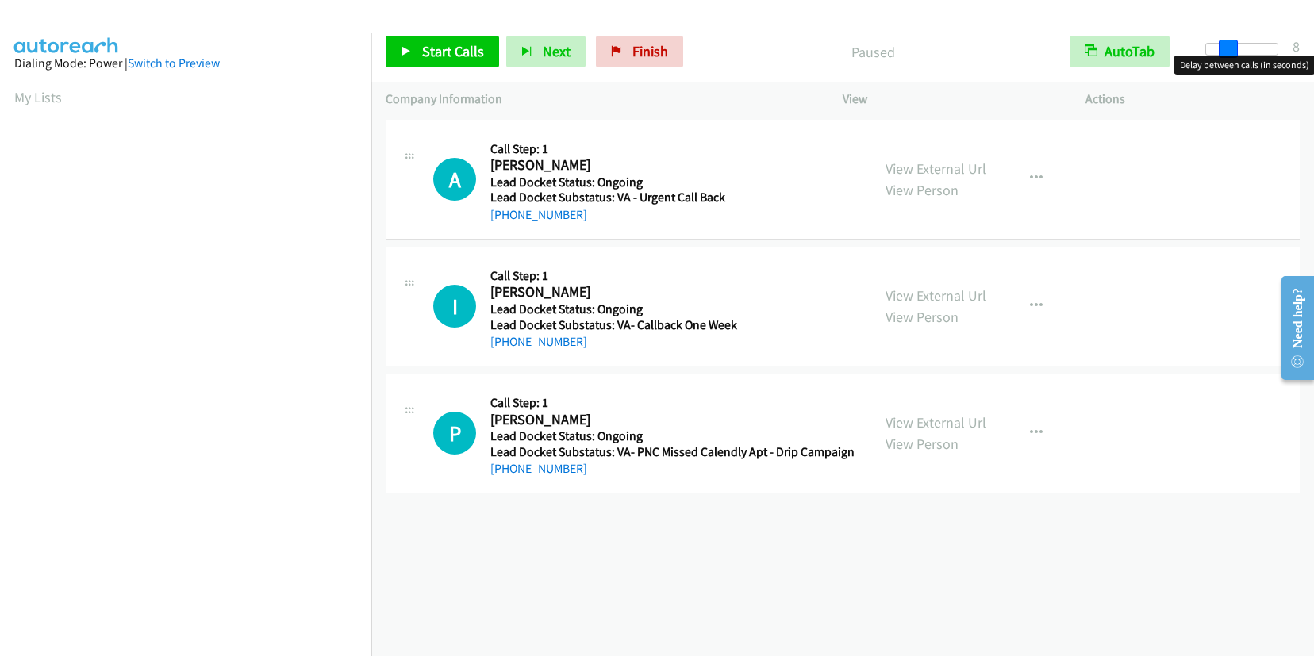
drag, startPoint x: 1214, startPoint y: 49, endPoint x: 1236, endPoint y: 44, distance: 22.7
click at [1236, 44] on span at bounding box center [1228, 49] width 19 height 19
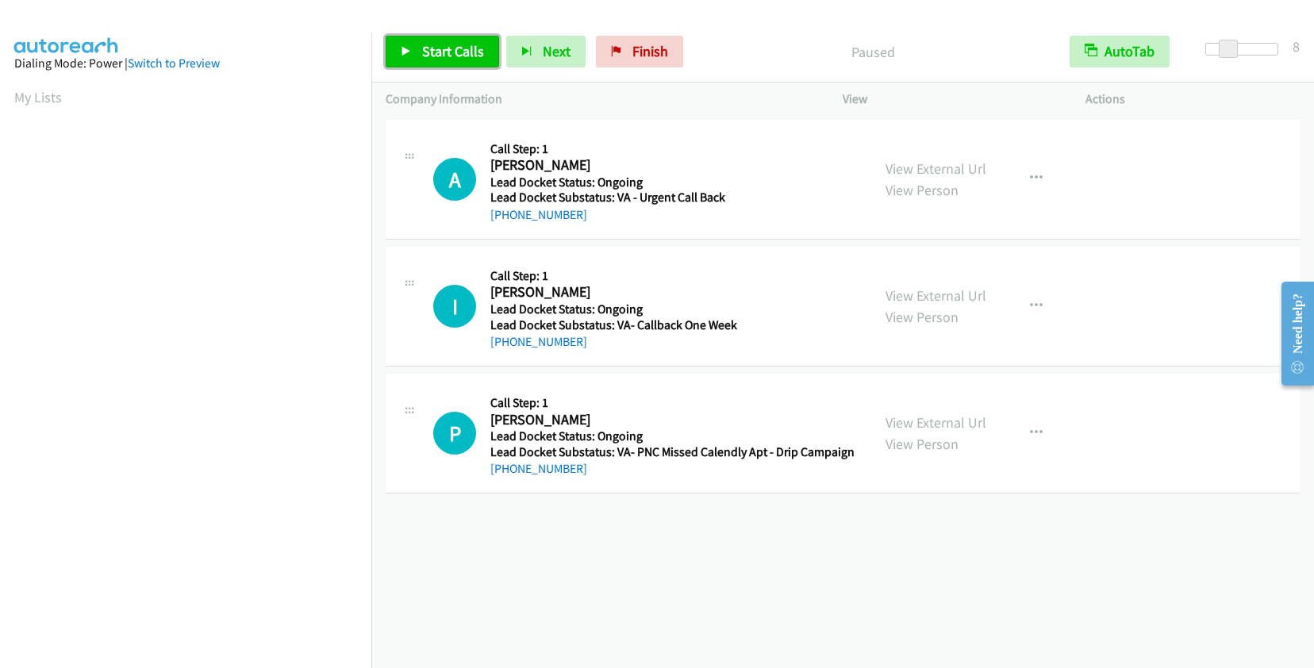
click at [436, 47] on span "Start Calls" at bounding box center [453, 51] width 62 height 18
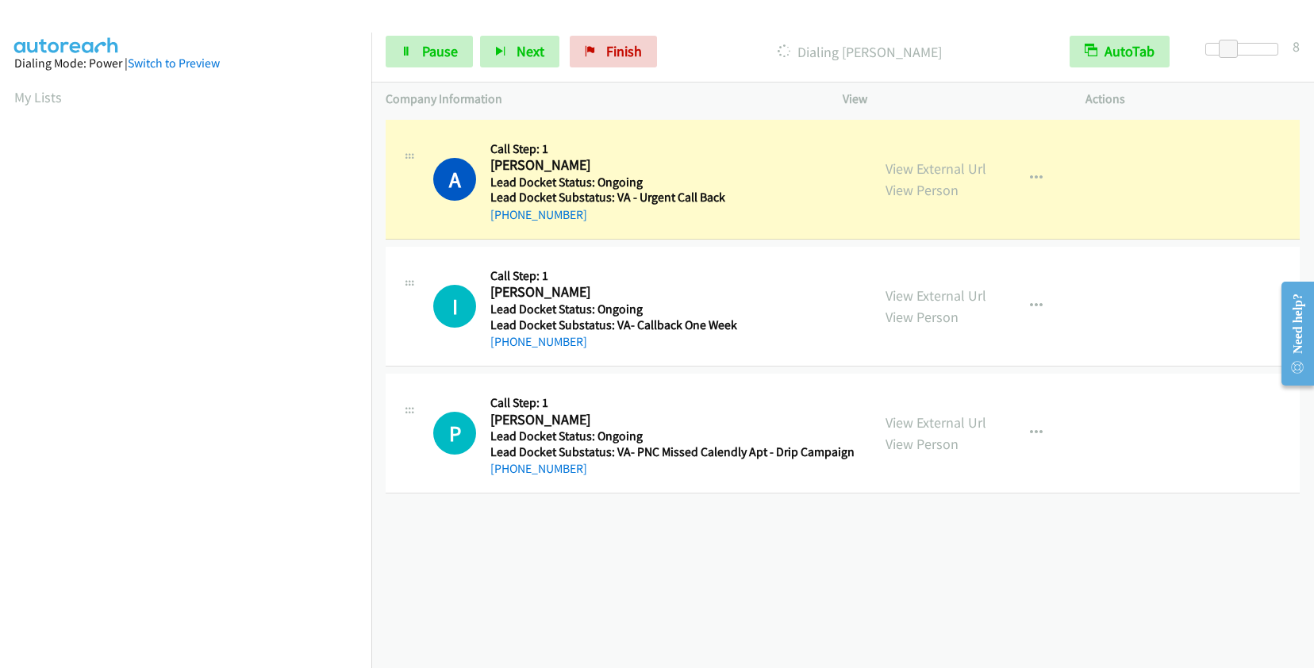
scroll to position [221, 0]
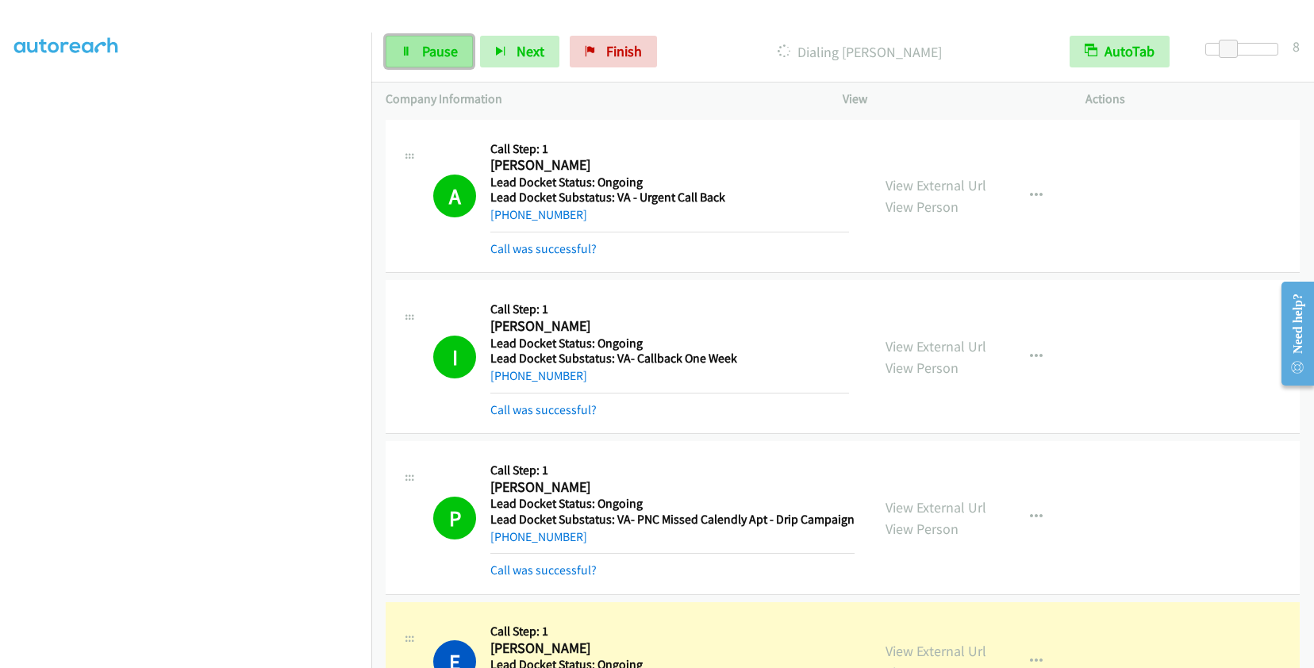
click at [446, 58] on span "Pause" at bounding box center [440, 51] width 36 height 18
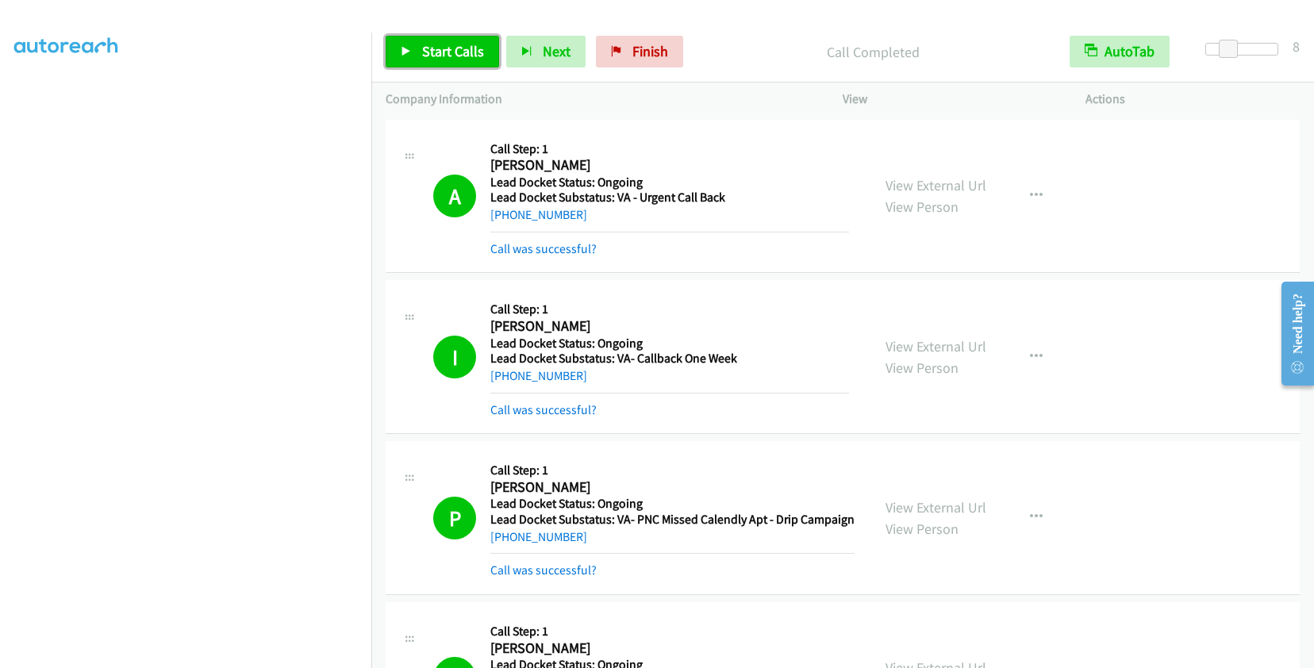
click at [451, 44] on span "Start Calls" at bounding box center [453, 51] width 62 height 18
